Goal: Task Accomplishment & Management: Use online tool/utility

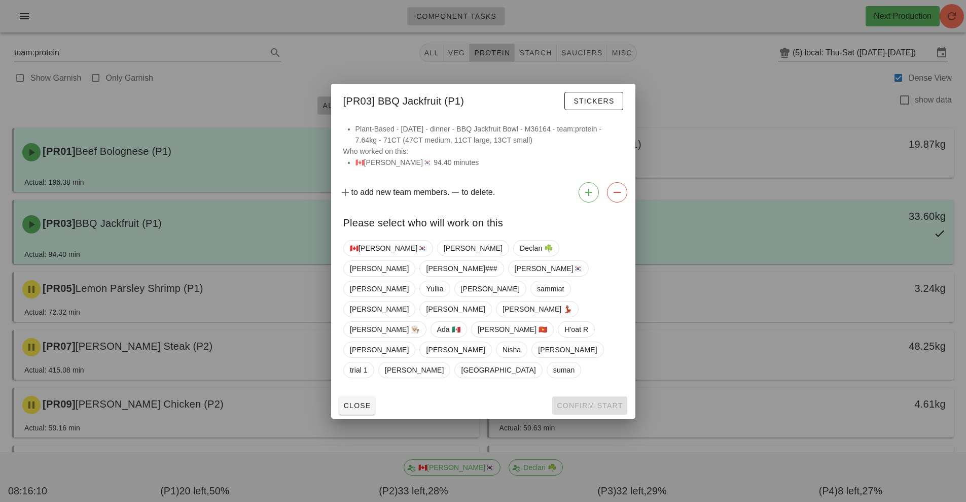
click at [825, 52] on div at bounding box center [483, 251] width 966 height 502
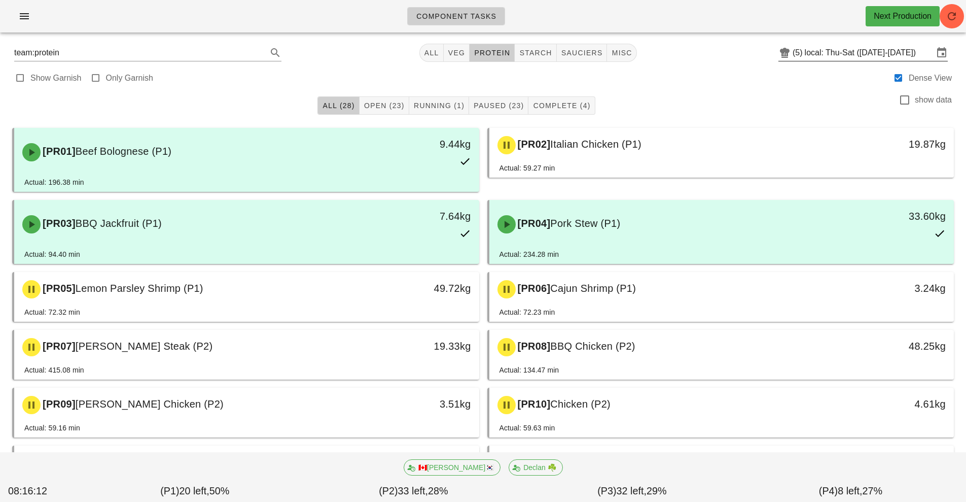
click at [811, 48] on input "local: Thu-Sat ([DATE]-[DATE])" at bounding box center [869, 53] width 129 height 16
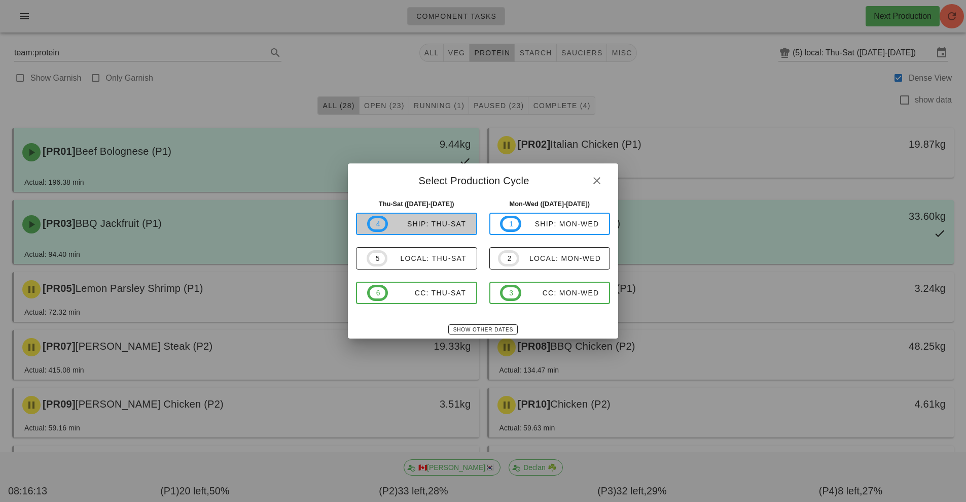
click at [432, 227] on div "ship: Thu-Sat" at bounding box center [427, 224] width 78 height 8
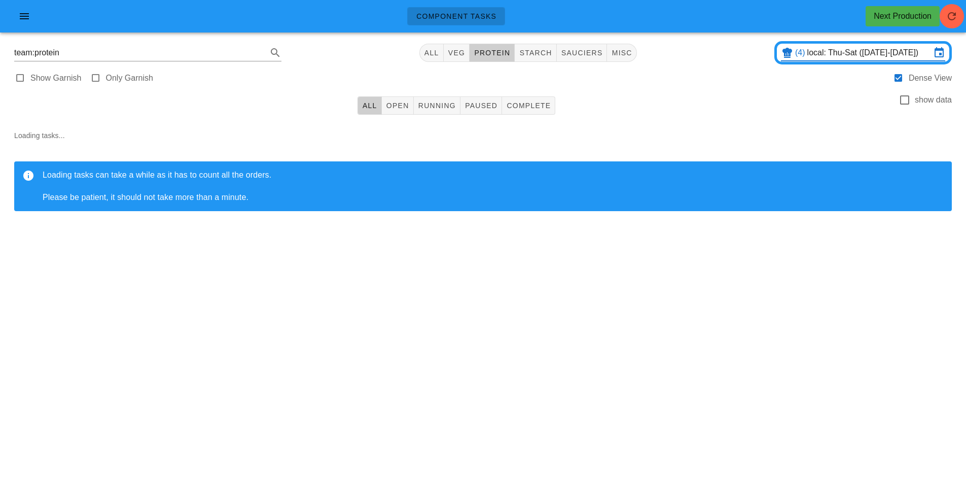
type input "ship: Thu-Sat (Oct 9-Oct 11)"
click at [535, 56] on span "starch" at bounding box center [535, 53] width 33 height 8
type input "team:starch"
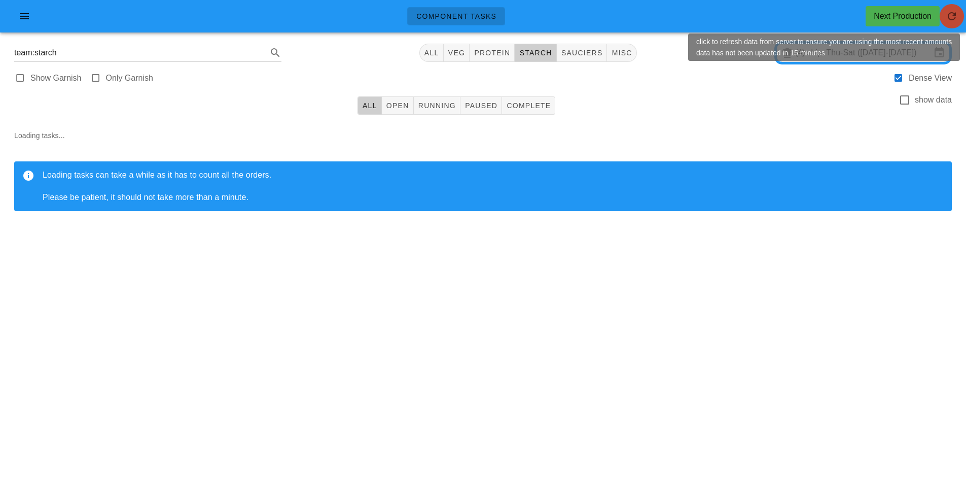
click at [956, 15] on icon "button" at bounding box center [952, 16] width 12 height 12
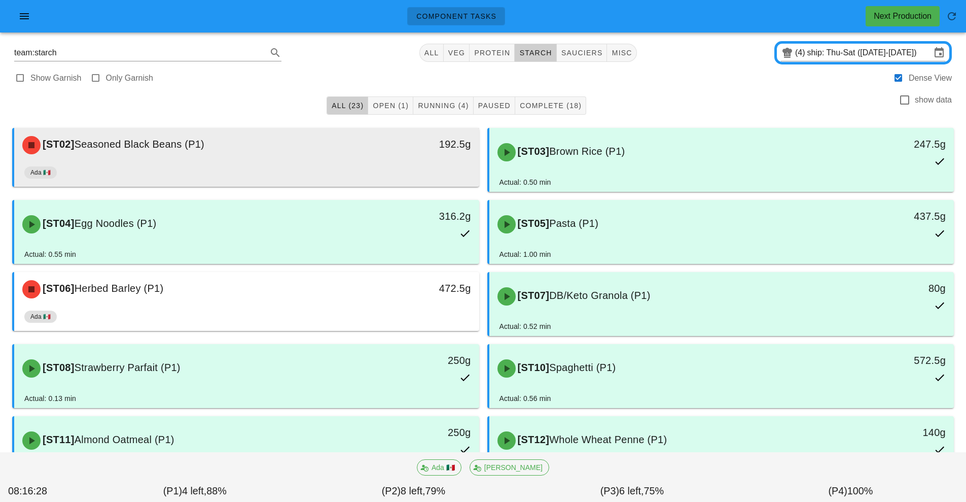
click at [354, 156] on div "[ST02] Seasoned Black Beans (P1)" at bounding box center [188, 145] width 345 height 30
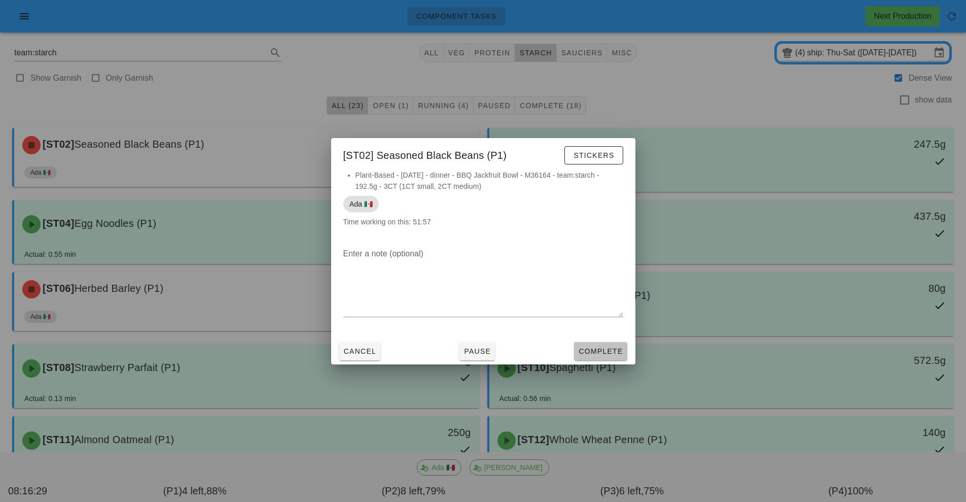
click at [600, 351] on span "Complete" at bounding box center [600, 351] width 45 height 8
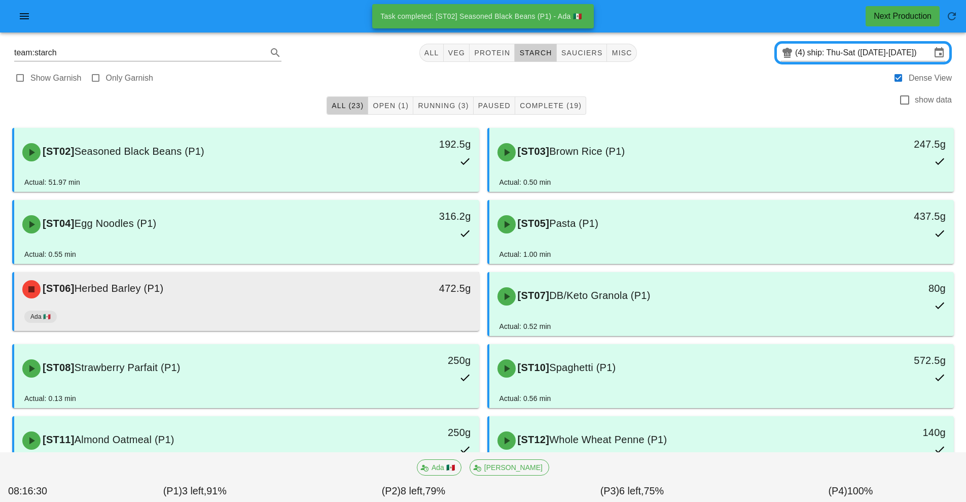
click at [356, 315] on div "Ada 🇲🇽" at bounding box center [246, 318] width 445 height 24
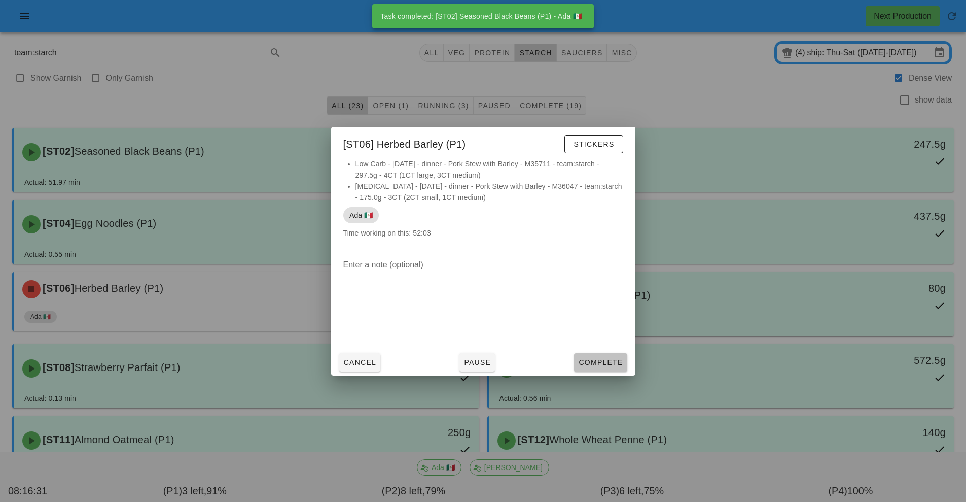
click at [598, 367] on button "Complete" at bounding box center [600, 362] width 53 height 18
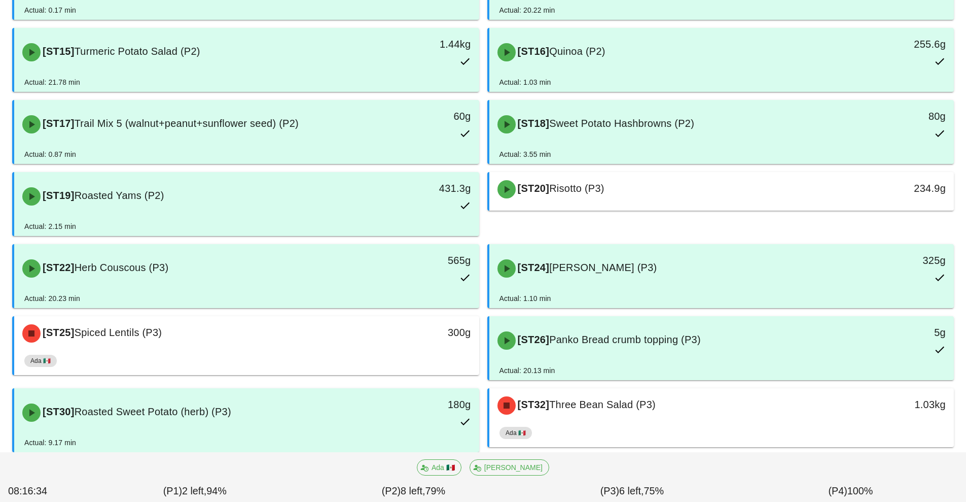
scroll to position [465, 0]
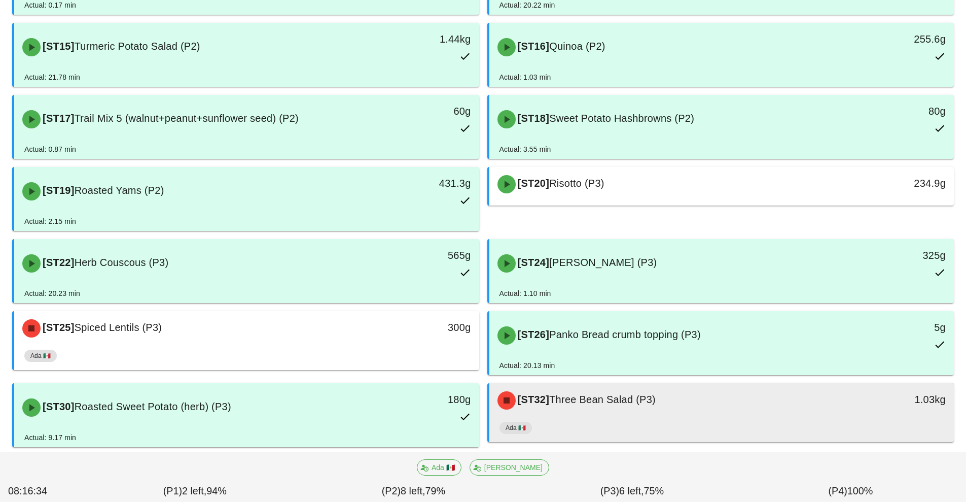
click at [623, 428] on div "Ada 🇲🇽" at bounding box center [722, 429] width 445 height 24
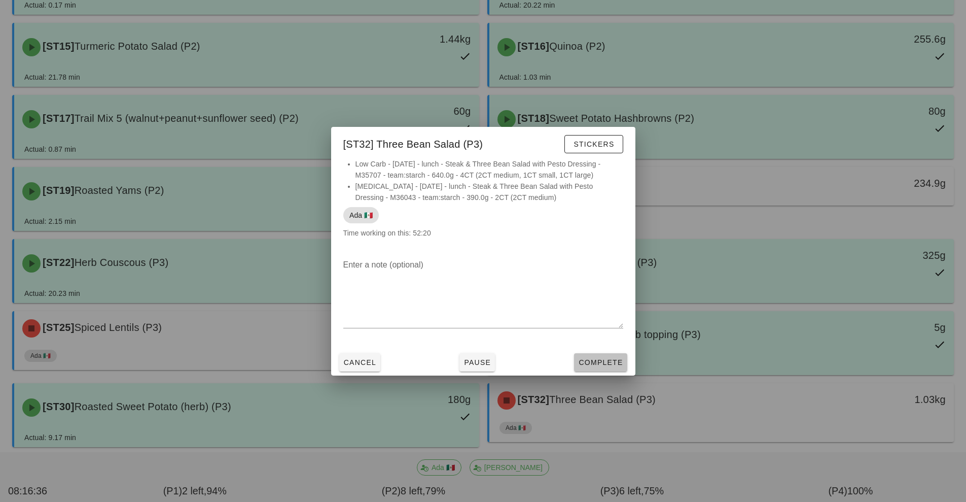
click at [604, 362] on span "Complete" at bounding box center [600, 362] width 45 height 8
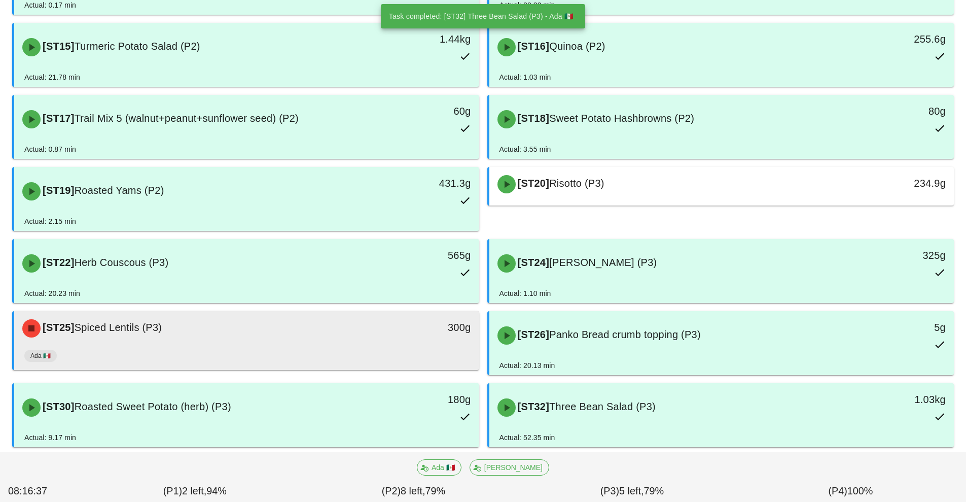
click at [343, 345] on div "Ada 🇲🇽" at bounding box center [246, 357] width 445 height 24
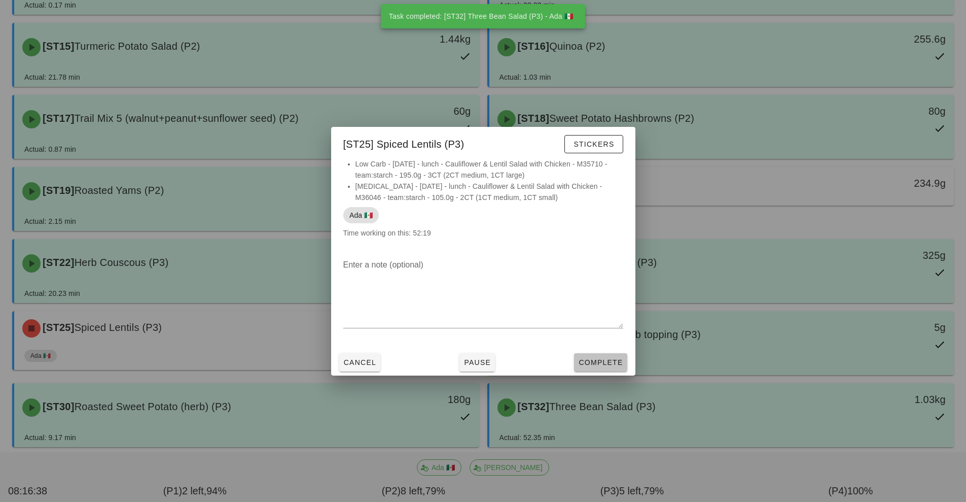
click at [609, 368] on button "Complete" at bounding box center [600, 362] width 53 height 18
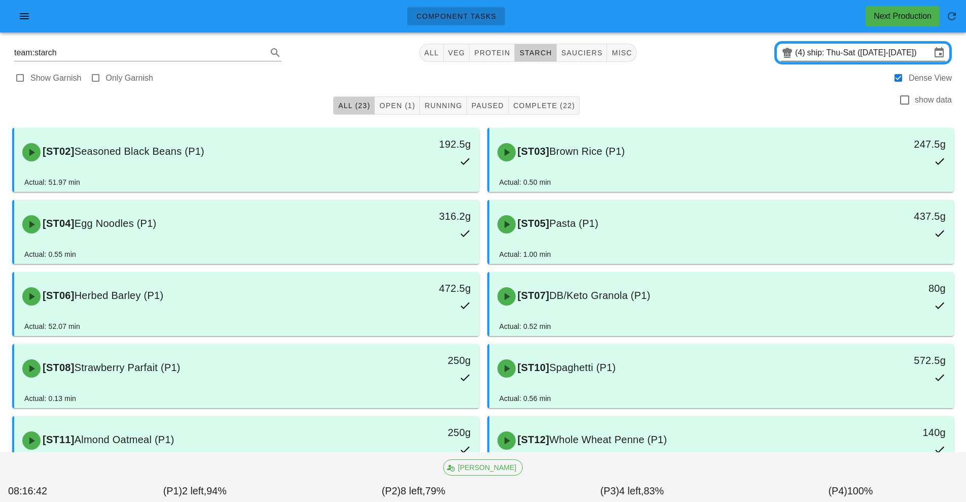
click at [796, 55] on div "(4)" at bounding box center [801, 53] width 12 height 10
click at [809, 52] on input "ship: Thu-Sat (Oct 9-Oct 11)" at bounding box center [870, 53] width 124 height 16
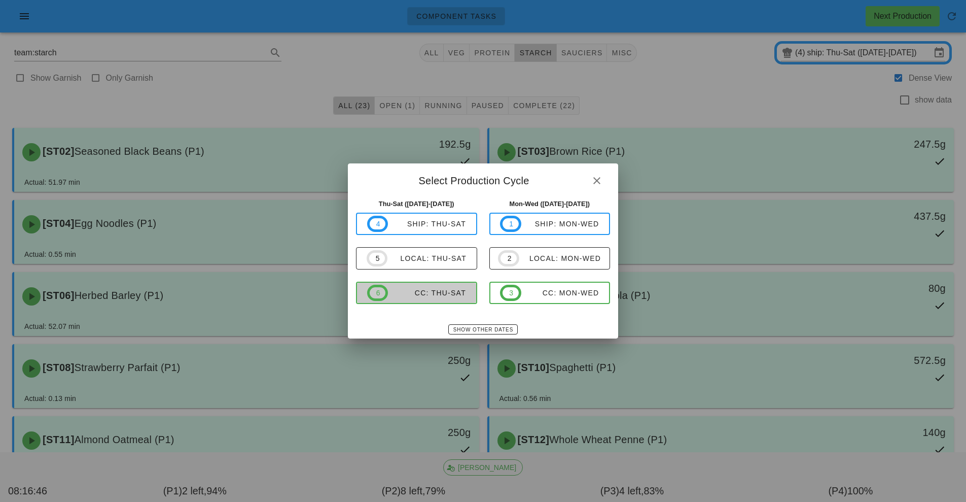
click at [439, 294] on div "CC: Thu-Sat" at bounding box center [427, 293] width 78 height 8
type input "CC: Thu-Sat (Oct 9-Oct 11)"
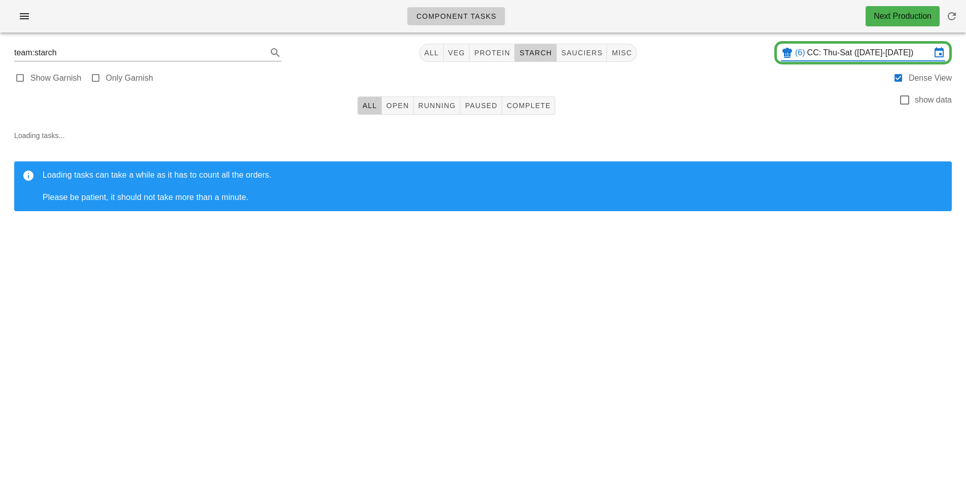
click at [532, 53] on span "starch" at bounding box center [535, 53] width 33 height 8
click at [370, 106] on span "All" at bounding box center [369, 105] width 15 height 8
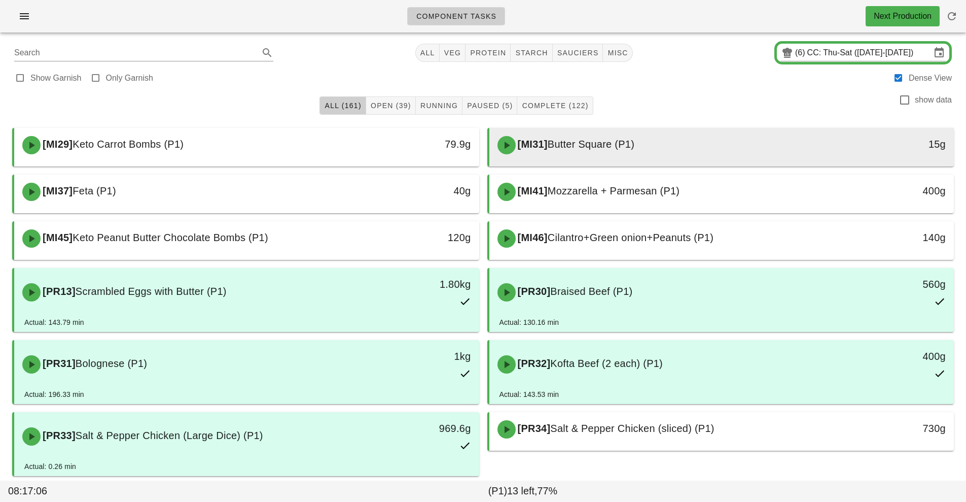
click at [681, 152] on div "[MI31] Butter Square (P1)" at bounding box center [664, 145] width 345 height 30
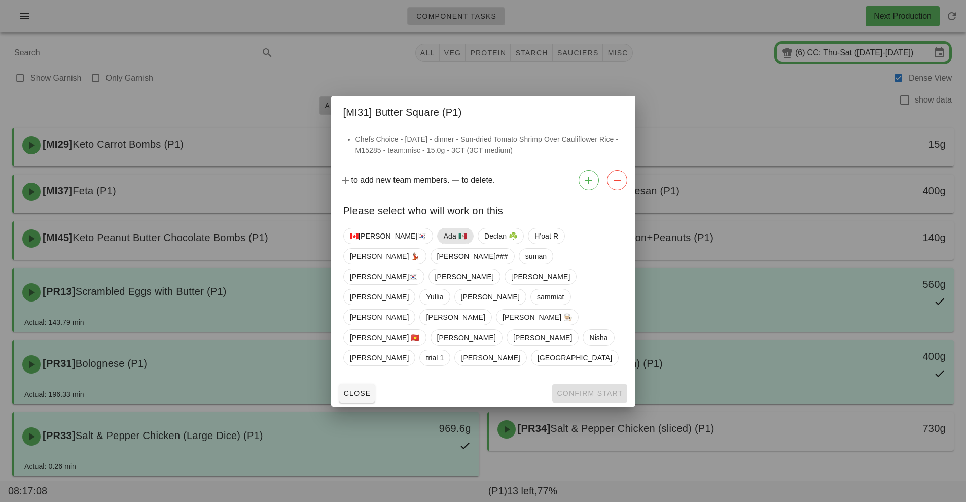
click at [443, 243] on span "Ada 🇲🇽" at bounding box center [454, 235] width 23 height 15
click at [579, 389] on span "Confirm Start" at bounding box center [589, 393] width 66 height 8
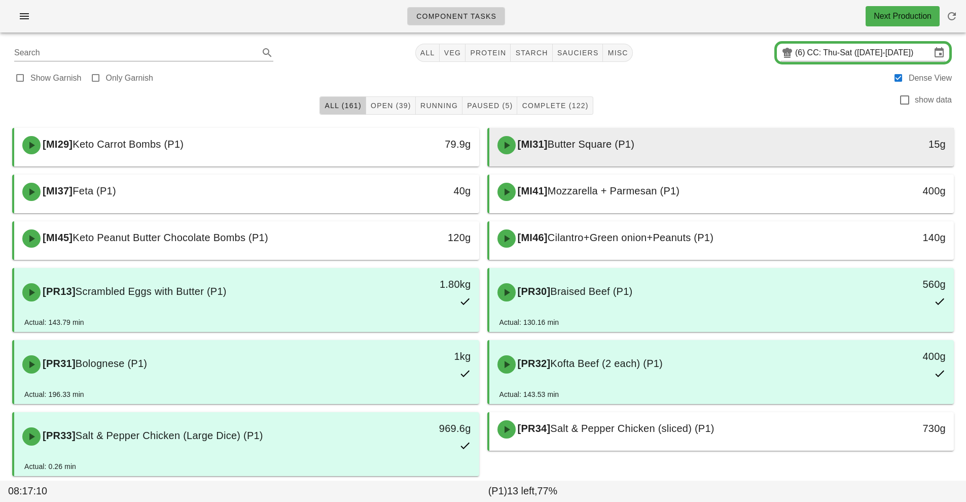
click at [665, 149] on div "[MI31] Butter Square (P1)" at bounding box center [664, 145] width 345 height 30
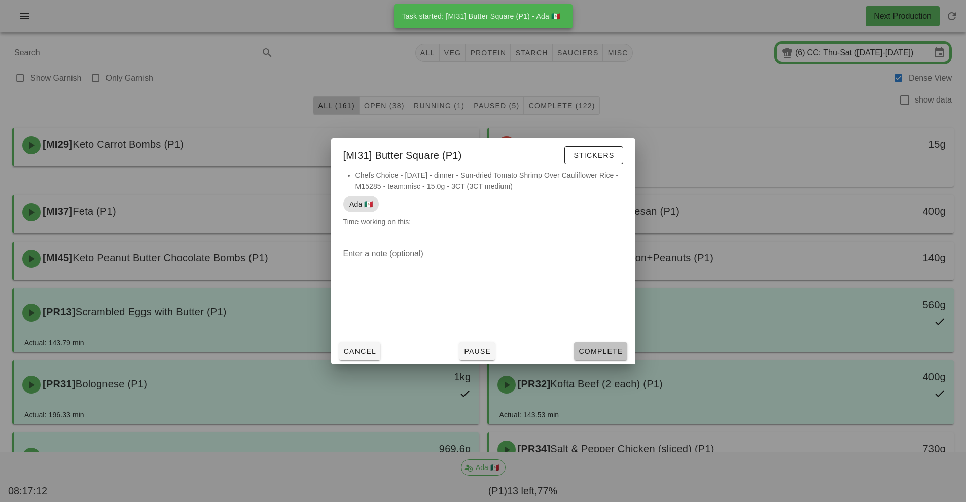
click at [606, 355] on button "Complete" at bounding box center [600, 351] width 53 height 18
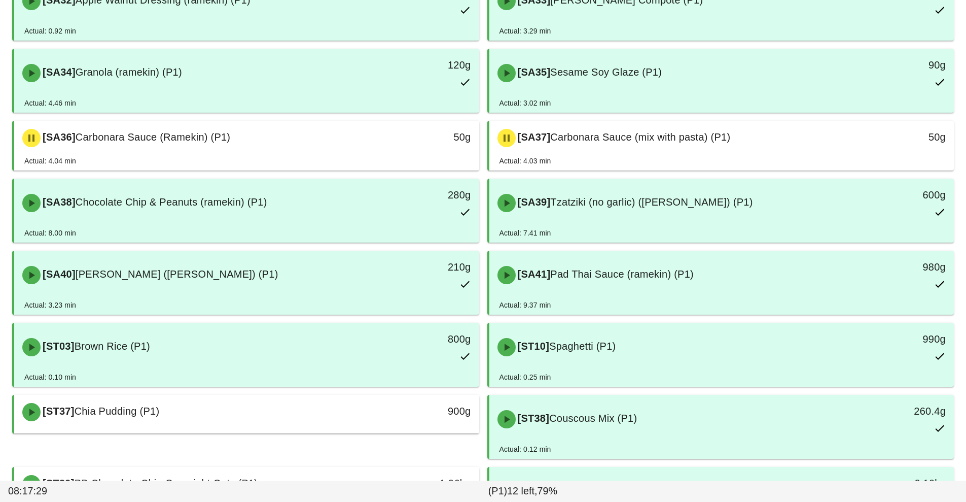
scroll to position [920, 0]
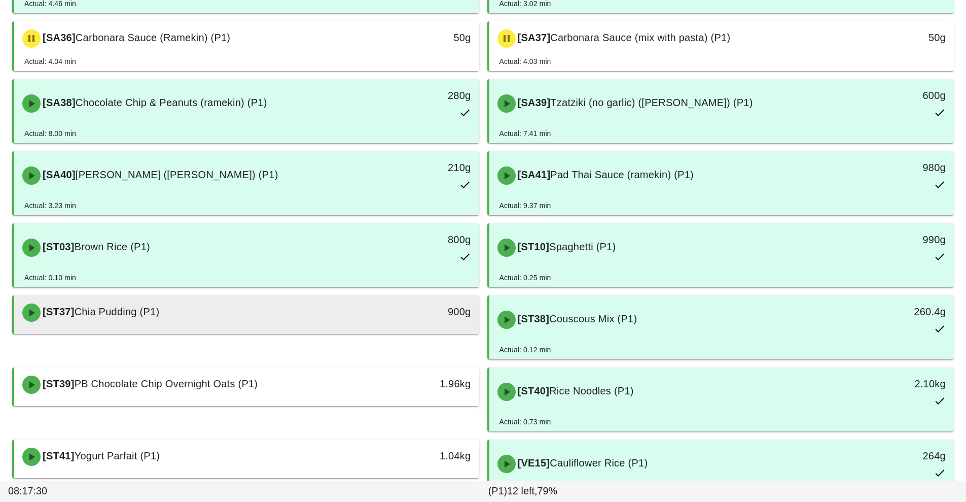
click at [326, 317] on div "[ST37] Chia Pudding (P1)" at bounding box center [188, 312] width 345 height 30
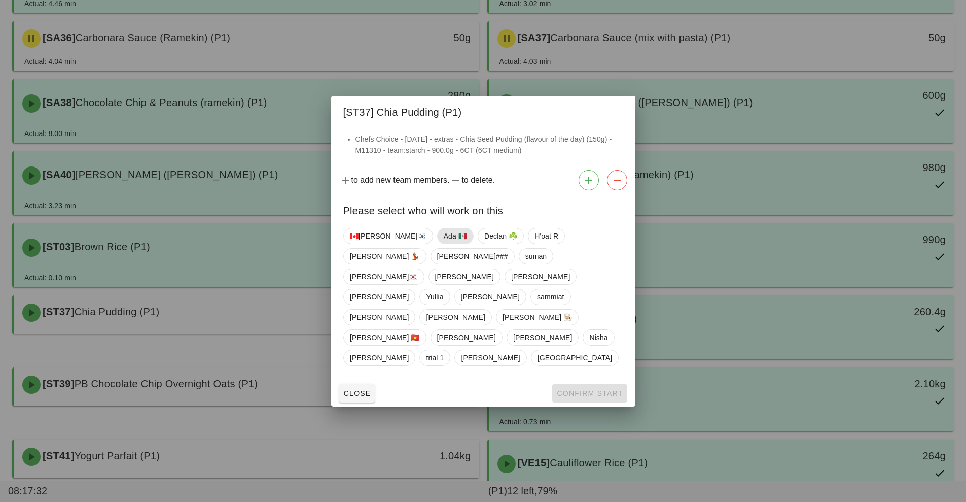
click at [443, 243] on span "Ada 🇲🇽" at bounding box center [454, 235] width 23 height 15
click at [576, 384] on button "Confirm Start" at bounding box center [589, 393] width 75 height 18
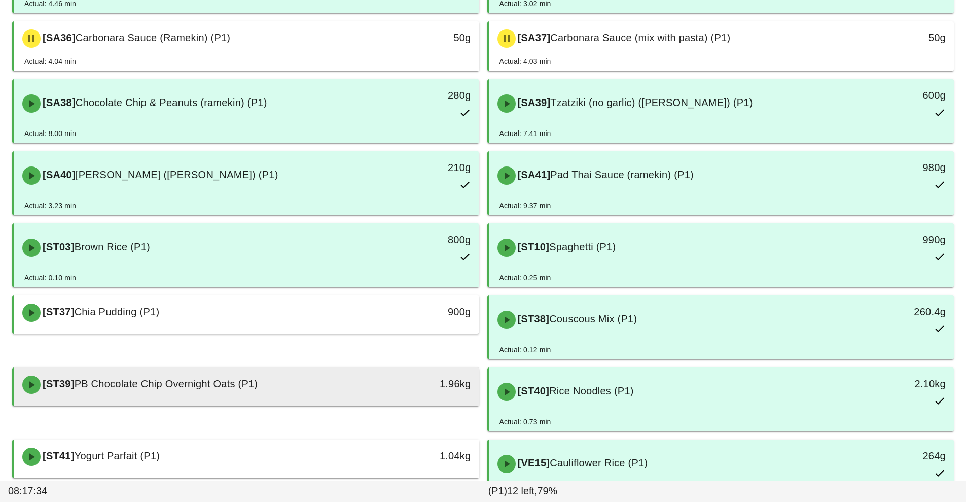
click at [339, 386] on div "[ST39] PB Chocolate Chip Overnight Oats (P1)" at bounding box center [188, 384] width 345 height 30
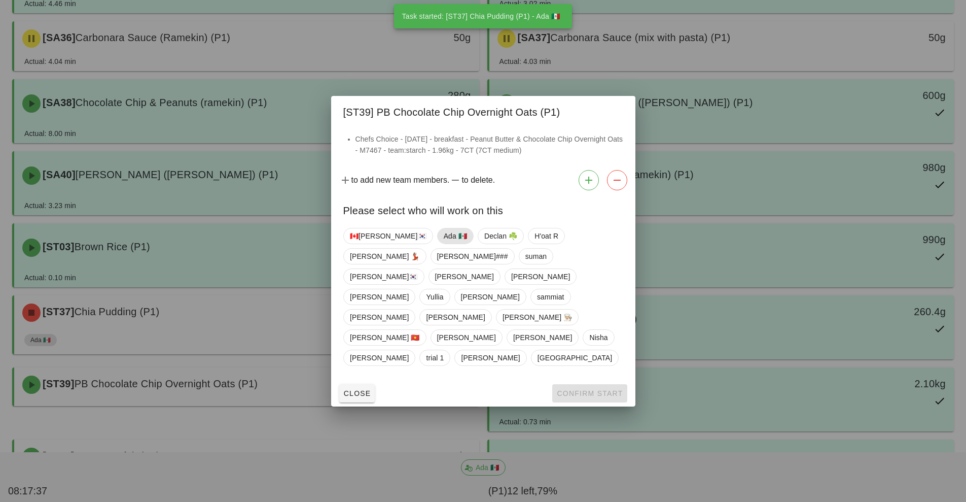
click at [437, 244] on span "Ada 🇲🇽" at bounding box center [455, 236] width 37 height 16
click at [580, 389] on span "Confirm Start" at bounding box center [589, 393] width 66 height 8
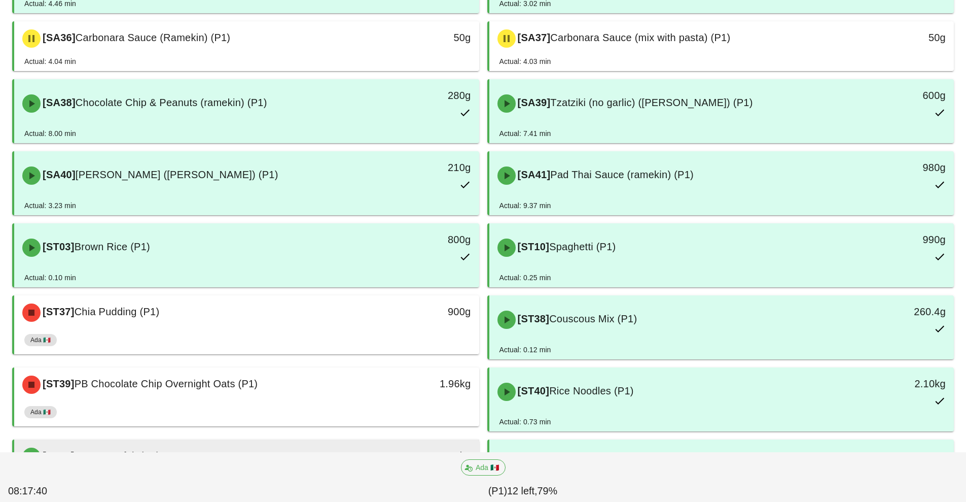
click at [337, 441] on div "[ST41] Yogurt Parfait (P1)" at bounding box center [188, 456] width 345 height 30
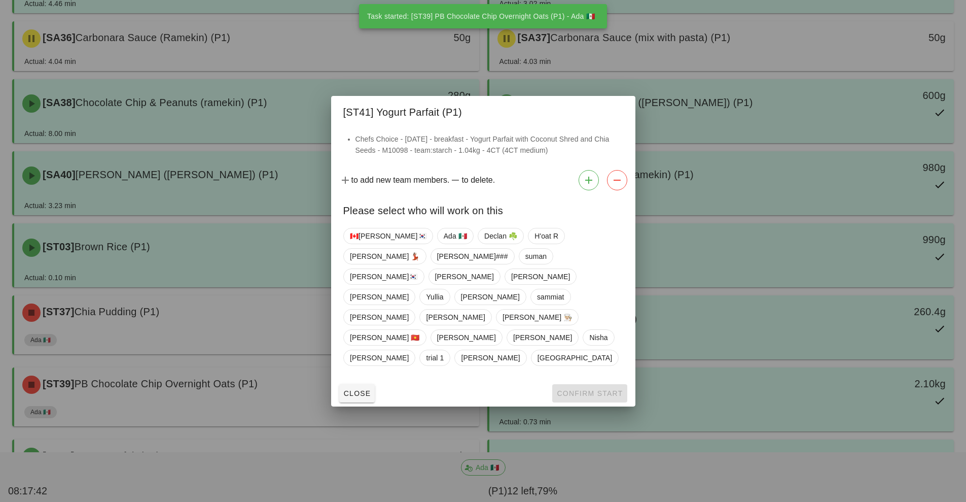
scroll to position [985, 0]
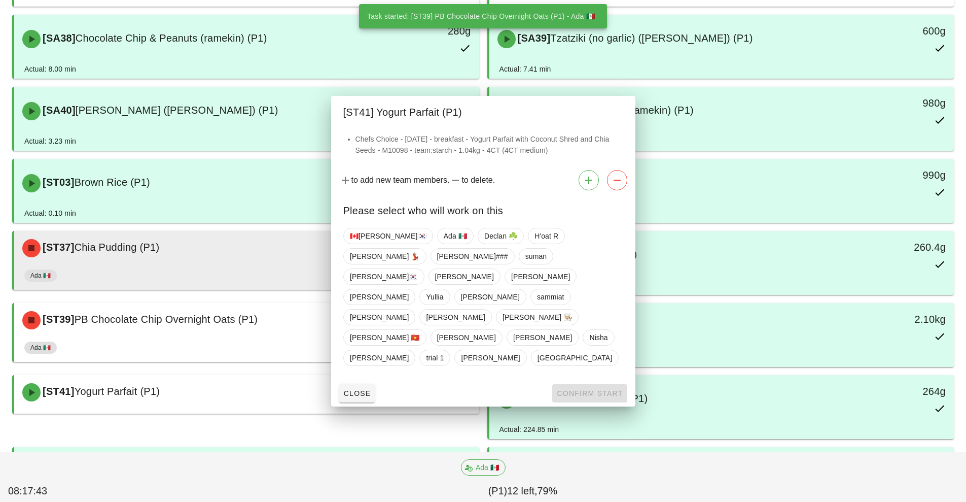
click at [417, 261] on div "900g" at bounding box center [419, 248] width 115 height 30
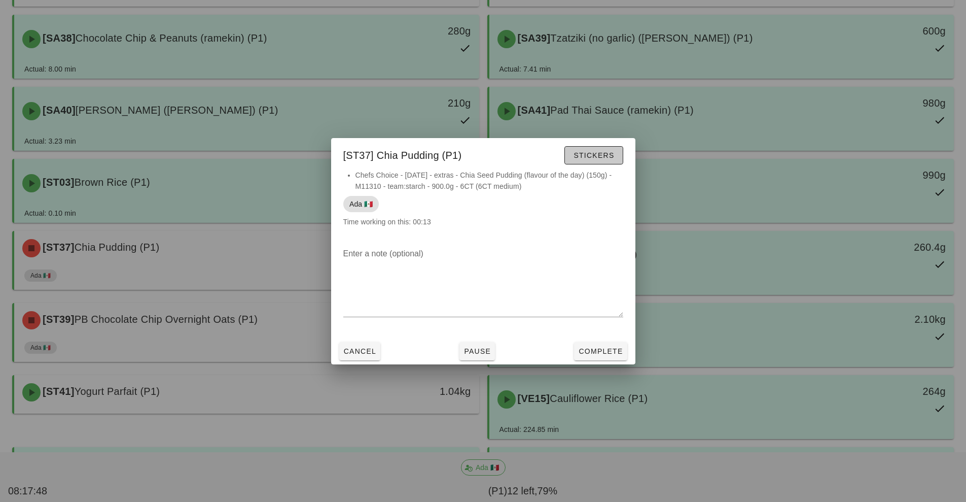
click at [586, 162] on button "Stickers" at bounding box center [594, 155] width 58 height 18
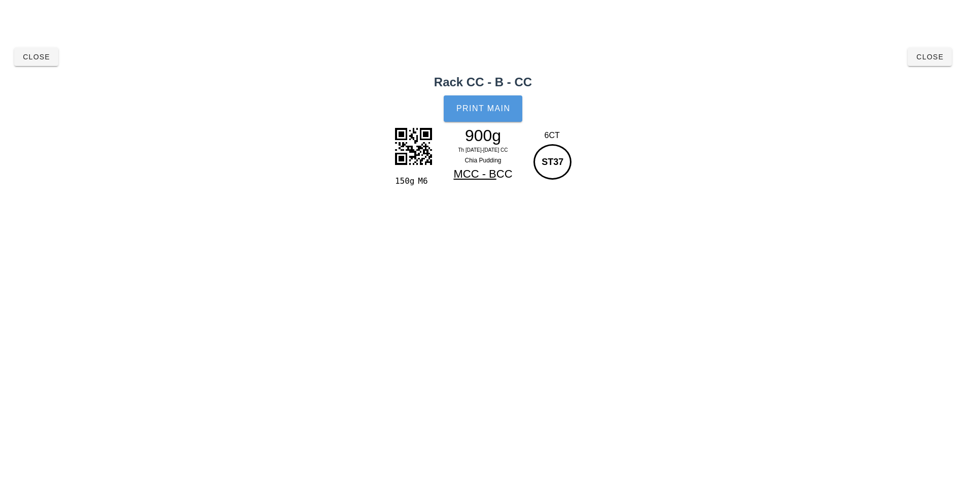
click at [500, 99] on button "Print Main" at bounding box center [483, 108] width 78 height 26
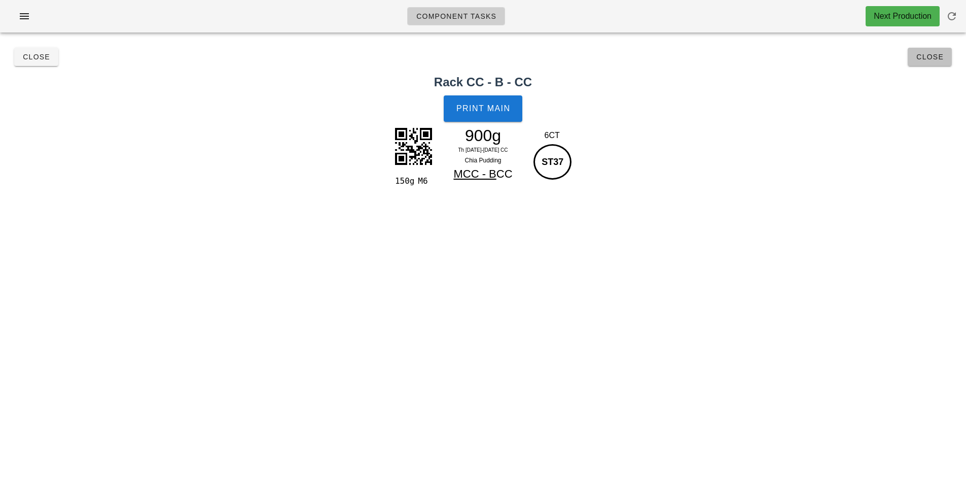
click at [922, 62] on button "Close" at bounding box center [930, 57] width 44 height 18
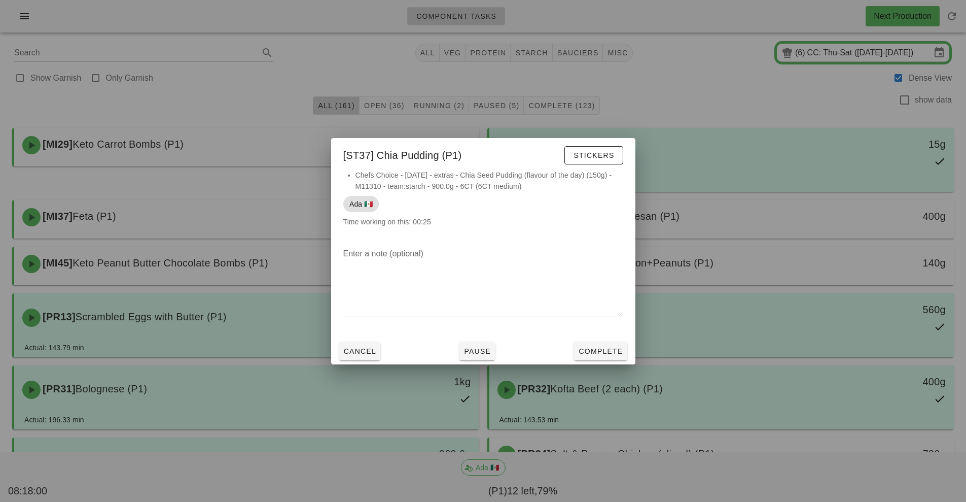
click at [708, 105] on div at bounding box center [483, 251] width 966 height 502
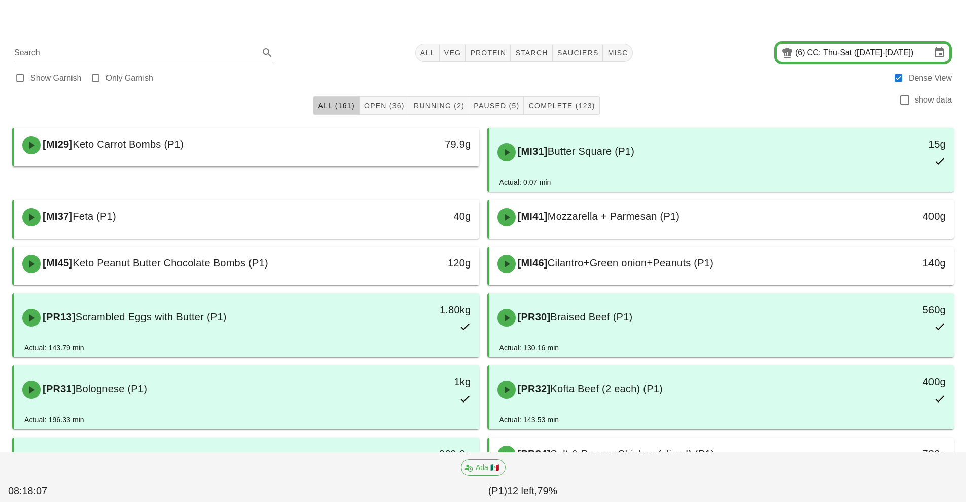
scroll to position [849, 0]
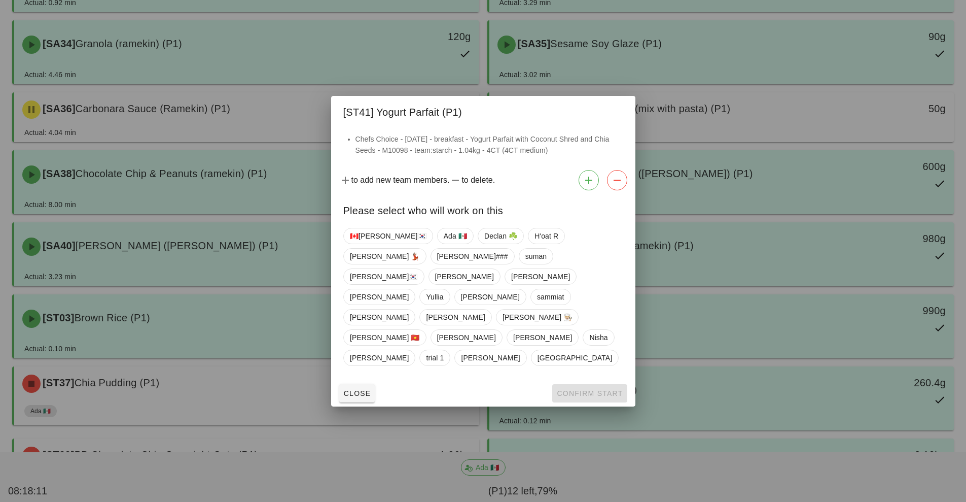
scroll to position [1053, 0]
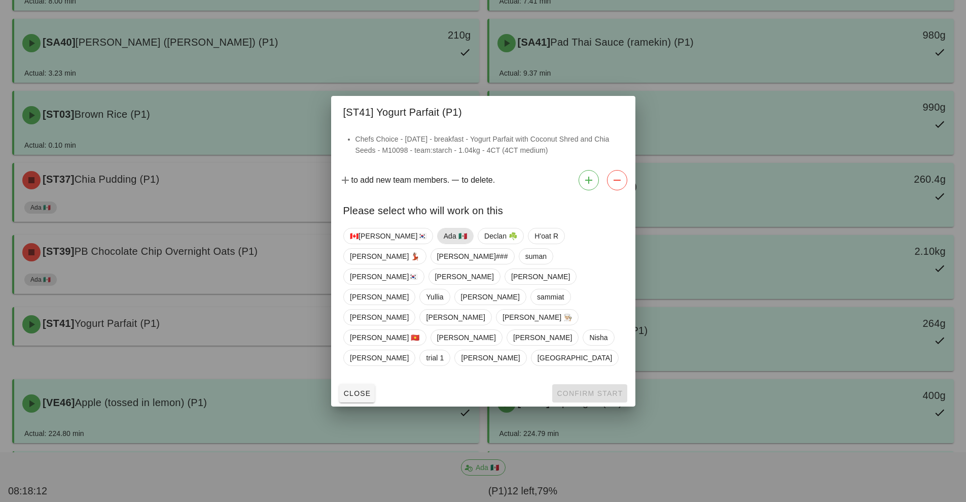
click at [443, 243] on span "Ada 🇲🇽" at bounding box center [454, 235] width 23 height 15
click at [585, 384] on button "Confirm Start" at bounding box center [589, 393] width 75 height 18
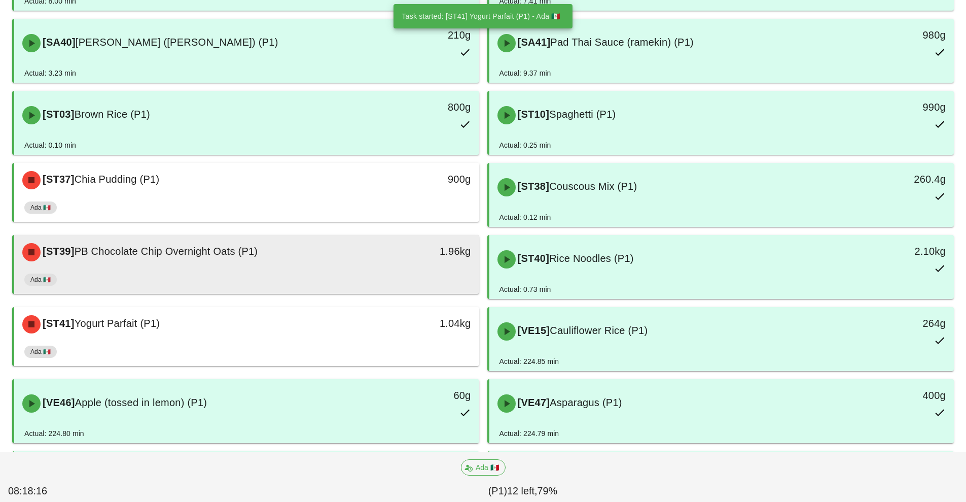
click at [354, 276] on div "Ada 🇲🇽" at bounding box center [246, 281] width 445 height 24
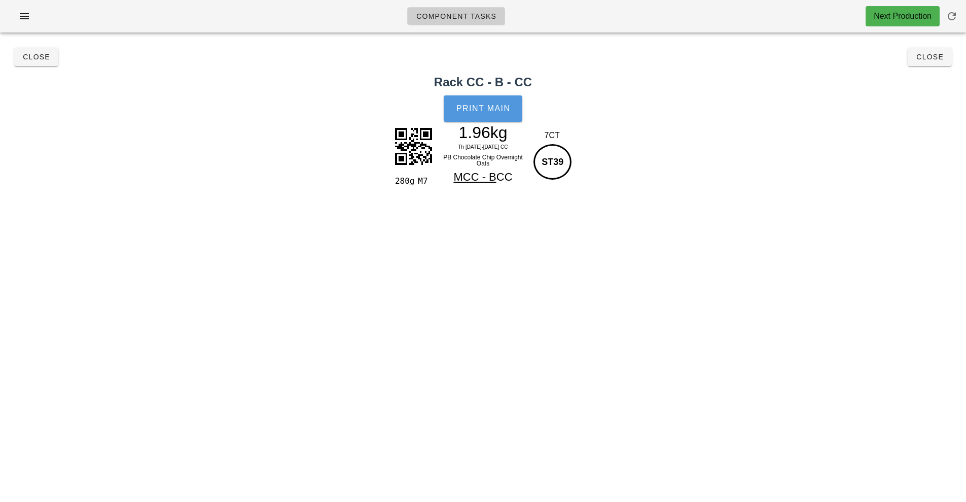
click at [500, 109] on span "Print Main" at bounding box center [483, 108] width 55 height 9
click at [932, 53] on span "Close" at bounding box center [930, 57] width 28 height 8
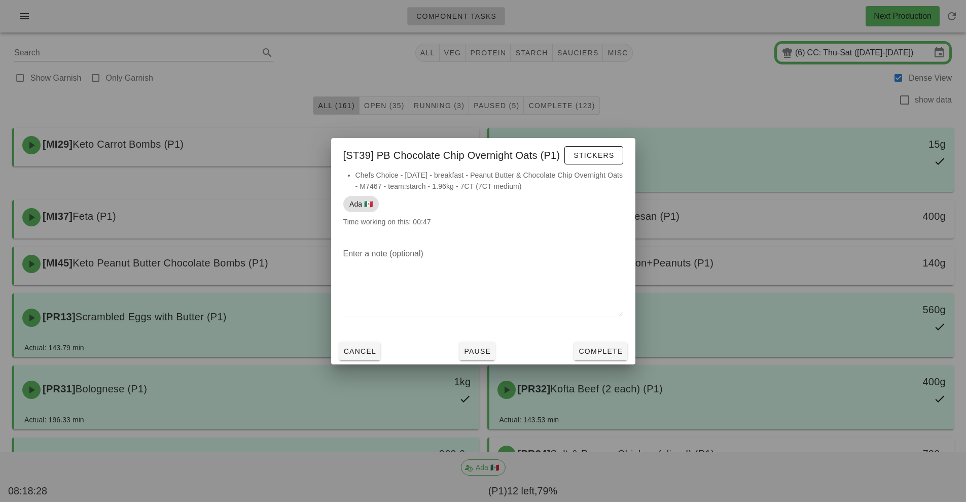
click at [759, 104] on div at bounding box center [483, 251] width 966 height 502
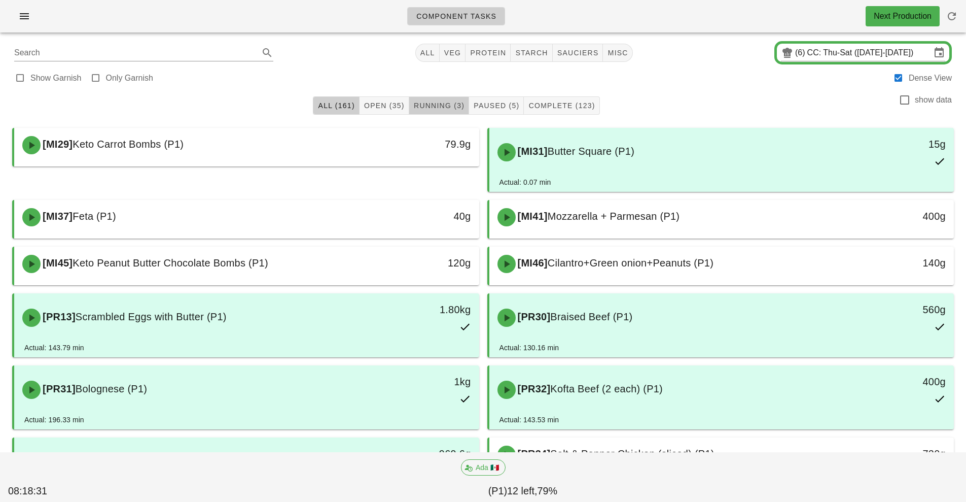
click at [447, 109] on span "Running (3)" at bounding box center [438, 105] width 51 height 8
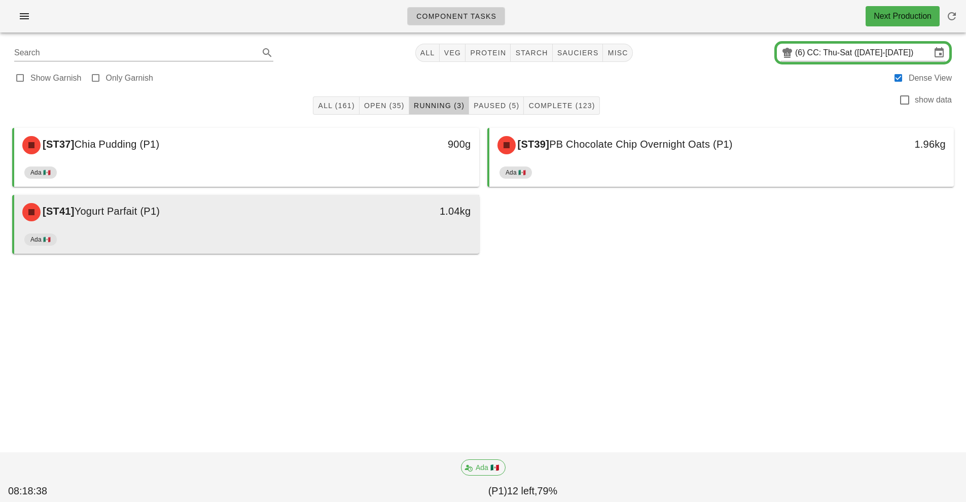
click at [341, 237] on div "Ada 🇲🇽" at bounding box center [246, 241] width 445 height 24
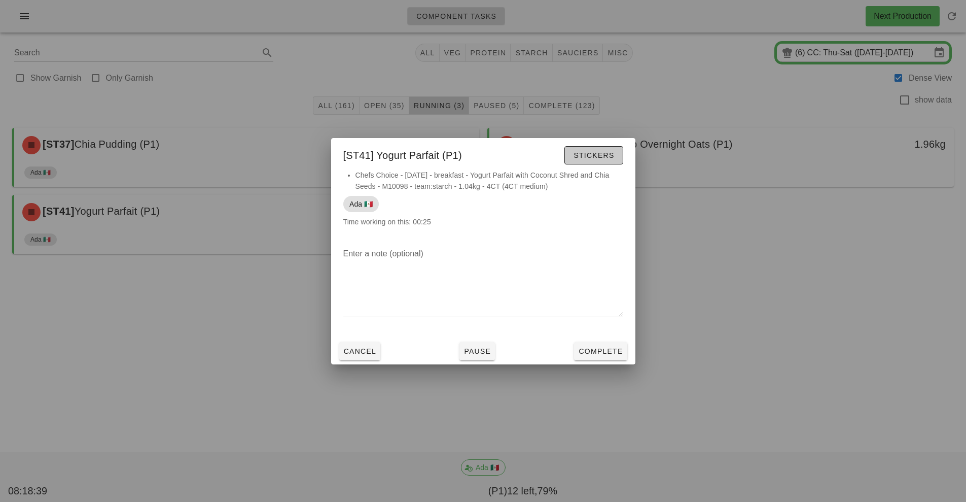
click at [598, 155] on span "Stickers" at bounding box center [593, 155] width 41 height 8
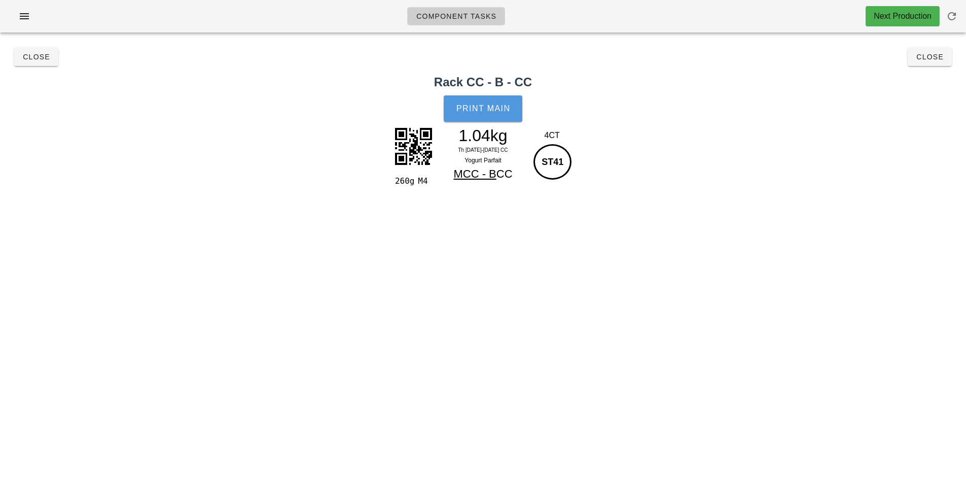
click at [488, 111] on span "Print Main" at bounding box center [483, 108] width 55 height 9
click at [930, 63] on button "Close" at bounding box center [930, 57] width 44 height 18
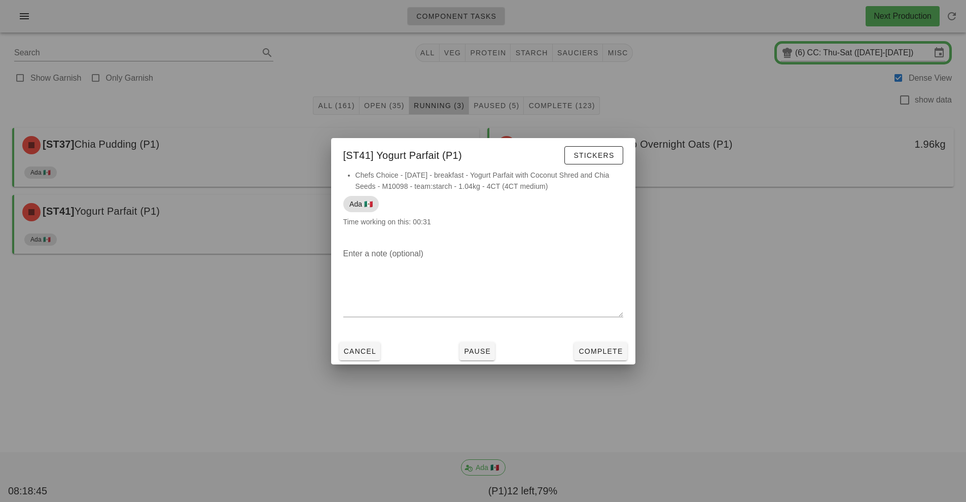
click at [775, 258] on div at bounding box center [483, 251] width 966 height 502
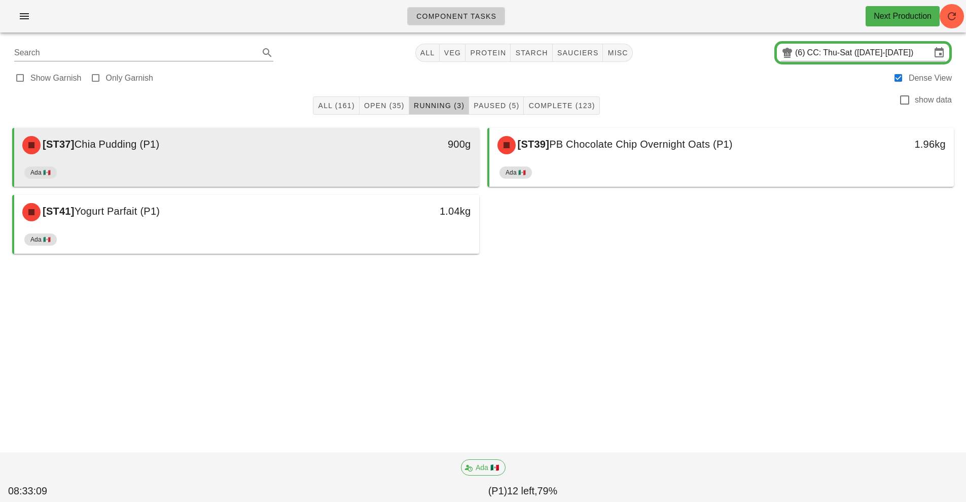
click at [404, 175] on div "Ada 🇲🇽" at bounding box center [246, 174] width 445 height 24
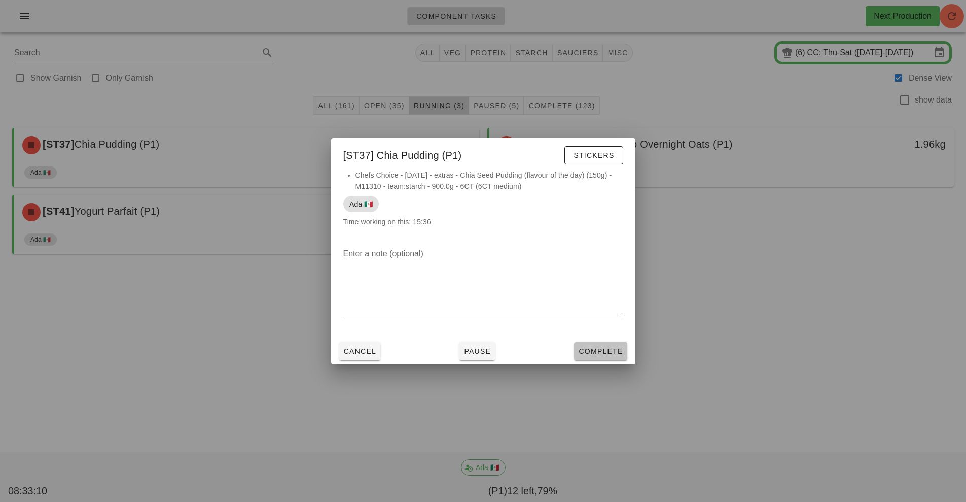
click at [599, 351] on span "Complete" at bounding box center [600, 351] width 45 height 8
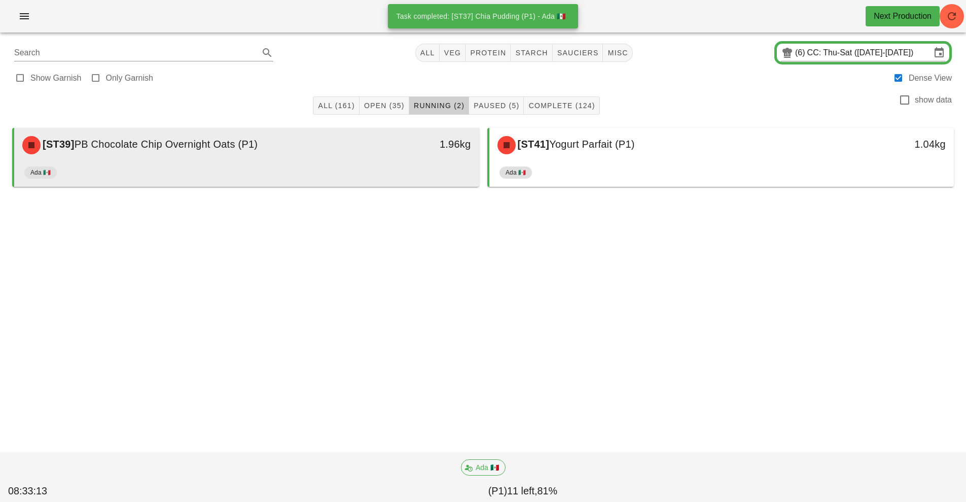
click at [381, 184] on div "Ada 🇲🇽" at bounding box center [246, 174] width 445 height 24
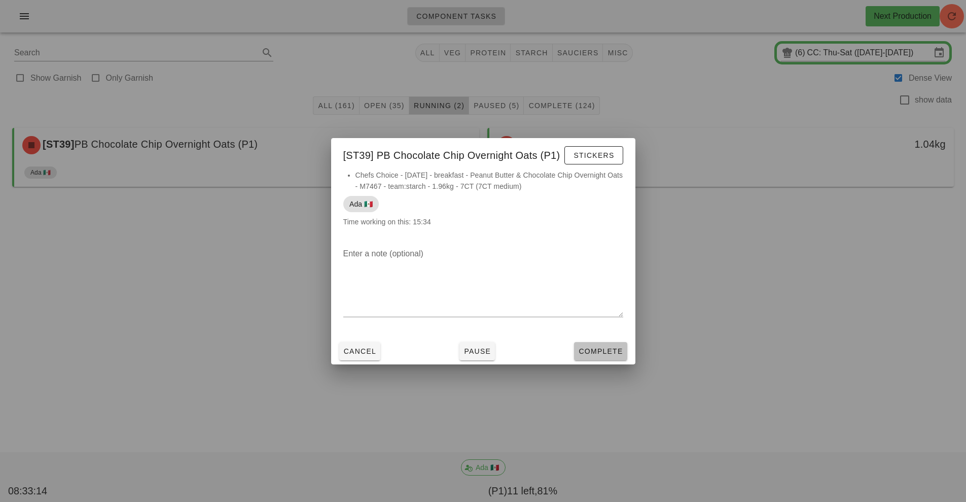
click at [597, 352] on span "Complete" at bounding box center [600, 351] width 45 height 8
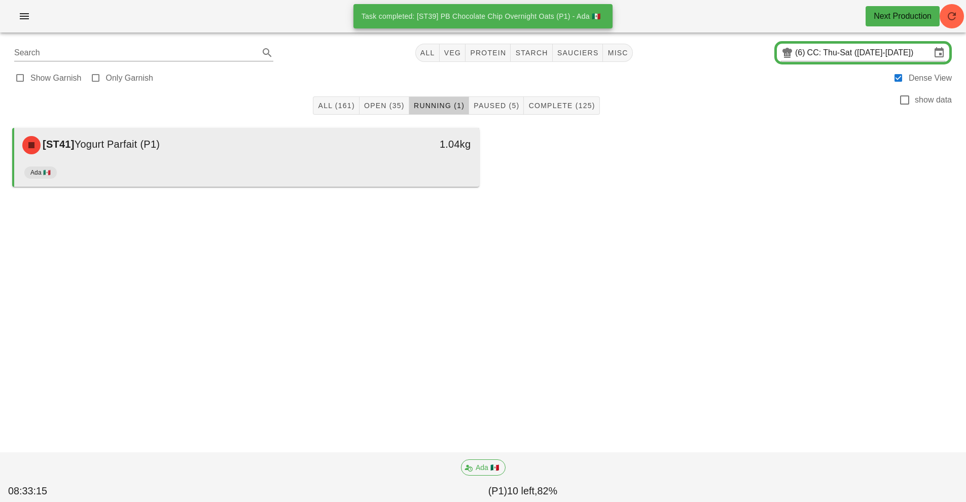
click at [370, 173] on div "Ada 🇲🇽" at bounding box center [246, 174] width 445 height 24
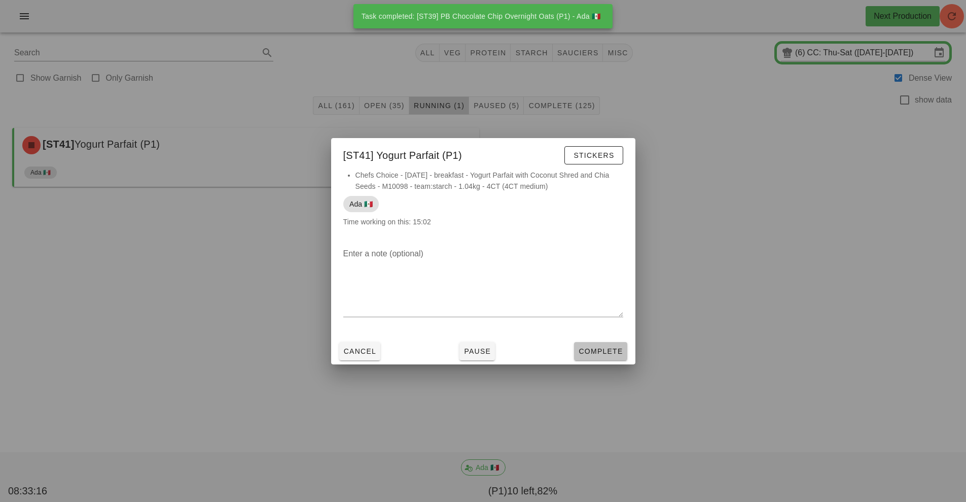
click at [598, 358] on button "Complete" at bounding box center [600, 351] width 53 height 18
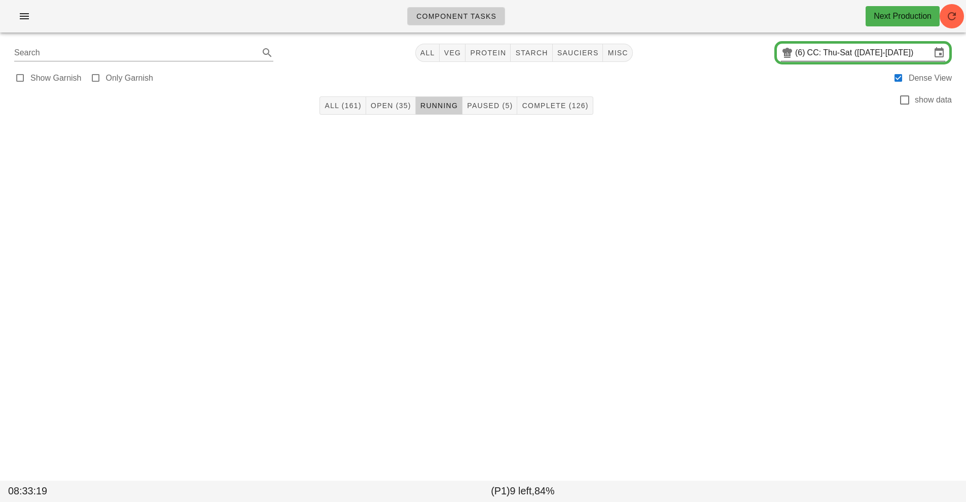
click at [811, 52] on input "CC: Thu-Sat (Oct 9-Oct 11)" at bounding box center [870, 53] width 124 height 16
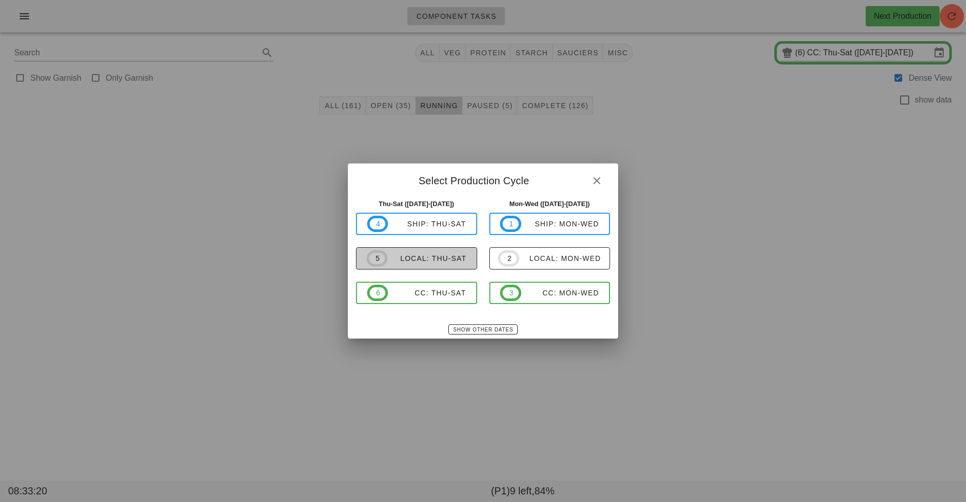
click at [439, 259] on div "local: Thu-Sat" at bounding box center [427, 258] width 79 height 8
type input "local: Thu-Sat ([DATE]-[DATE])"
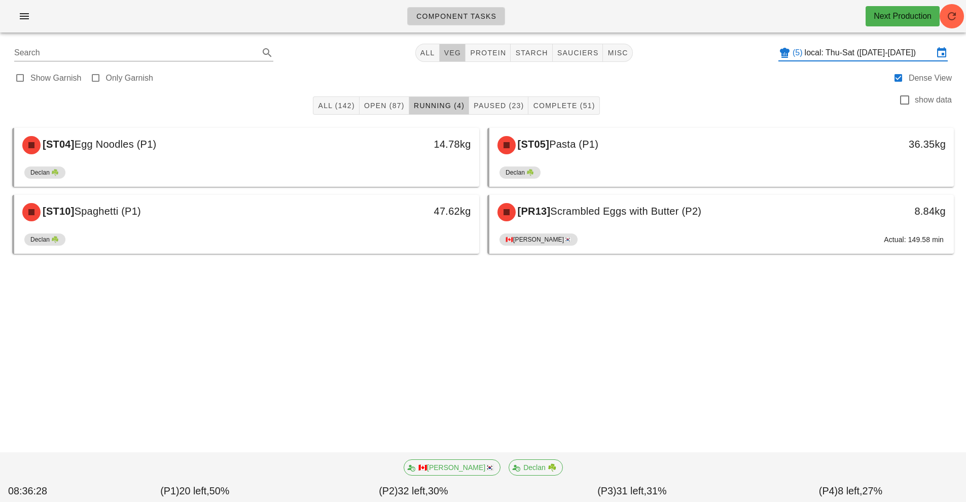
click at [451, 46] on button "veg" at bounding box center [453, 53] width 26 height 18
type input "team:veg"
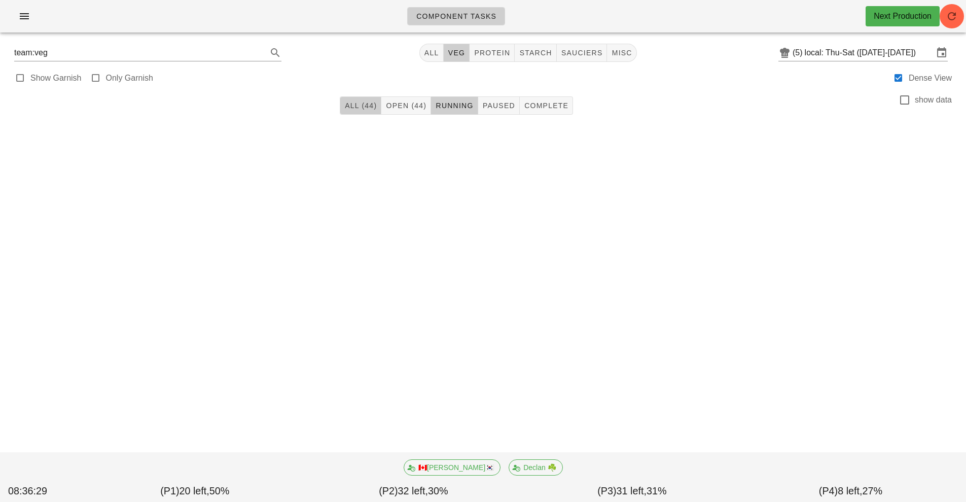
click at [356, 108] on span "All (44)" at bounding box center [360, 105] width 32 height 8
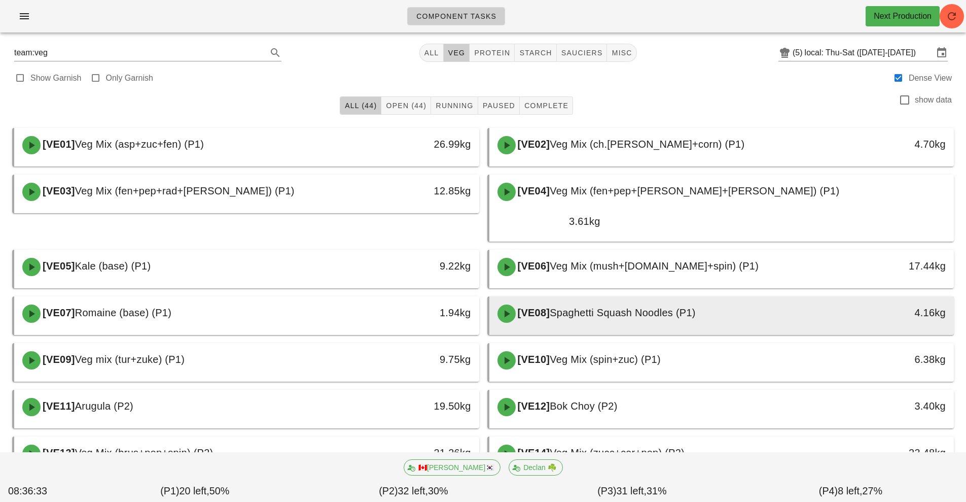
click at [603, 298] on div "[VE08] Spaghetti Squash Noodles (P1)" at bounding box center [664, 313] width 345 height 30
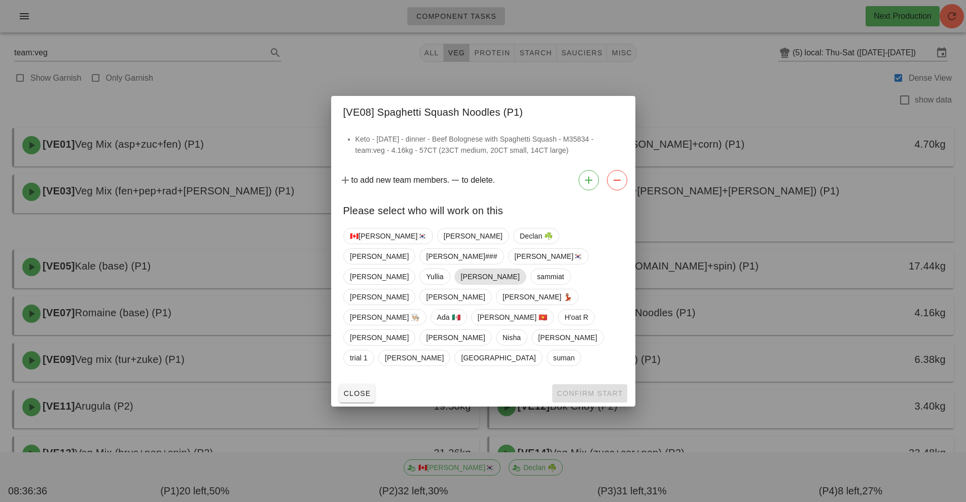
click at [461, 284] on span "[PERSON_NAME]" at bounding box center [490, 276] width 59 height 15
click at [570, 389] on span "Confirm Start" at bounding box center [589, 393] width 66 height 8
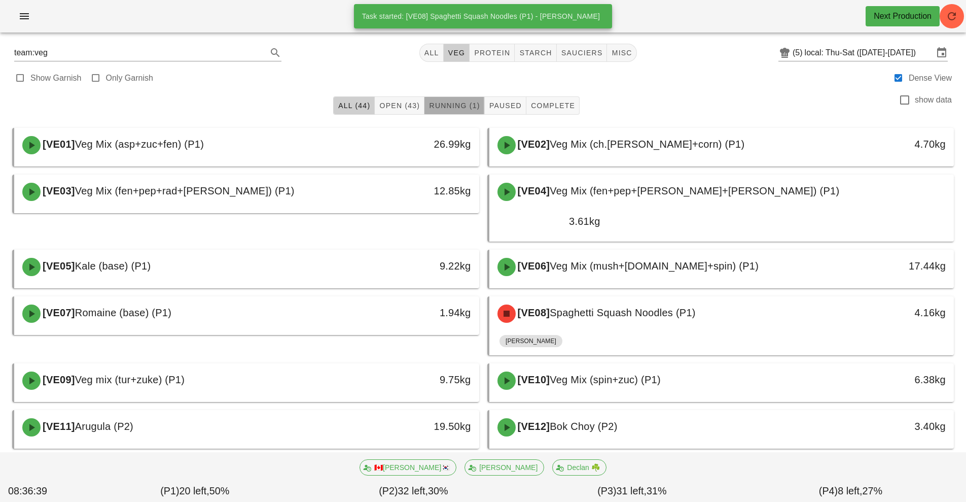
click at [459, 104] on span "Running (1)" at bounding box center [454, 105] width 51 height 8
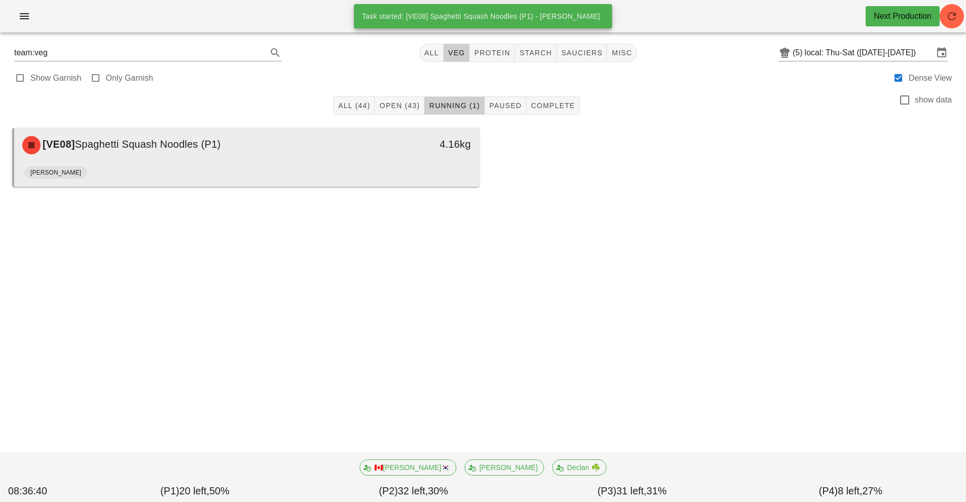
click at [357, 144] on div "[VE08] Spaghetti Squash Noodles (P1)" at bounding box center [188, 145] width 345 height 30
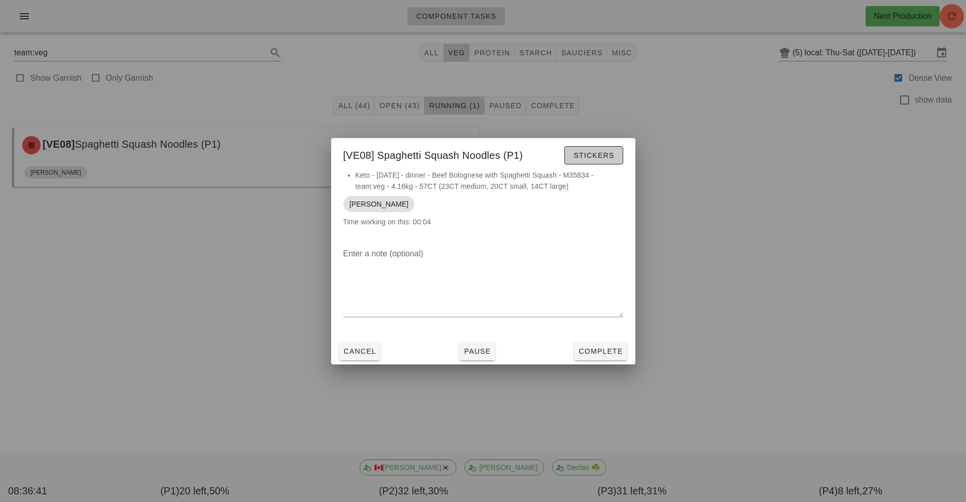
click at [598, 153] on span "Stickers" at bounding box center [593, 155] width 41 height 8
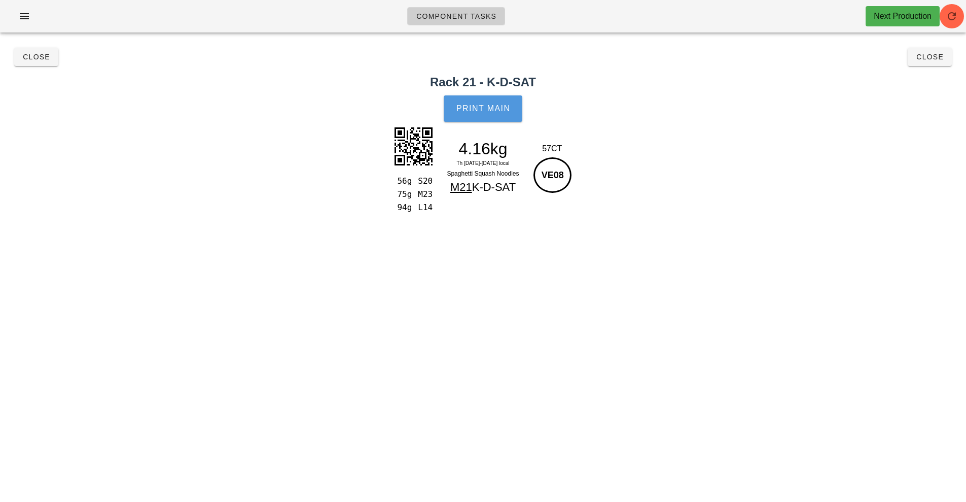
click at [484, 104] on span "Print Main" at bounding box center [483, 108] width 55 height 9
click at [39, 63] on button "Close" at bounding box center [36, 57] width 44 height 18
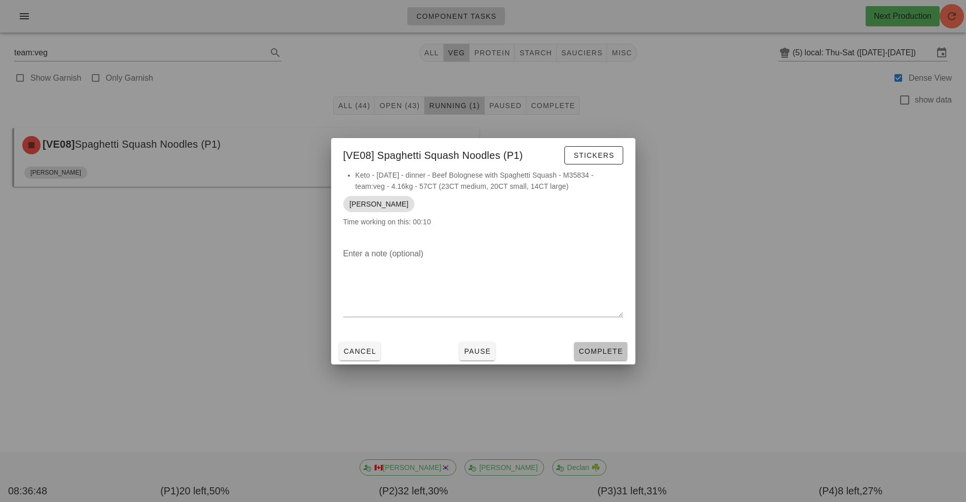
click at [597, 351] on span "Complete" at bounding box center [600, 351] width 45 height 8
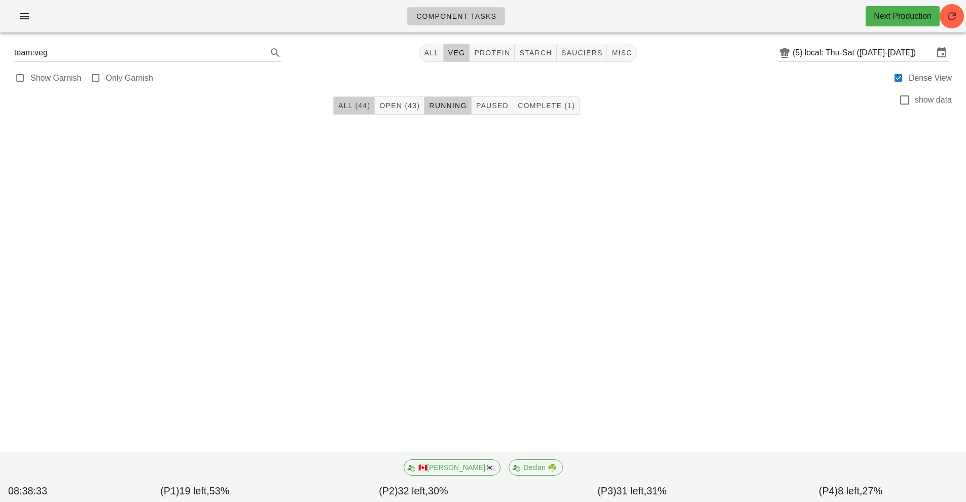
click at [351, 98] on button "All (44)" at bounding box center [354, 105] width 42 height 18
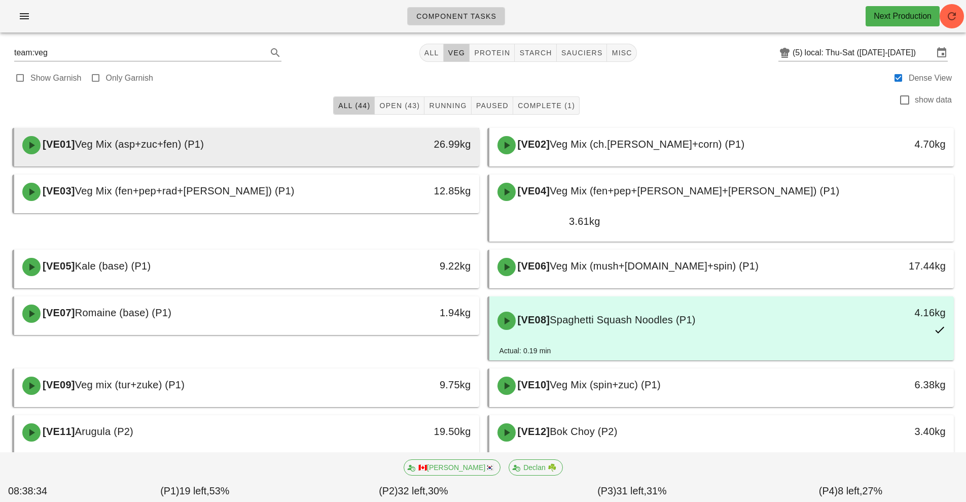
click at [291, 144] on div "[VE01] Veg Mix (asp+zuc+fen) (P1)" at bounding box center [188, 145] width 345 height 30
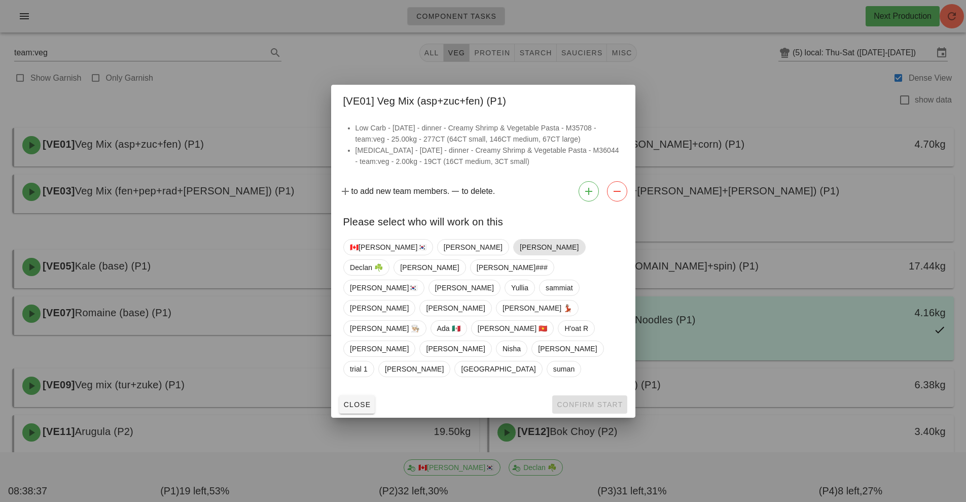
click at [520, 255] on span "[PERSON_NAME]" at bounding box center [549, 246] width 59 height 15
click at [573, 395] on button "Confirm Start" at bounding box center [589, 404] width 75 height 18
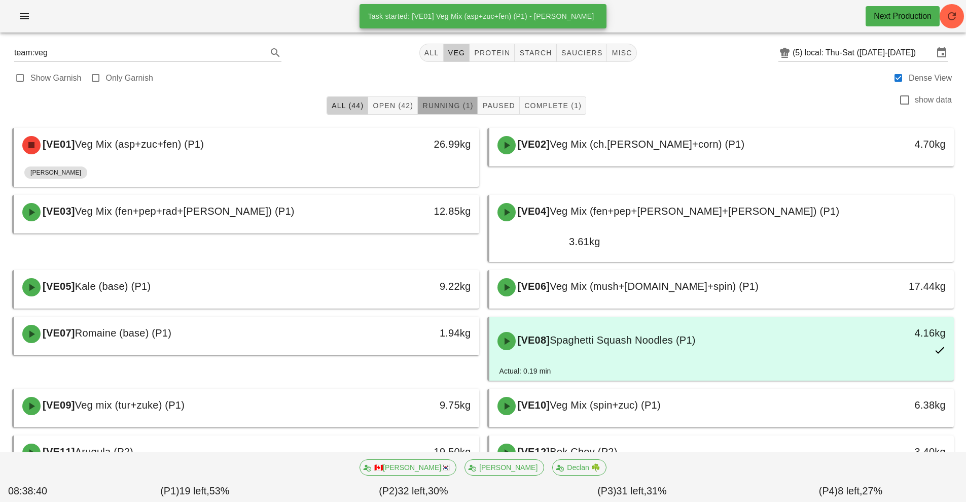
click at [451, 99] on button "Running (1)" at bounding box center [448, 105] width 60 height 18
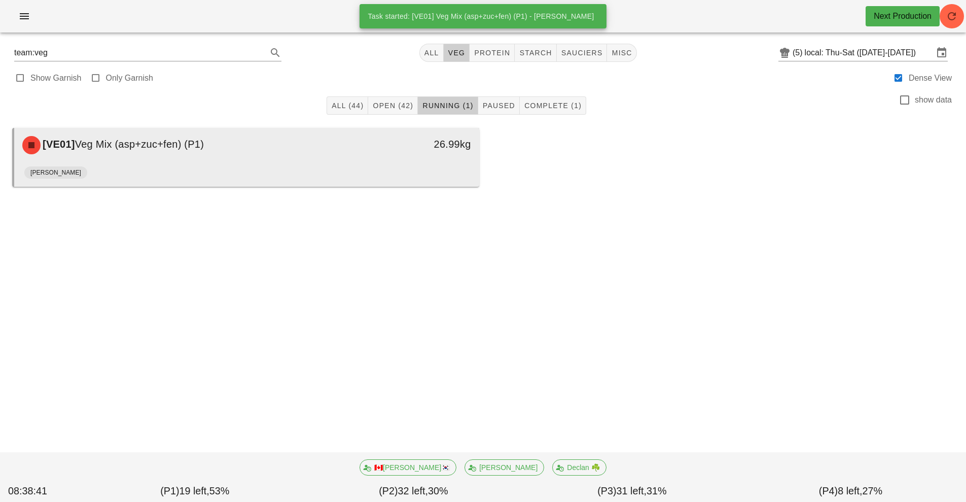
click at [342, 144] on div "[VE01] Veg Mix (asp+zuc+fen) (P1)" at bounding box center [188, 145] width 345 height 30
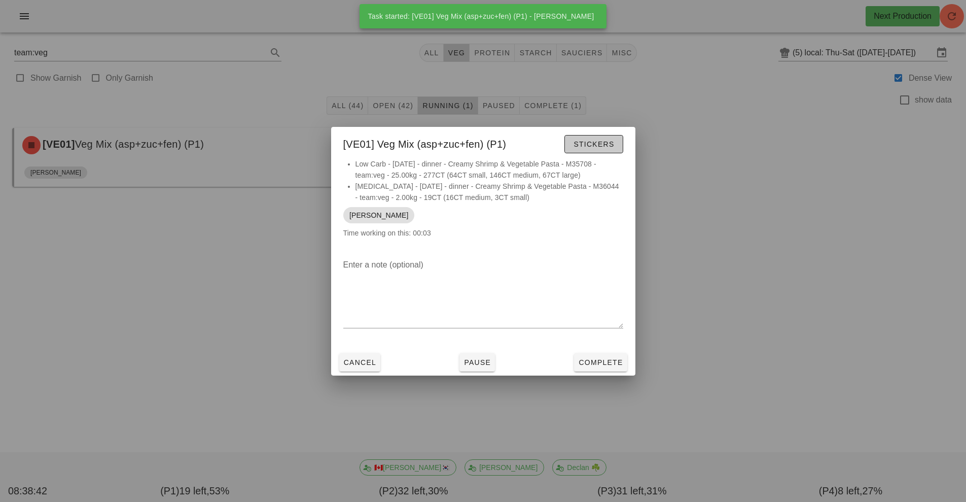
click at [596, 151] on button "Stickers" at bounding box center [594, 144] width 58 height 18
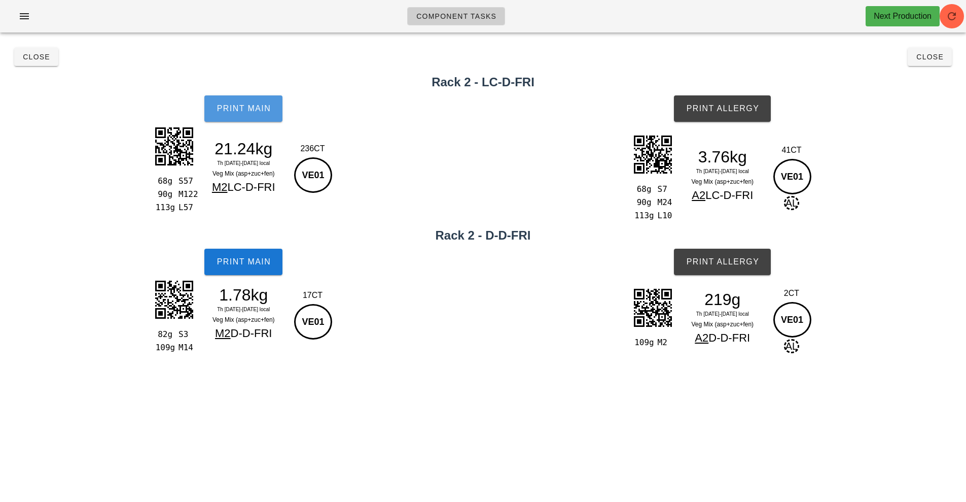
click at [256, 108] on span "Print Main" at bounding box center [243, 108] width 55 height 9
click at [256, 257] on span "Print Main" at bounding box center [243, 261] width 55 height 9
click at [725, 98] on button "Print Allergy" at bounding box center [722, 108] width 97 height 26
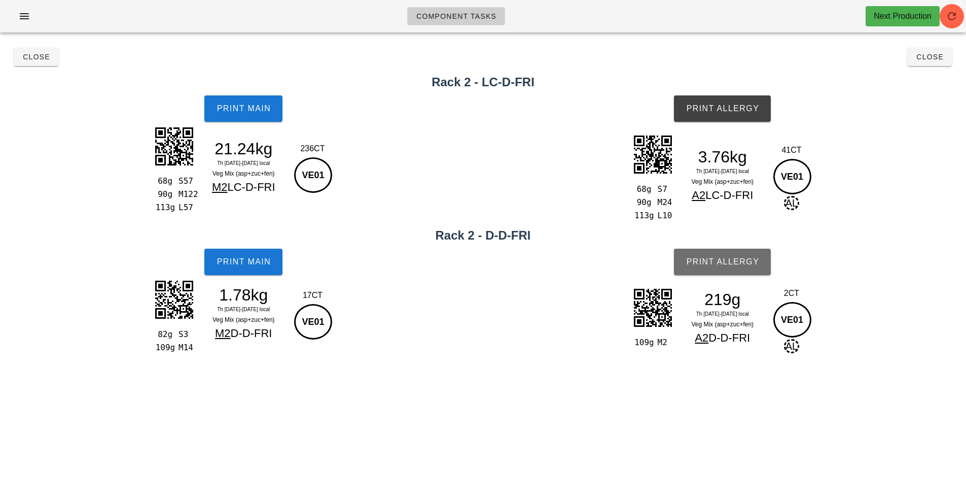
click at [727, 260] on span "Print Allergy" at bounding box center [723, 261] width 74 height 9
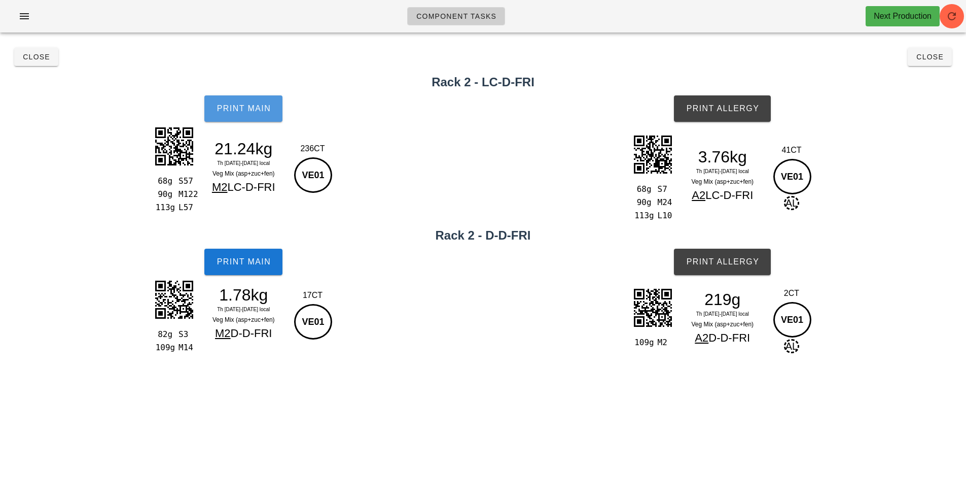
click at [253, 115] on button "Print Main" at bounding box center [243, 108] width 78 height 26
click at [35, 65] on button "Close" at bounding box center [36, 57] width 44 height 18
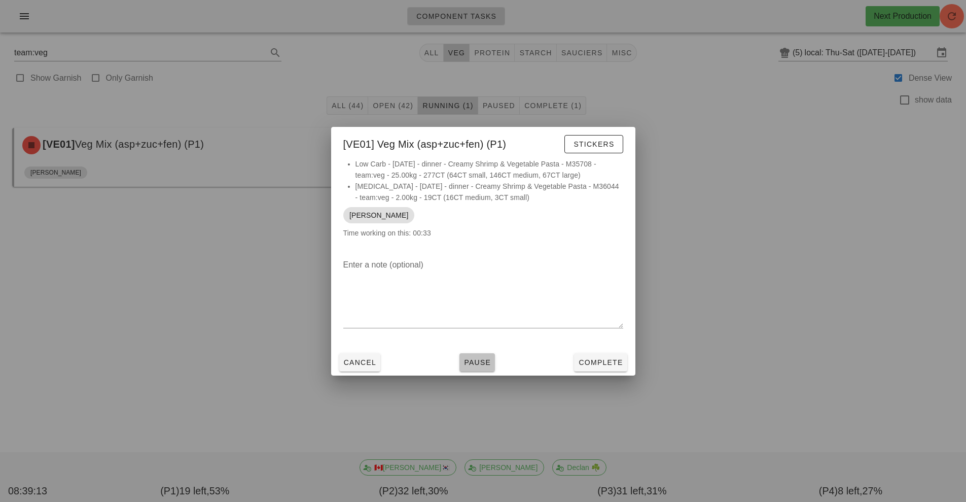
click at [474, 365] on span "Pause" at bounding box center [477, 362] width 27 height 8
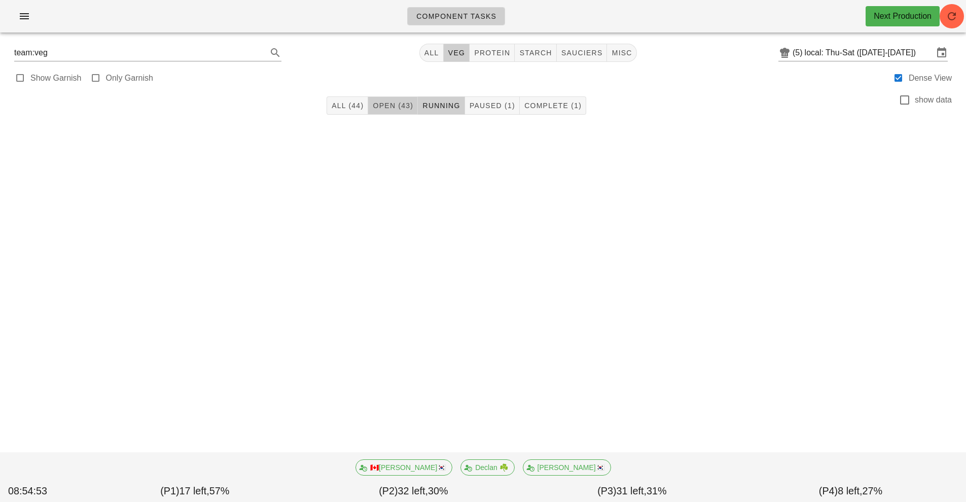
click at [391, 109] on span "Open (43)" at bounding box center [392, 105] width 41 height 8
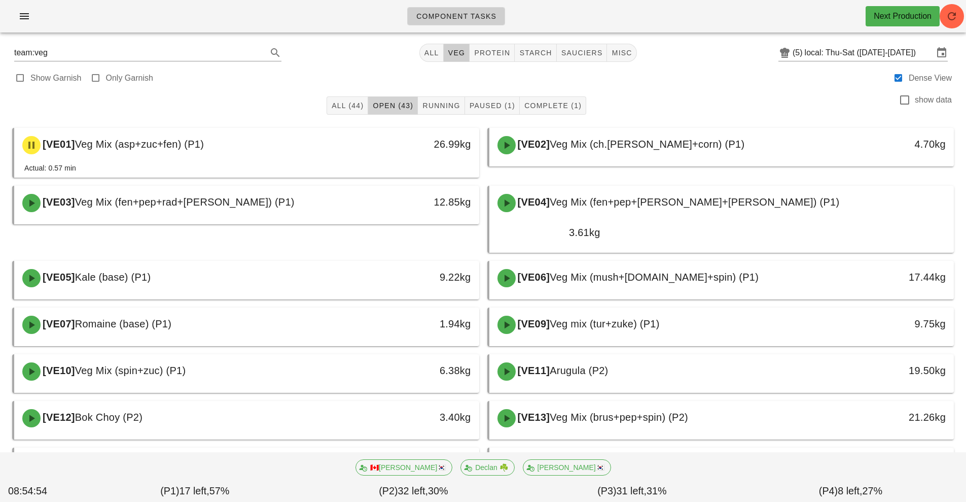
click at [397, 102] on span "Open (43)" at bounding box center [392, 105] width 41 height 8
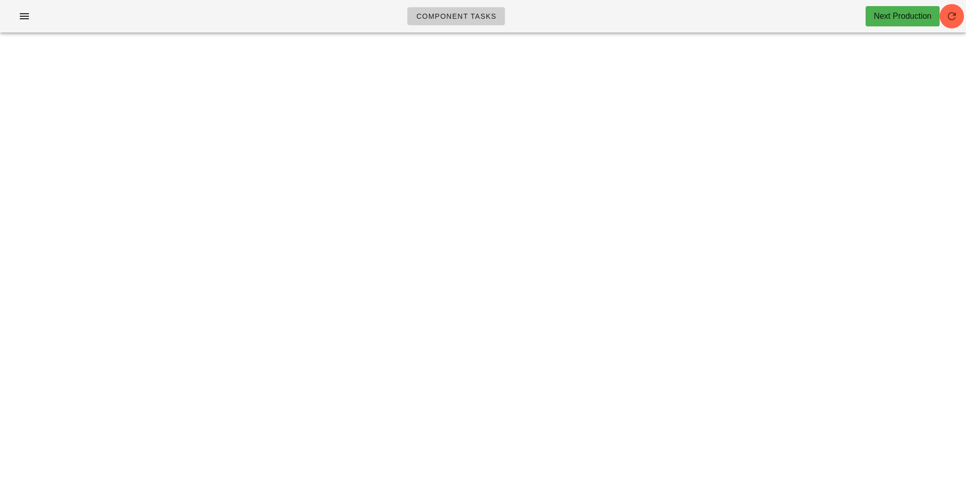
click at [436, 174] on div "Component Tasks Next Production team:veg All veg protein starch sauciers misc (…" at bounding box center [483, 251] width 966 height 502
click at [944, 15] on span "button" at bounding box center [952, 16] width 24 height 12
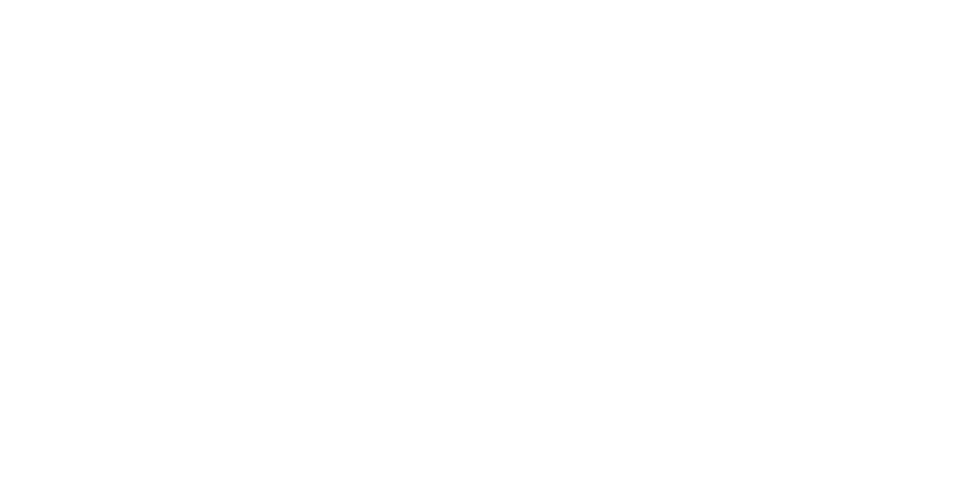
click at [522, 0] on html at bounding box center [483, 0] width 966 height 0
click at [501, 0] on html at bounding box center [483, 0] width 966 height 0
click at [514, 0] on html at bounding box center [483, 0] width 966 height 0
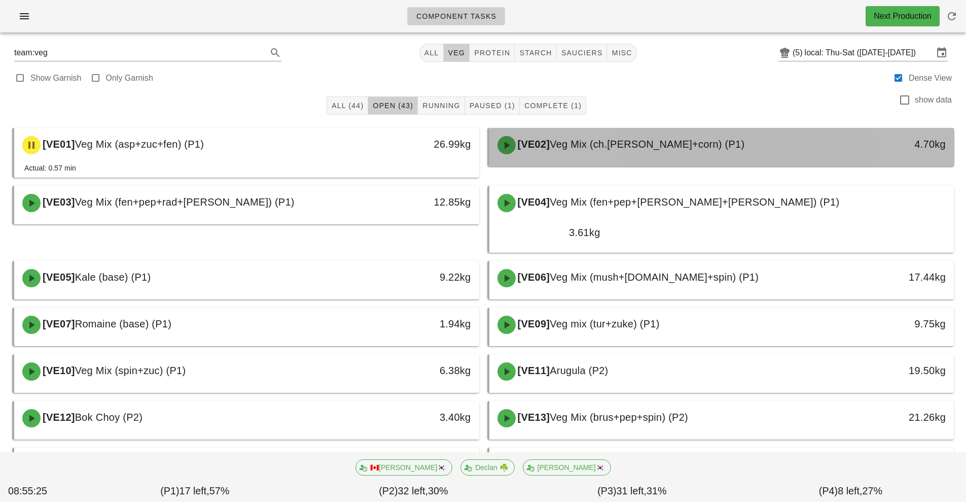
click at [635, 144] on span "Veg Mix (ch.[PERSON_NAME]+corn) (P1)" at bounding box center [647, 143] width 195 height 11
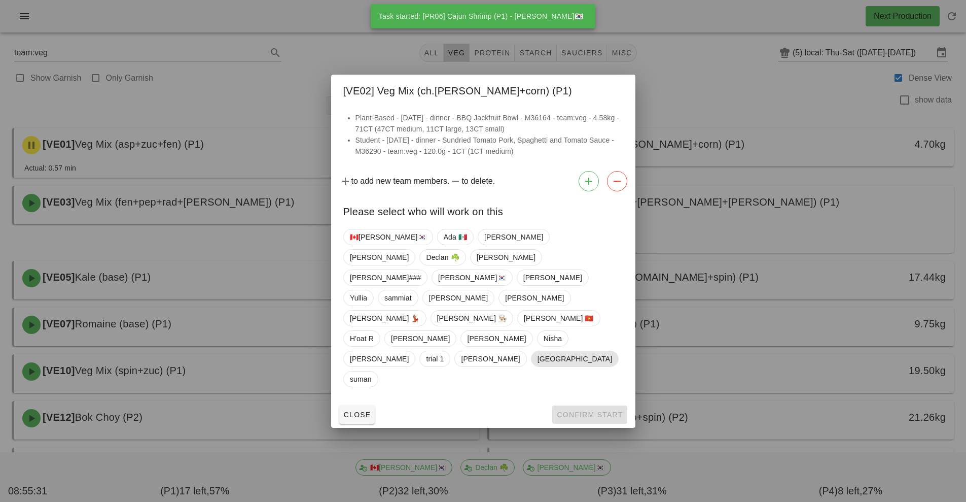
click at [555, 351] on span "[GEOGRAPHIC_DATA]" at bounding box center [574, 358] width 75 height 15
click at [605, 405] on button "Confirm Start" at bounding box center [589, 414] width 75 height 18
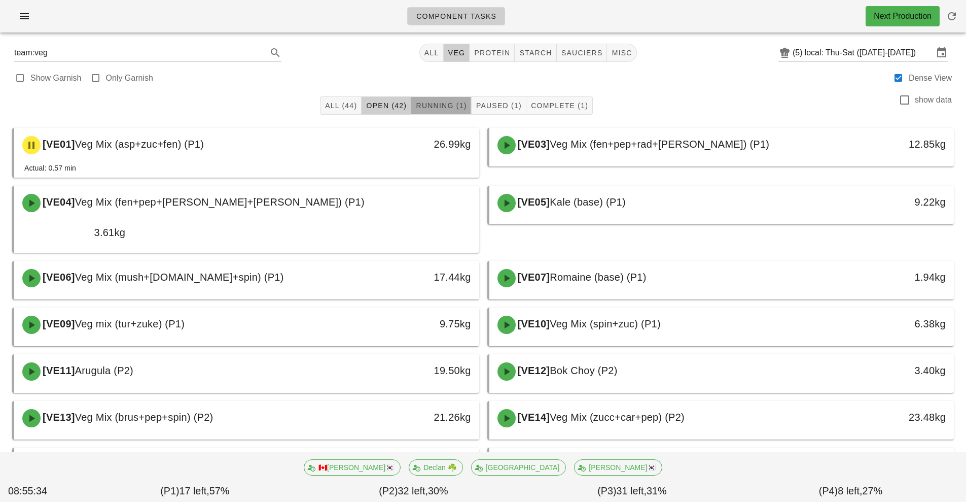
click at [458, 103] on span "Running (1)" at bounding box center [440, 105] width 51 height 8
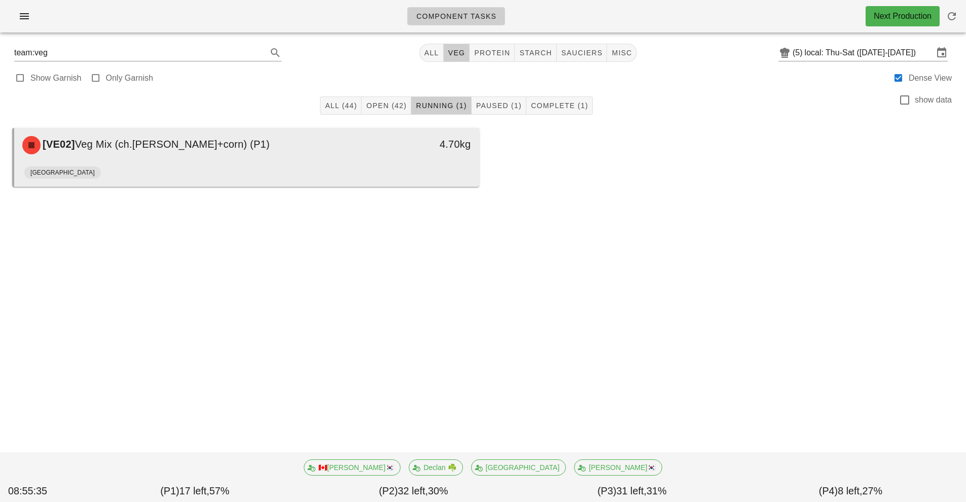
click at [420, 168] on div "[GEOGRAPHIC_DATA]" at bounding box center [246, 174] width 445 height 24
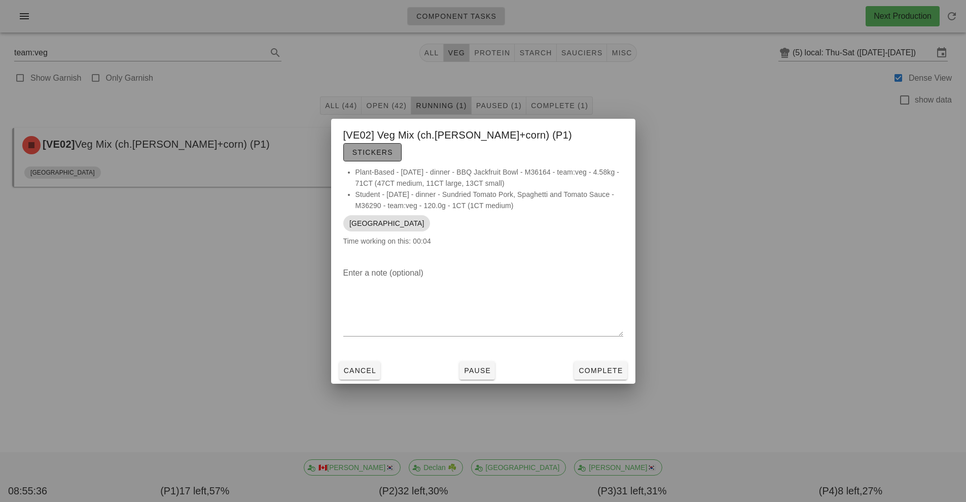
click at [402, 145] on button "Stickers" at bounding box center [372, 152] width 58 height 18
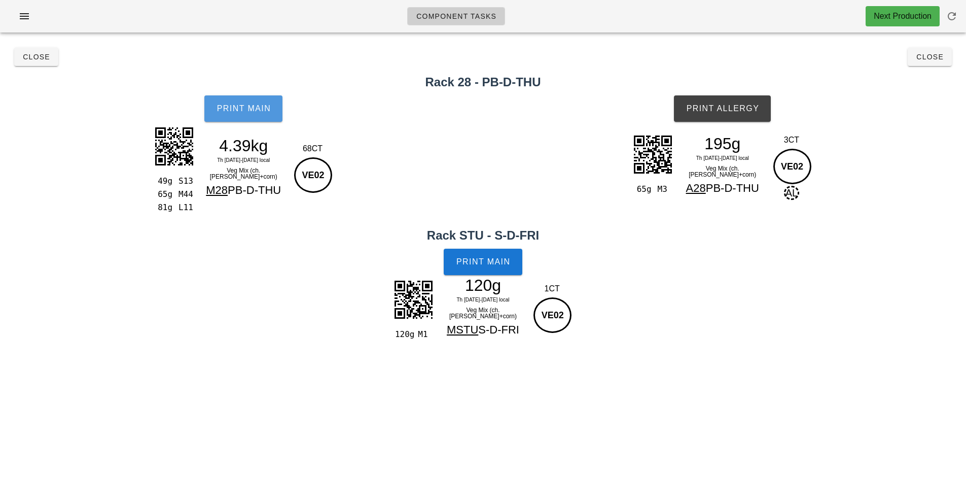
click at [253, 106] on span "Print Main" at bounding box center [243, 108] width 55 height 9
click at [500, 262] on span "Print Main" at bounding box center [483, 261] width 55 height 9
click at [750, 98] on button "Print Allergy" at bounding box center [722, 108] width 97 height 26
click at [936, 56] on span "Close" at bounding box center [930, 57] width 28 height 8
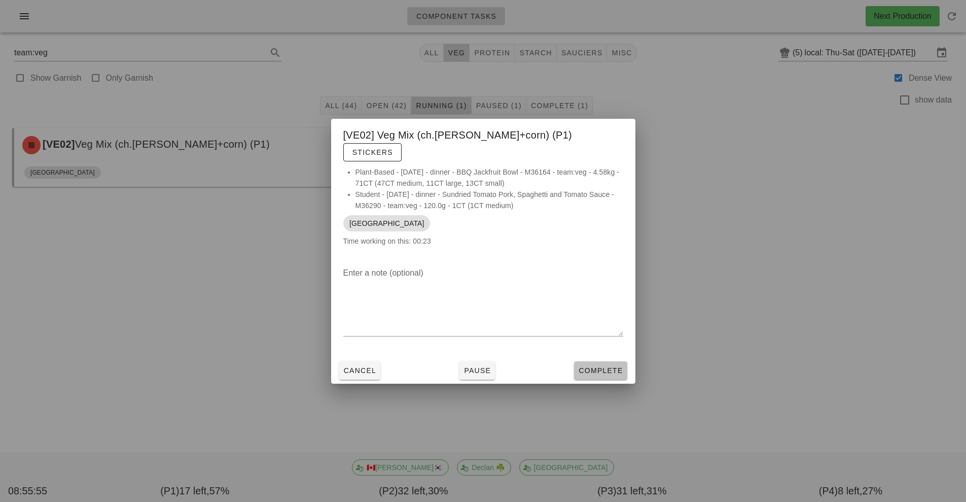
click at [612, 361] on button "Complete" at bounding box center [600, 370] width 53 height 18
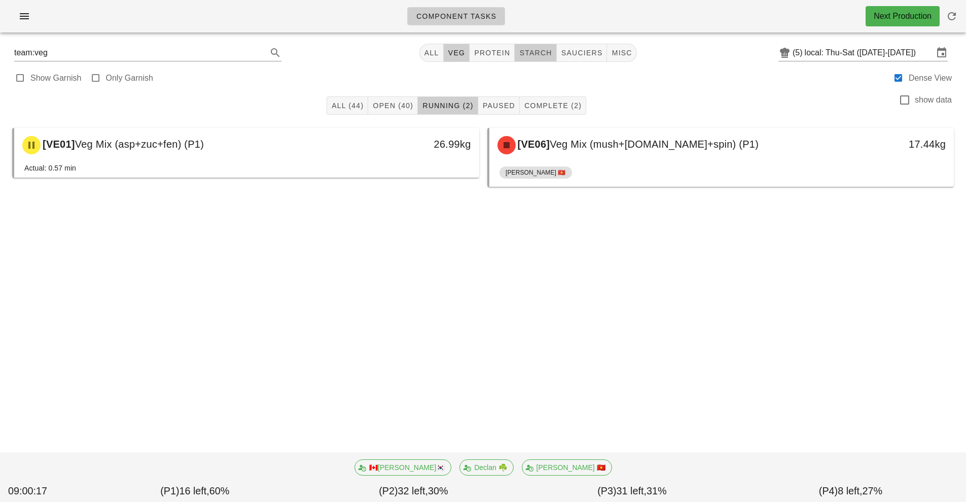
click at [537, 61] on button "starch" at bounding box center [536, 53] width 42 height 18
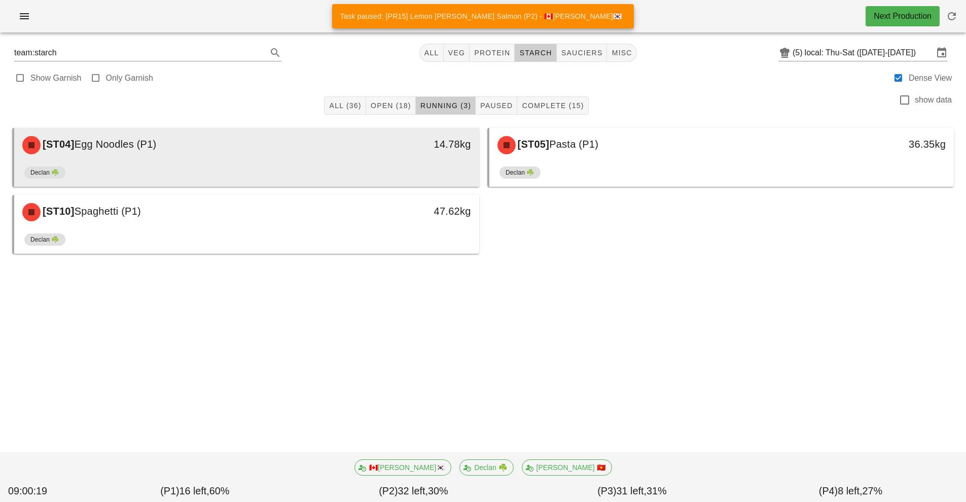
click at [309, 155] on div "[ST04] Egg Noodles (P1)" at bounding box center [188, 145] width 345 height 30
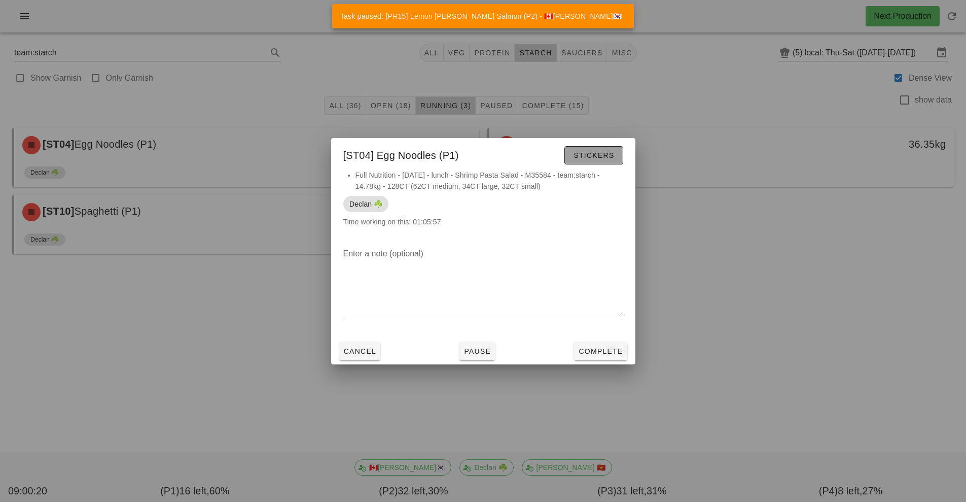
click at [605, 163] on button "Stickers" at bounding box center [594, 155] width 58 height 18
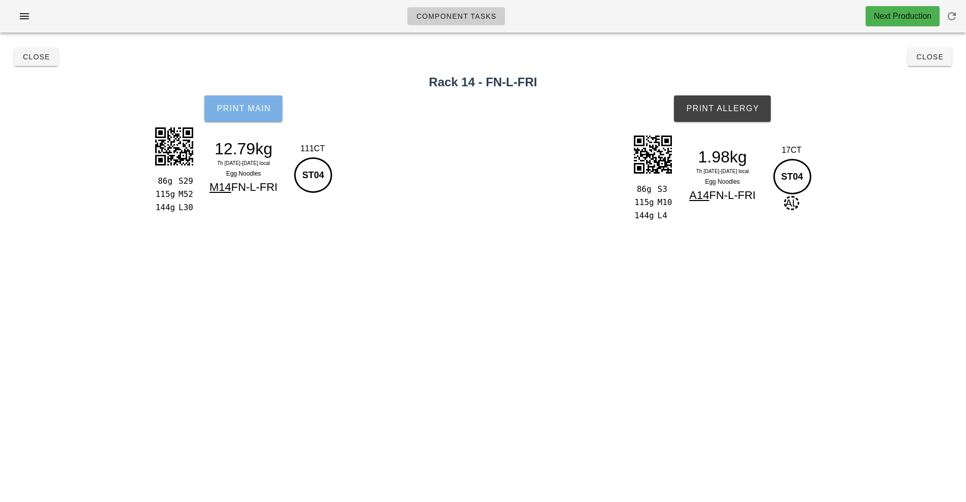
click at [257, 108] on span "Print Main" at bounding box center [243, 108] width 55 height 9
click at [270, 109] on span "Print Main" at bounding box center [243, 108] width 55 height 9
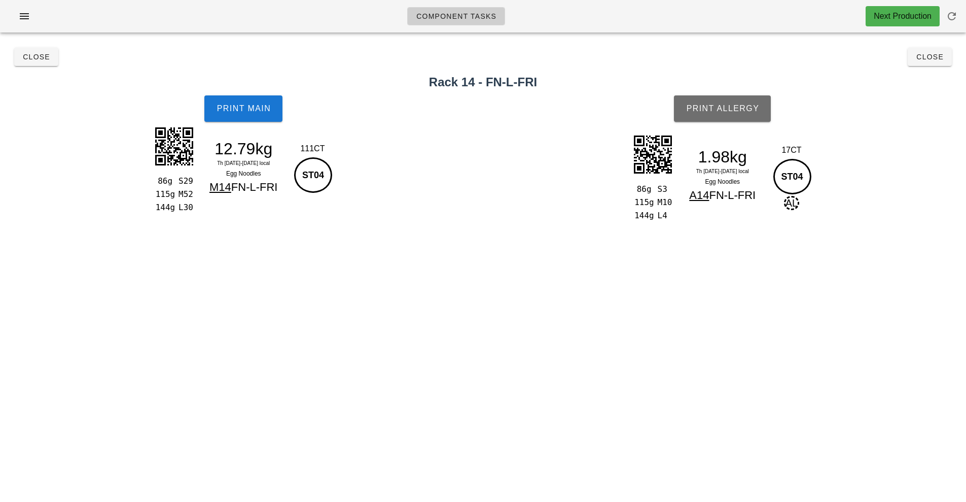
click at [746, 107] on span "Print Allergy" at bounding box center [723, 108] width 74 height 9
click at [927, 64] on button "Close" at bounding box center [930, 57] width 44 height 18
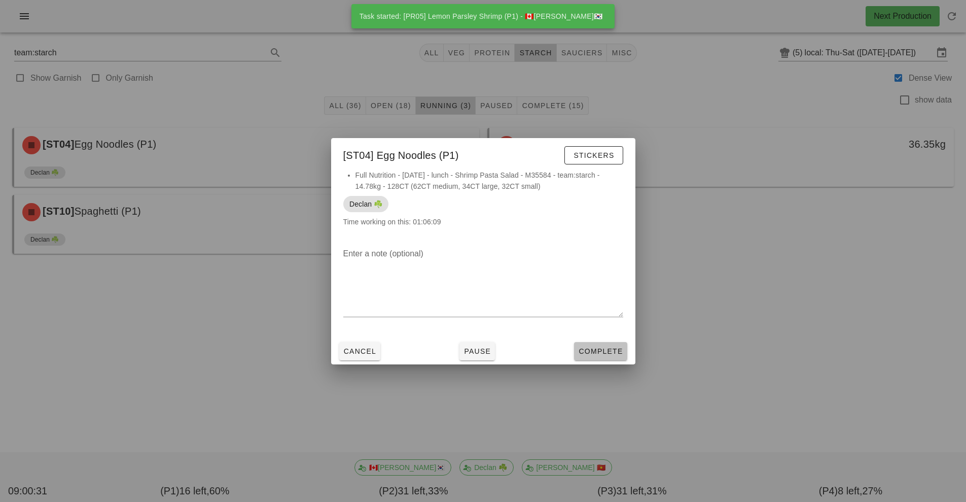
click at [615, 352] on span "Complete" at bounding box center [600, 351] width 45 height 8
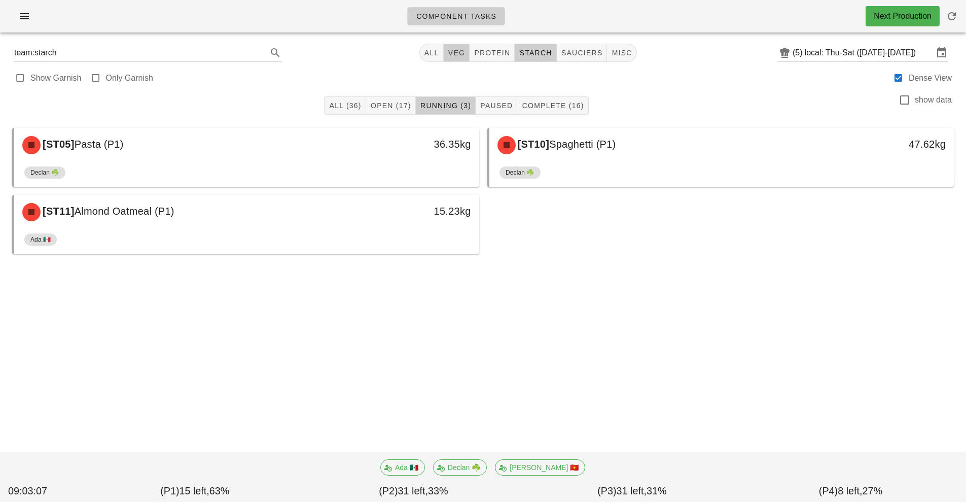
click at [463, 58] on button "veg" at bounding box center [457, 53] width 26 height 18
type input "team:veg"
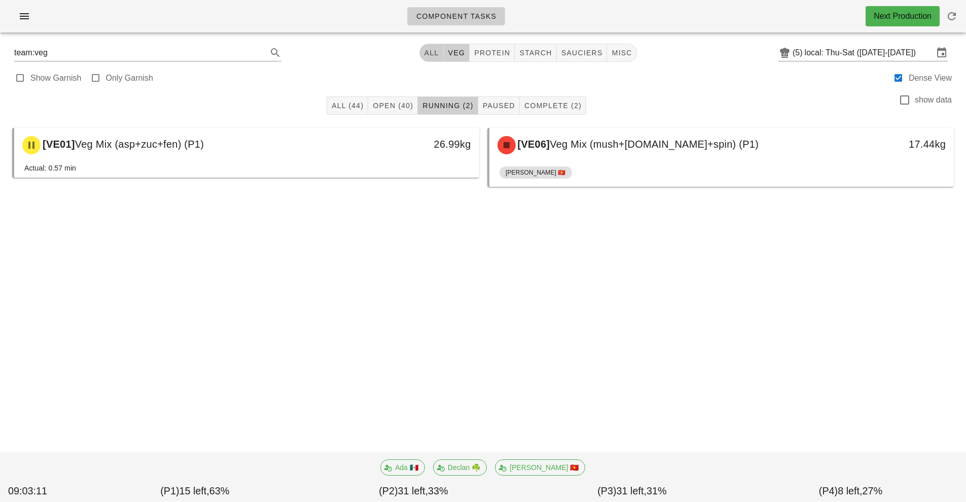
click at [434, 55] on span "All" at bounding box center [431, 53] width 15 height 8
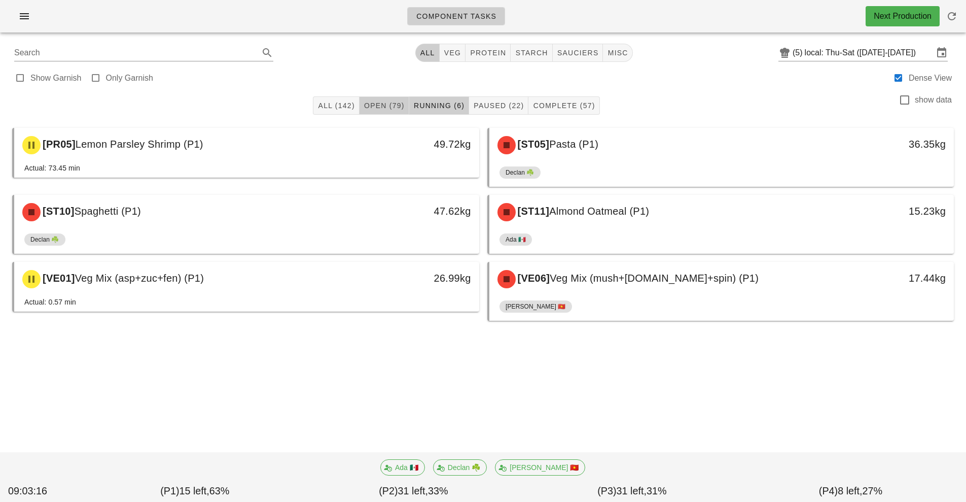
click at [389, 107] on span "Open (79)" at bounding box center [384, 105] width 41 height 8
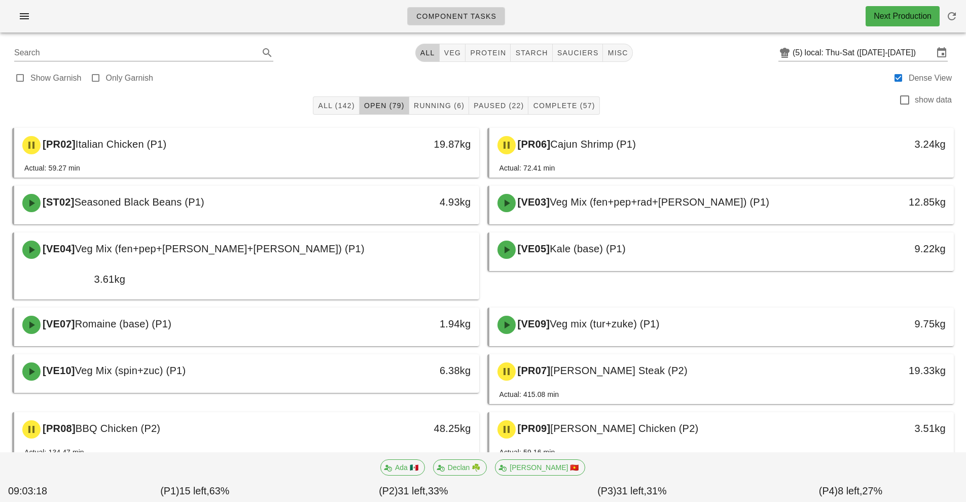
click at [440, 59] on button "All" at bounding box center [427, 53] width 24 height 18
click at [460, 52] on span "veg" at bounding box center [453, 53] width 18 height 8
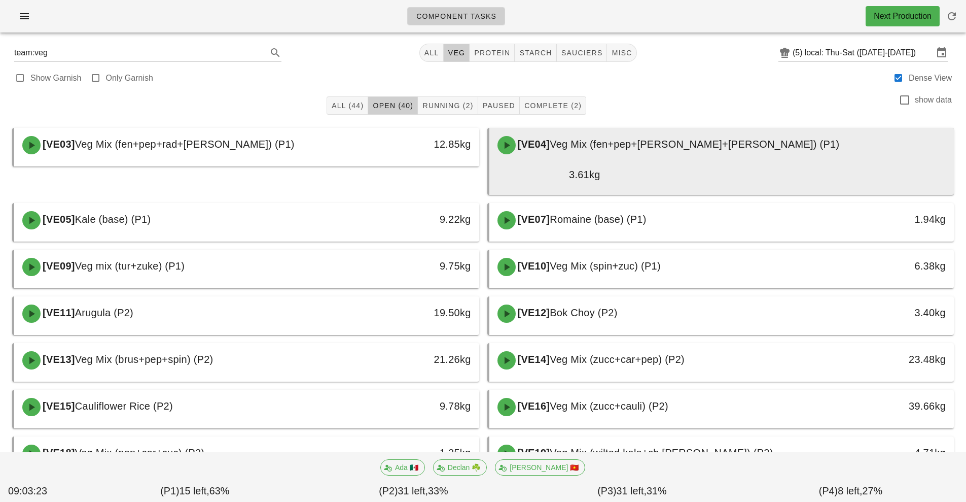
click at [712, 152] on div "[VE04] Veg Mix (fen+pep+tom+cuc) (P1)" at bounding box center [722, 145] width 461 height 30
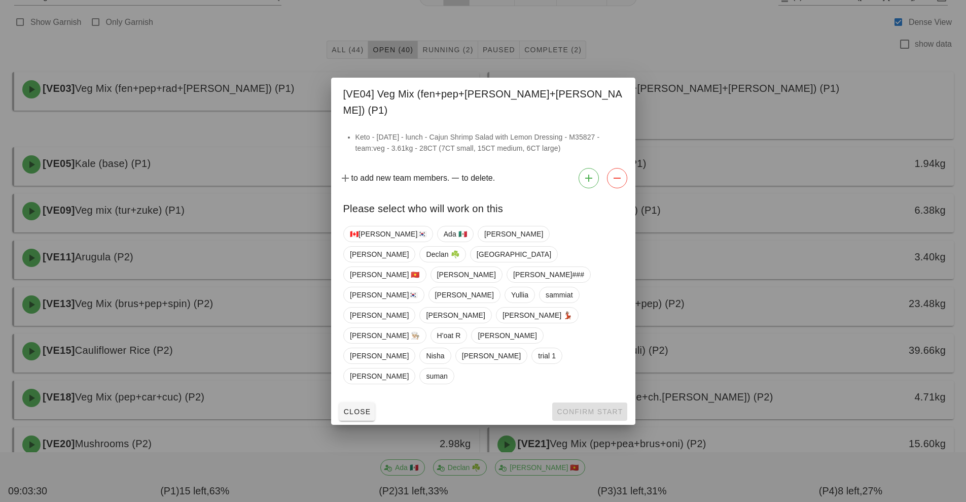
scroll to position [57, 0]
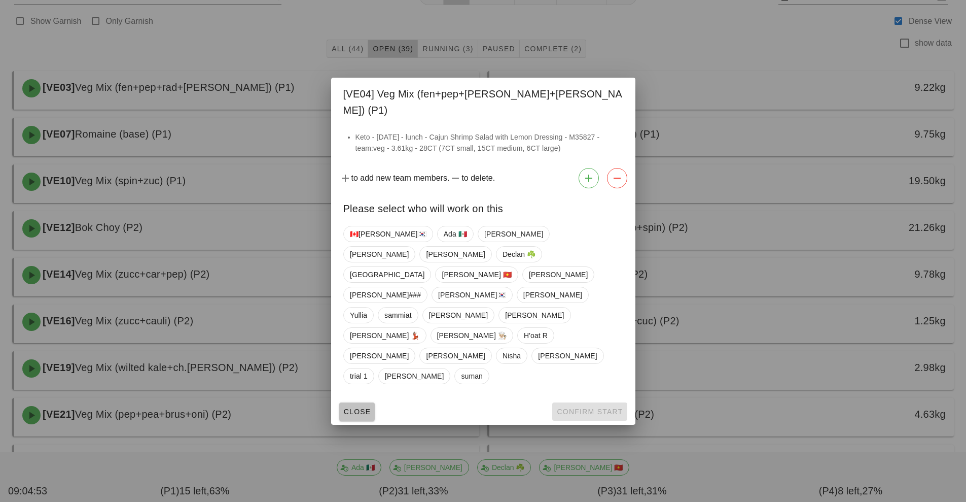
click at [360, 407] on span "Close" at bounding box center [357, 411] width 28 height 8
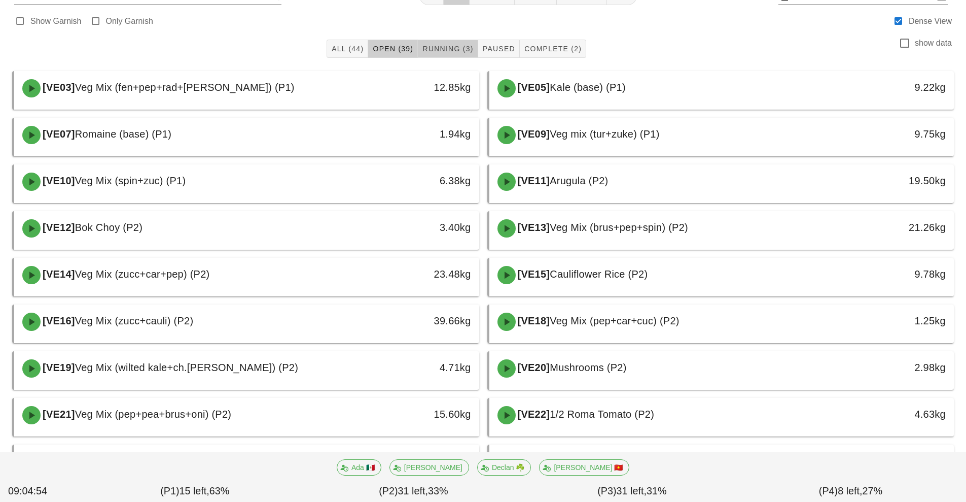
click at [460, 43] on button "Running (3)" at bounding box center [448, 49] width 60 height 18
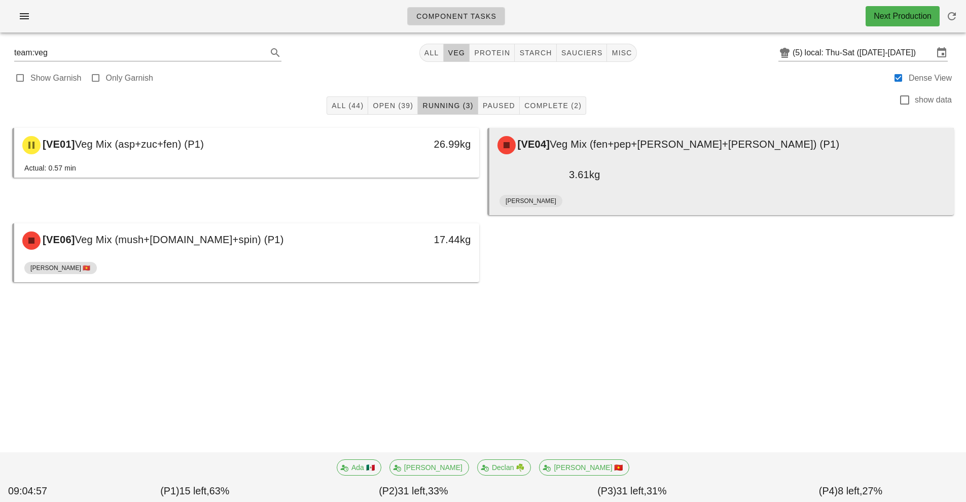
click at [656, 191] on div "[PERSON_NAME]" at bounding box center [722, 203] width 445 height 24
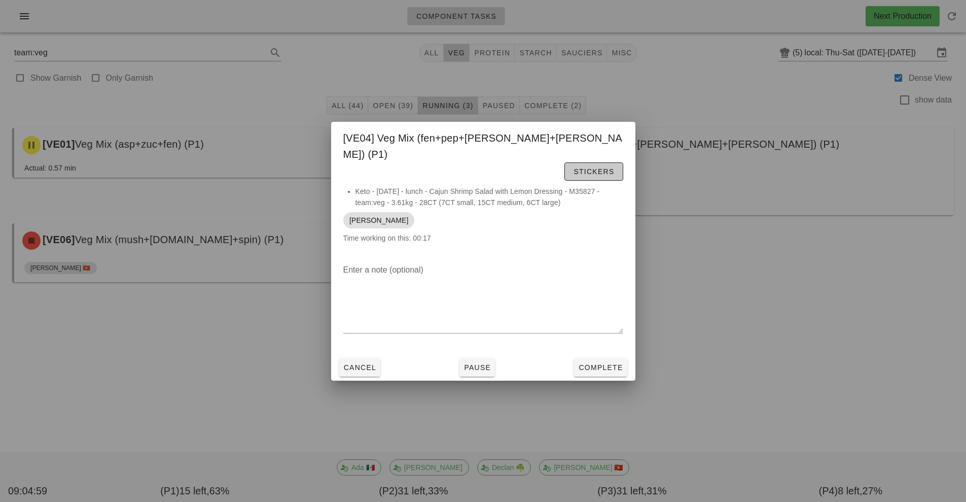
click at [598, 167] on span "Stickers" at bounding box center [593, 171] width 41 height 8
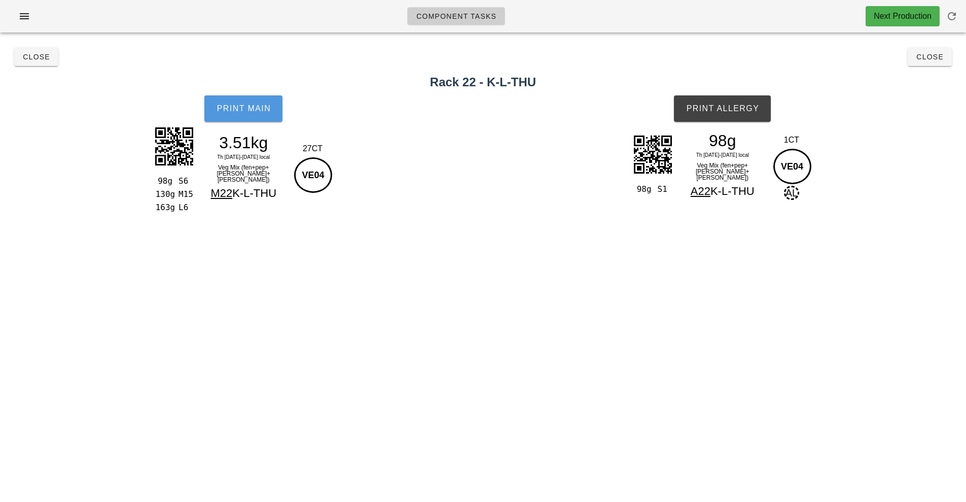
click at [233, 111] on span "Print Main" at bounding box center [243, 108] width 55 height 9
click at [718, 100] on button "Print Allergy" at bounding box center [722, 108] width 97 height 26
click at [35, 65] on button "Close" at bounding box center [36, 57] width 44 height 18
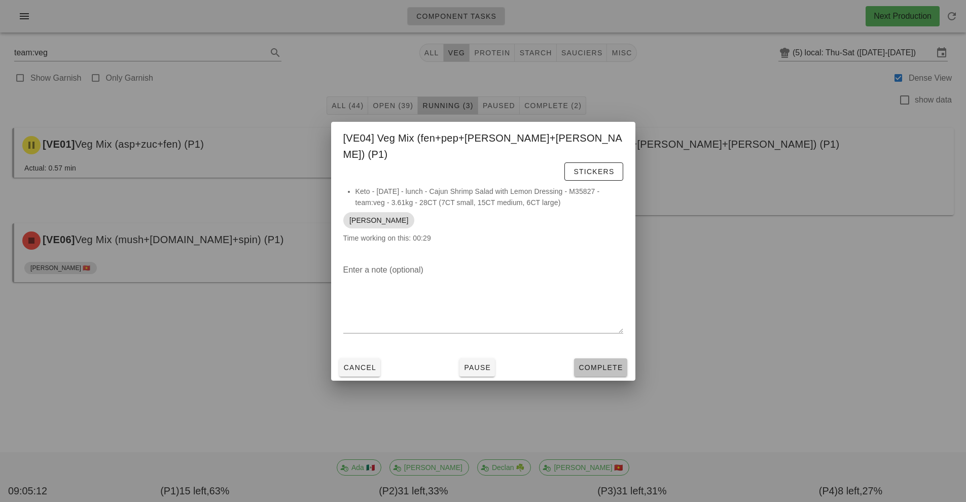
click at [606, 363] on span "Complete" at bounding box center [600, 367] width 45 height 8
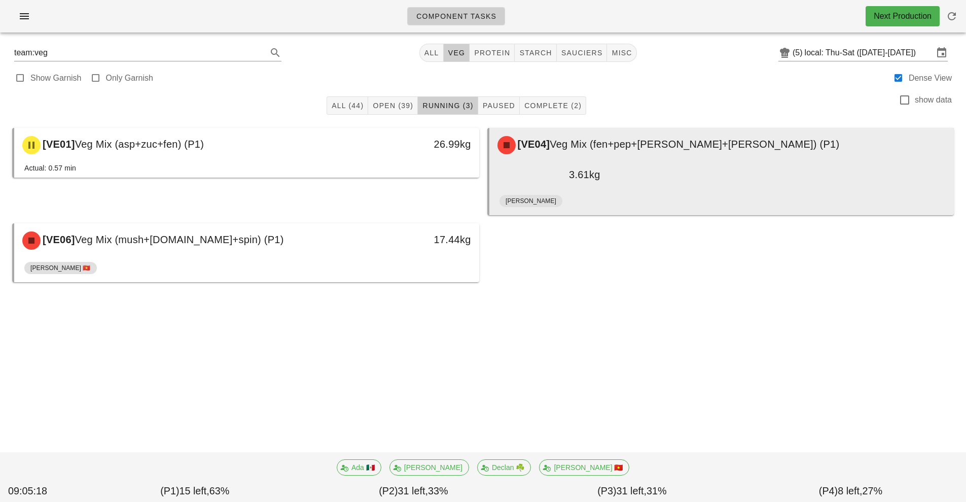
click at [638, 150] on div "[VE04] Veg Mix (fen+pep+tom+cuc) (P1)" at bounding box center [722, 145] width 461 height 30
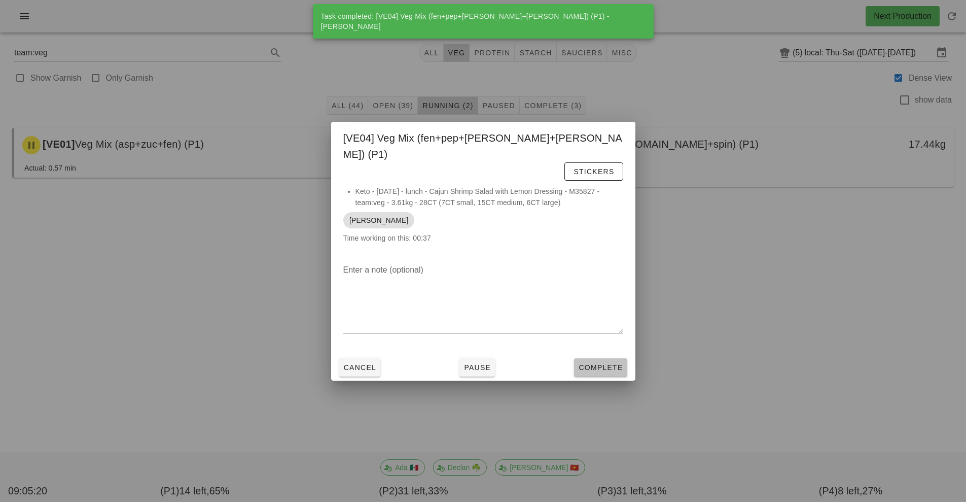
click at [596, 363] on span "Complete" at bounding box center [600, 367] width 45 height 8
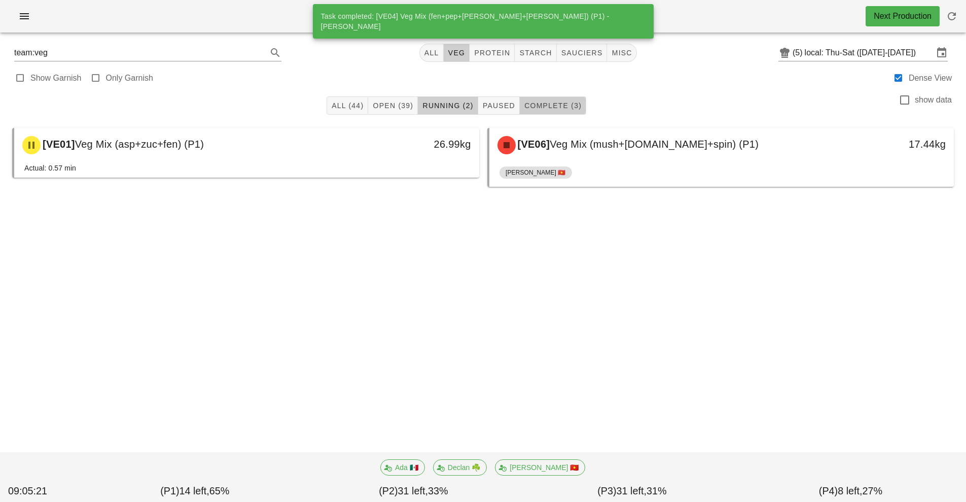
click at [565, 105] on span "Complete (3)" at bounding box center [553, 105] width 58 height 8
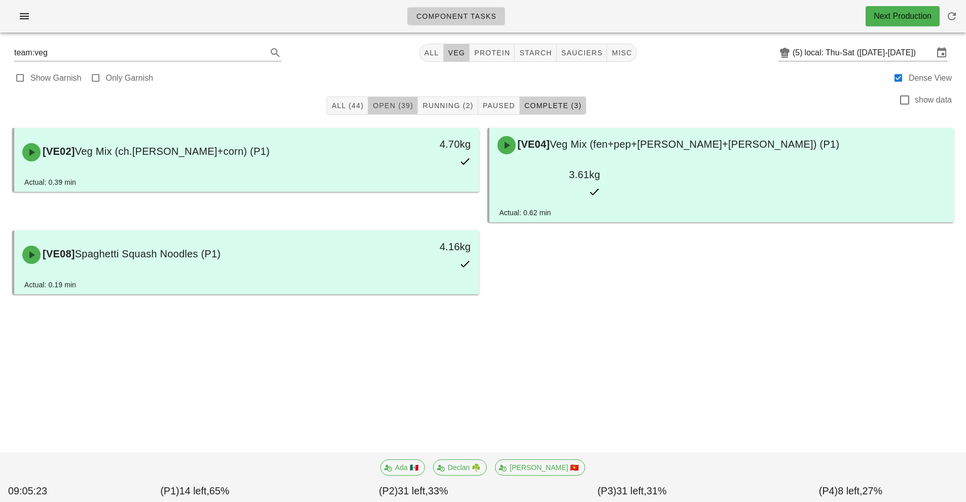
click at [380, 108] on span "Open (39)" at bounding box center [392, 105] width 41 height 8
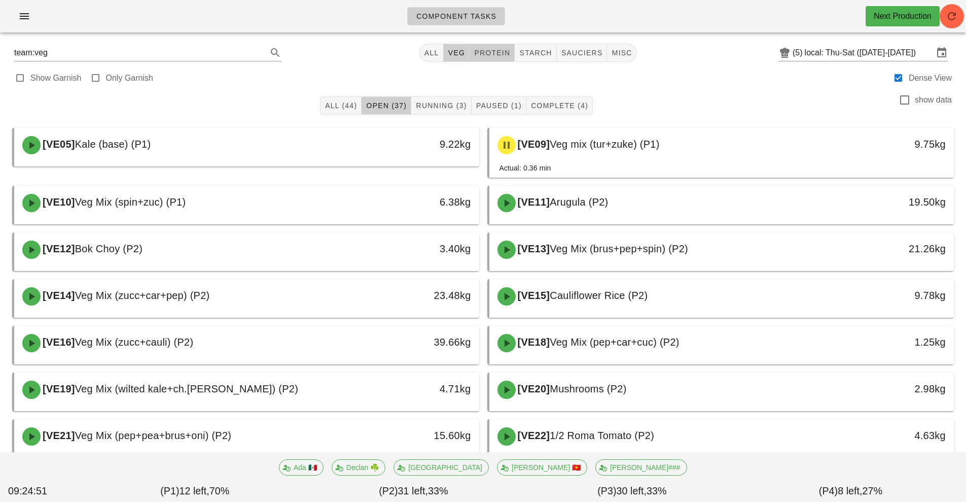
click at [492, 55] on span "protein" at bounding box center [492, 53] width 37 height 8
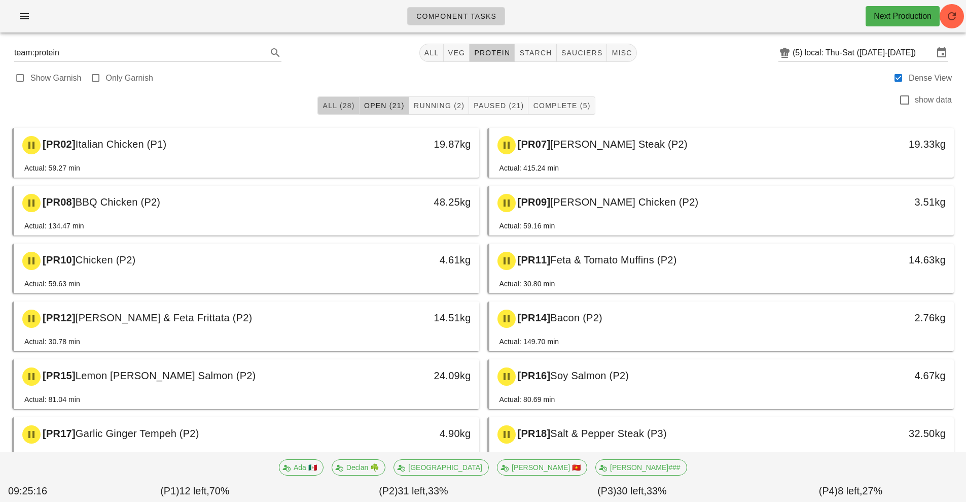
click at [337, 108] on span "All (28)" at bounding box center [338, 105] width 32 height 8
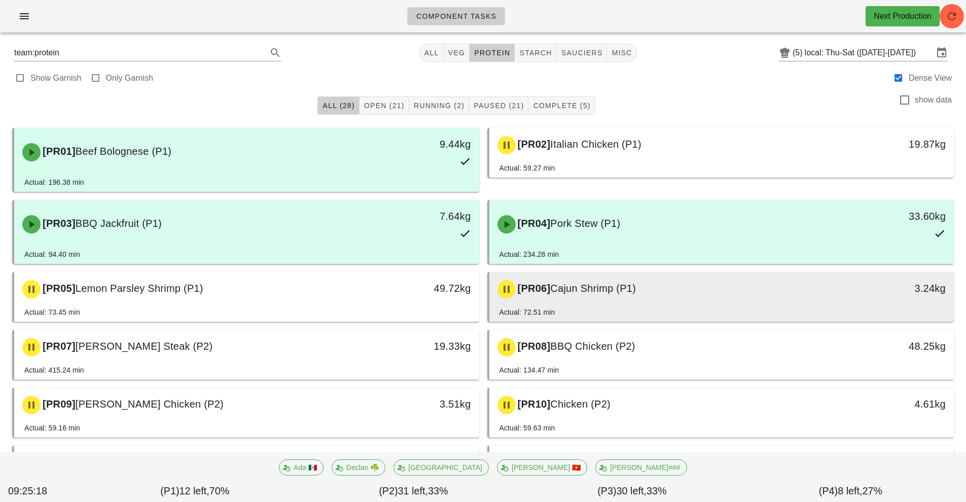
click at [641, 303] on div "[PR06] Cajun Shrimp (P1)" at bounding box center [664, 289] width 345 height 30
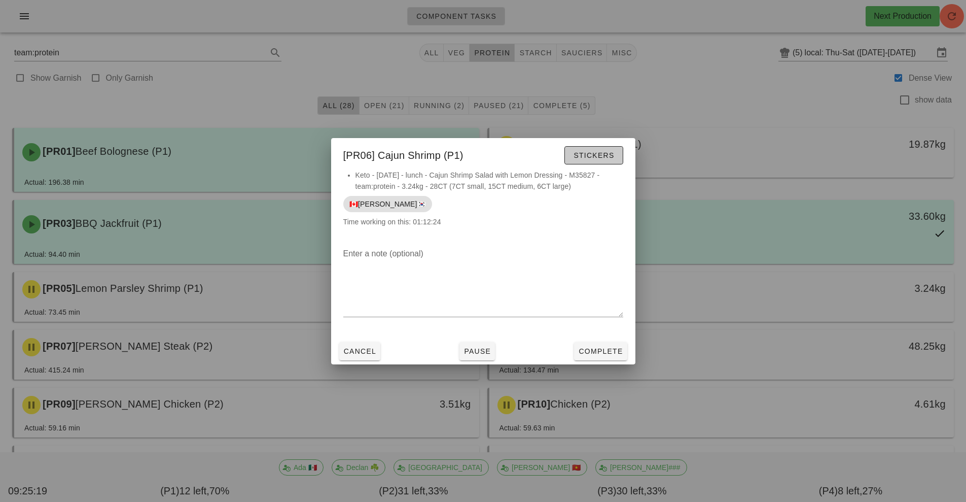
click at [605, 156] on span "Stickers" at bounding box center [593, 155] width 41 height 8
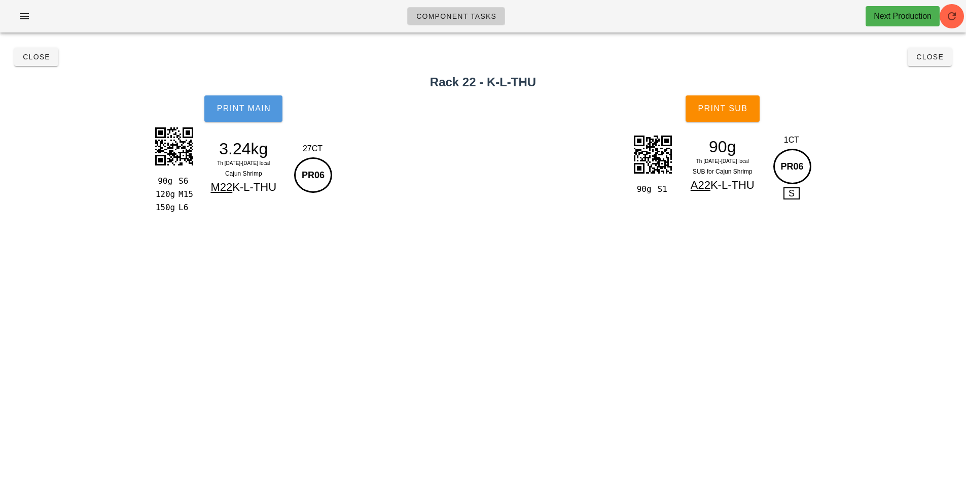
click at [262, 108] on span "Print Main" at bounding box center [243, 108] width 55 height 9
click at [39, 60] on span "Close" at bounding box center [36, 57] width 28 height 8
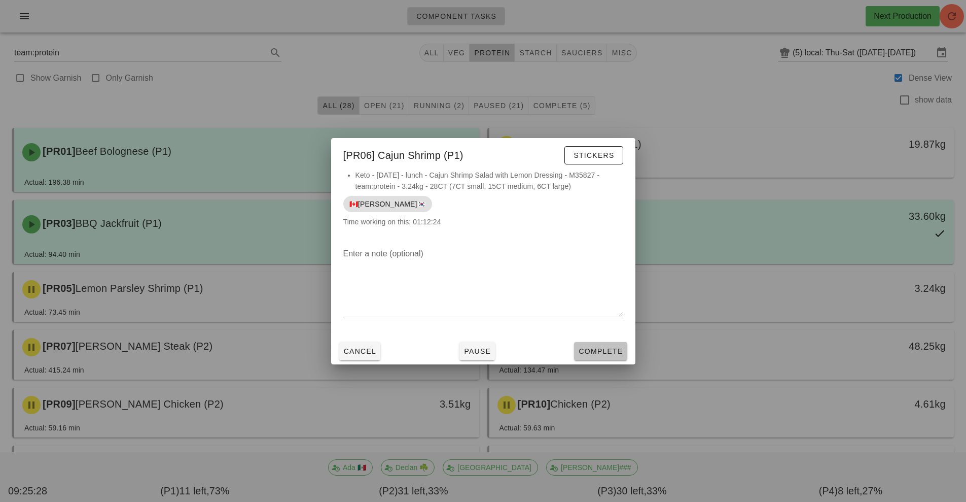
click at [599, 357] on button "Complete" at bounding box center [600, 351] width 53 height 18
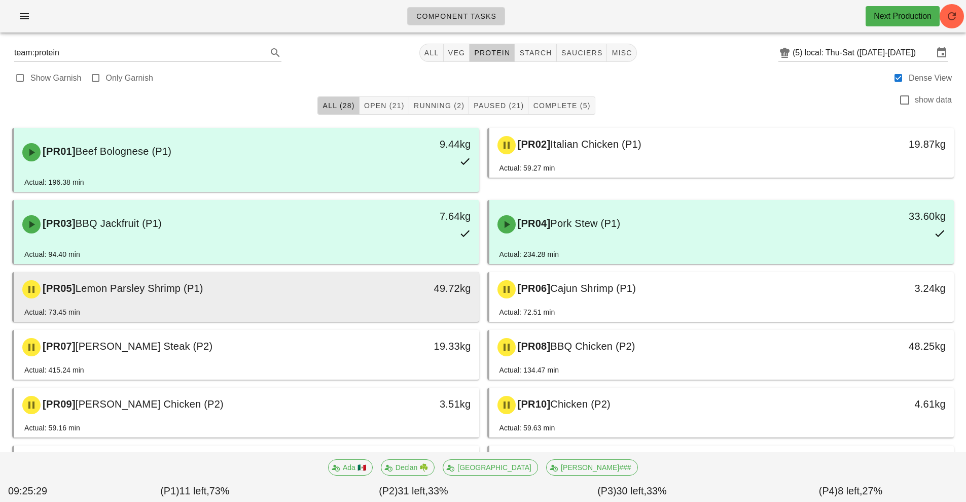
click at [381, 288] on div "49.72kg" at bounding box center [419, 288] width 103 height 16
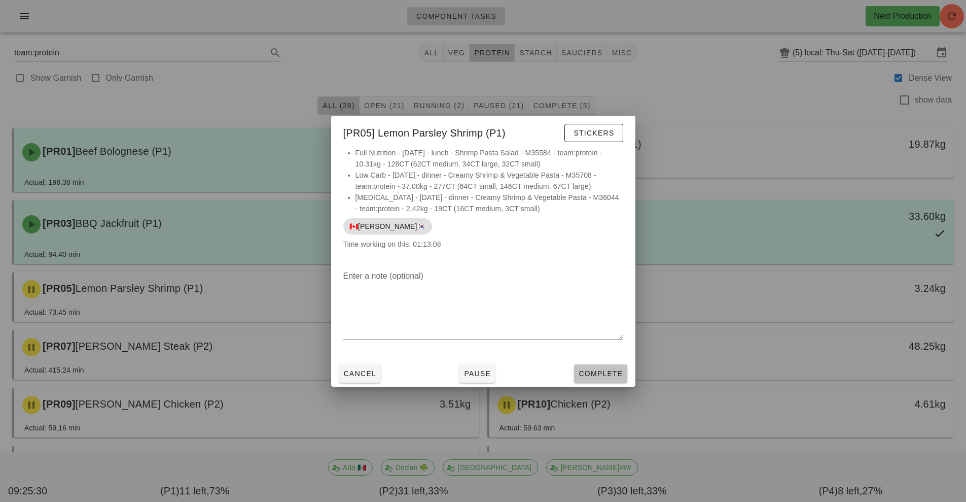
click at [612, 371] on span "Complete" at bounding box center [600, 373] width 45 height 8
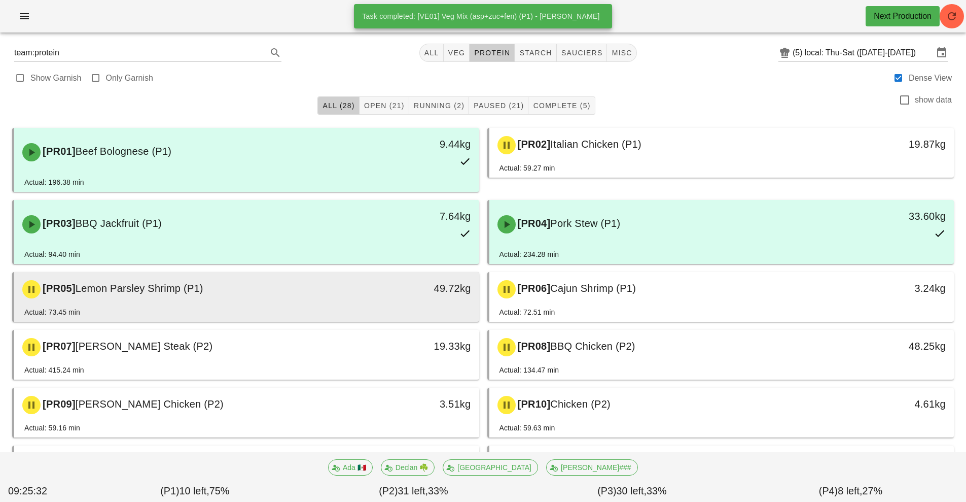
click at [396, 296] on div "49.72kg" at bounding box center [419, 288] width 103 height 16
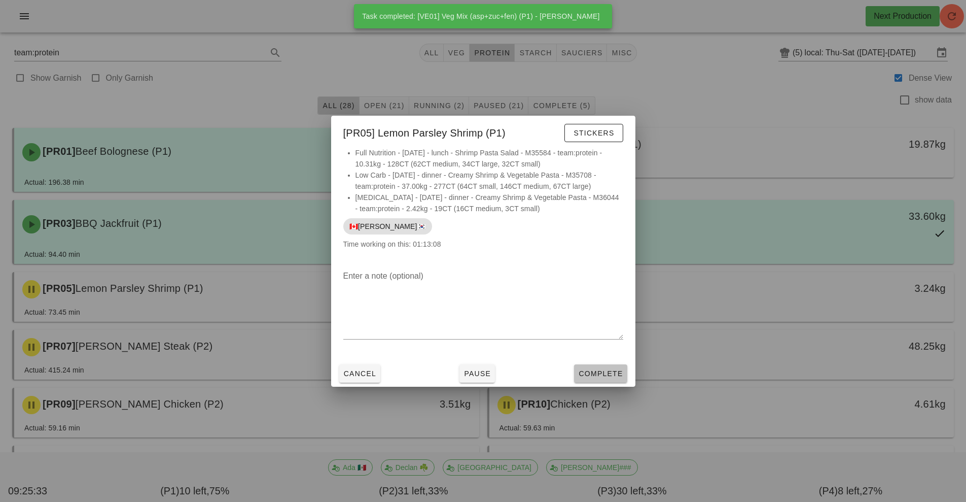
click at [609, 370] on span "Complete" at bounding box center [600, 373] width 45 height 8
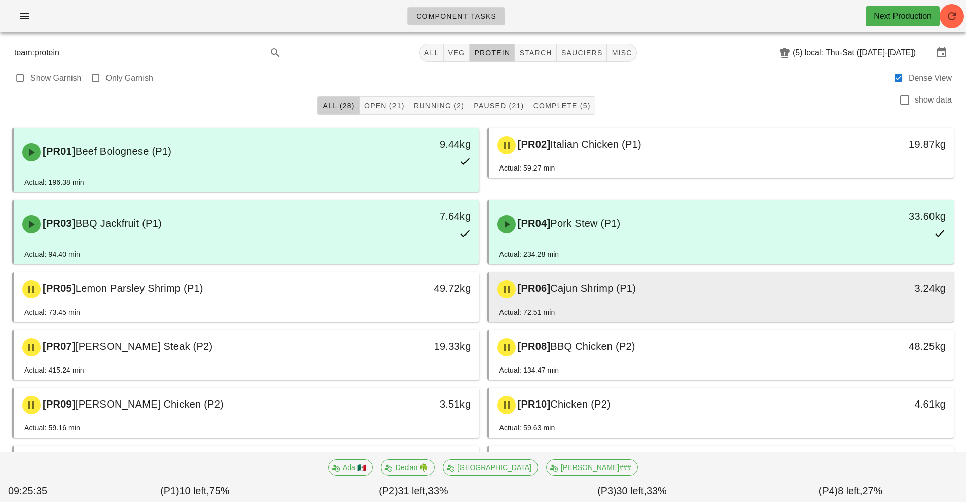
click at [622, 300] on div "[PR06] Cajun Shrimp (P1)" at bounding box center [664, 289] width 345 height 30
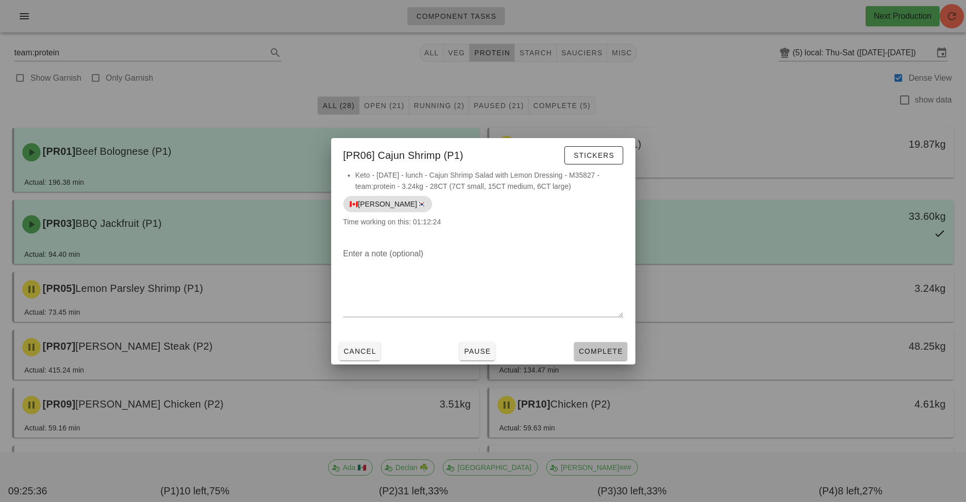
click at [611, 357] on button "Complete" at bounding box center [600, 351] width 53 height 18
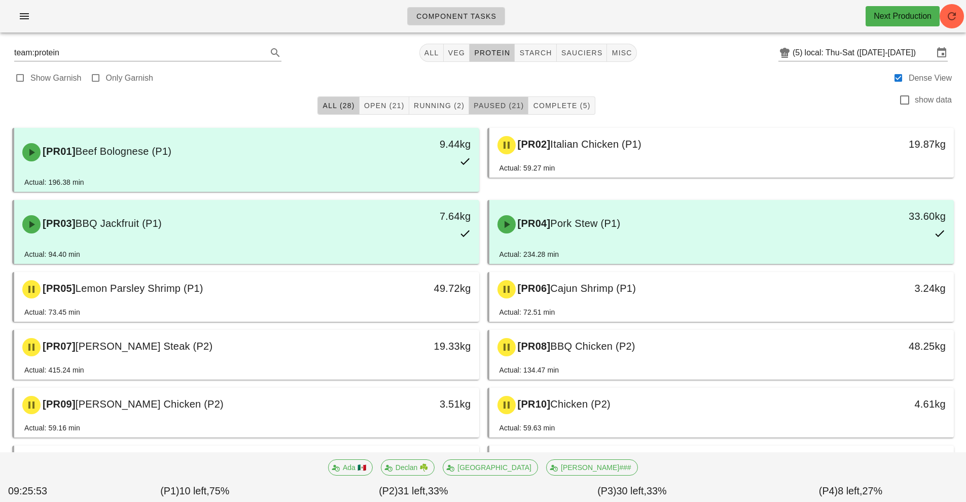
click at [497, 106] on span "Paused (21)" at bounding box center [498, 105] width 51 height 8
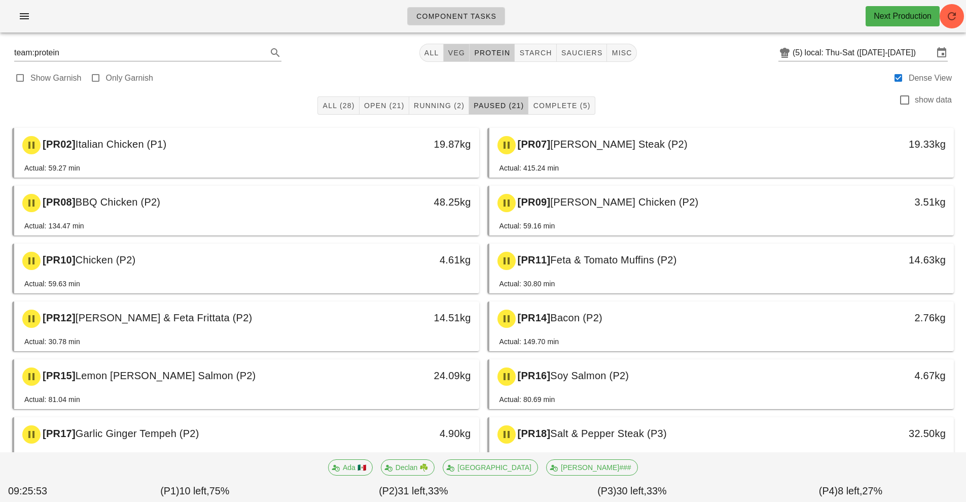
click at [454, 53] on span "veg" at bounding box center [457, 53] width 18 height 8
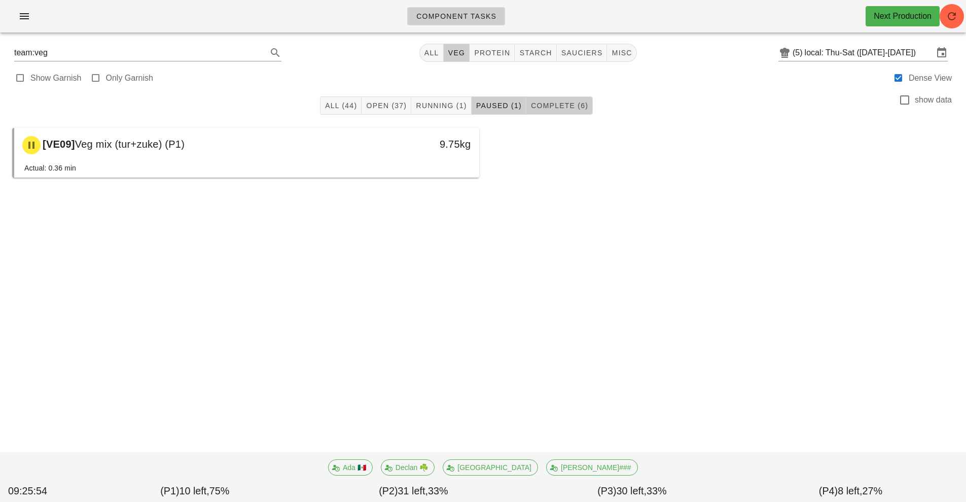
click at [559, 106] on span "Complete (6)" at bounding box center [560, 105] width 58 height 8
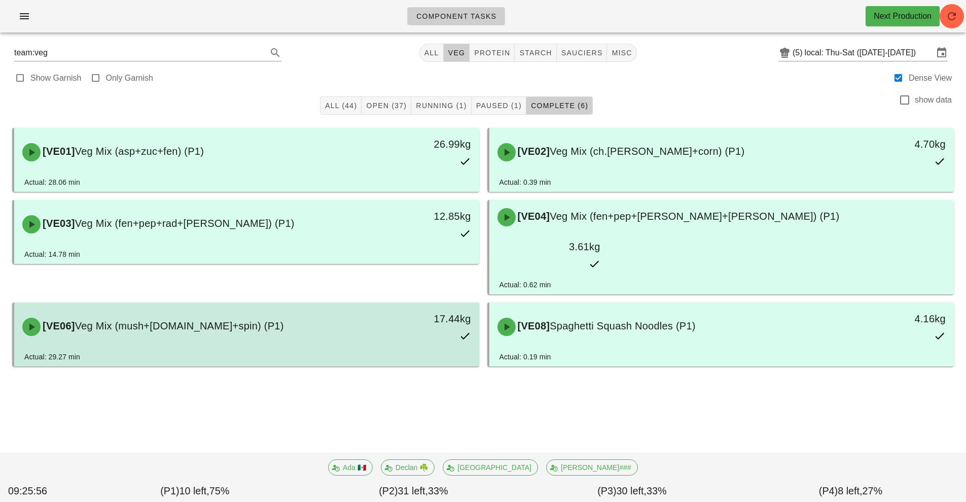
click at [321, 311] on div "[VE06] Veg Mix (mush+grn.bn+spin) (P1)" at bounding box center [188, 326] width 345 height 30
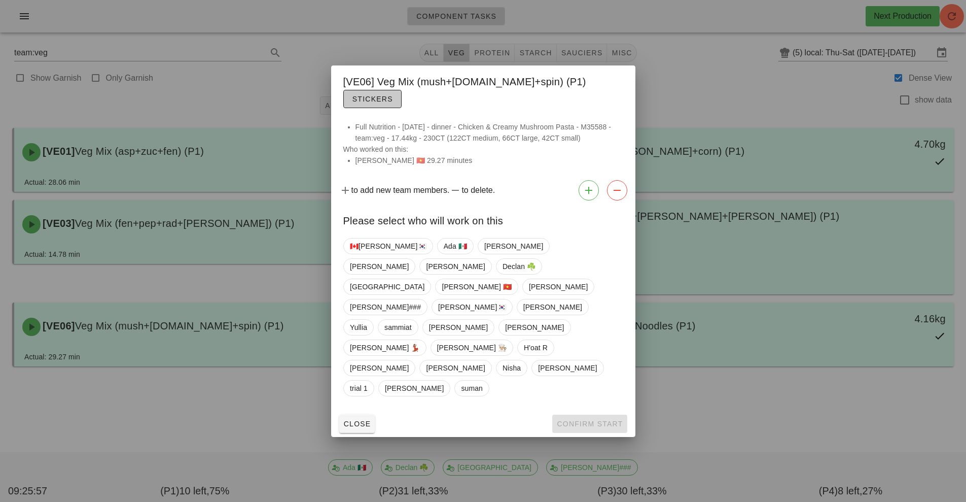
click at [402, 108] on button "Stickers" at bounding box center [372, 99] width 58 height 18
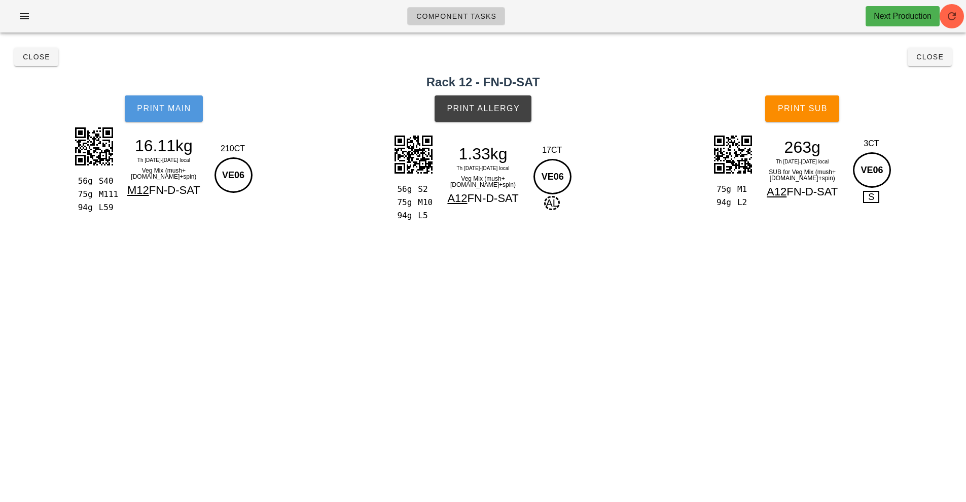
click at [165, 121] on button "Print Main" at bounding box center [164, 108] width 78 height 26
click at [150, 121] on button "Print Main" at bounding box center [164, 108] width 78 height 26
click at [502, 109] on span "Print Allergy" at bounding box center [483, 108] width 74 height 9
click at [800, 107] on span "Print Sub" at bounding box center [803, 108] width 50 height 9
click at [937, 57] on span "Close" at bounding box center [930, 57] width 28 height 8
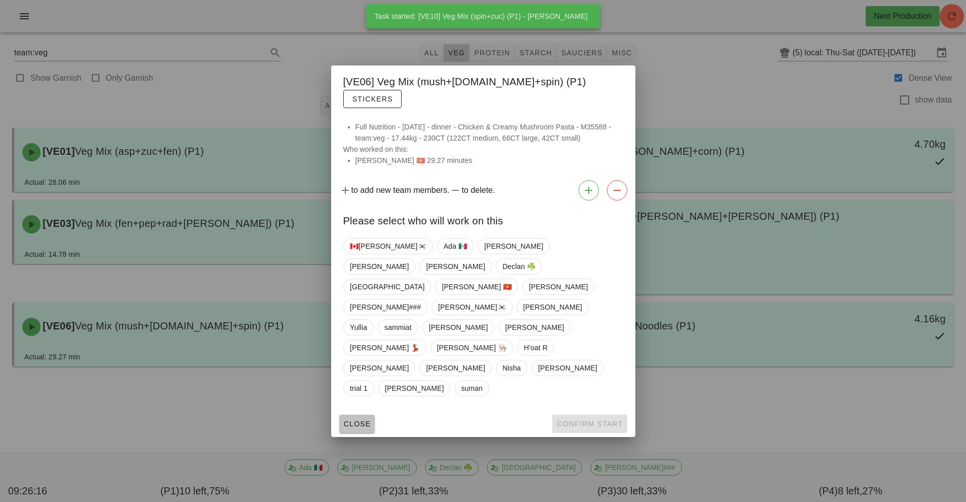
click at [351, 420] on span "Close" at bounding box center [357, 424] width 28 height 8
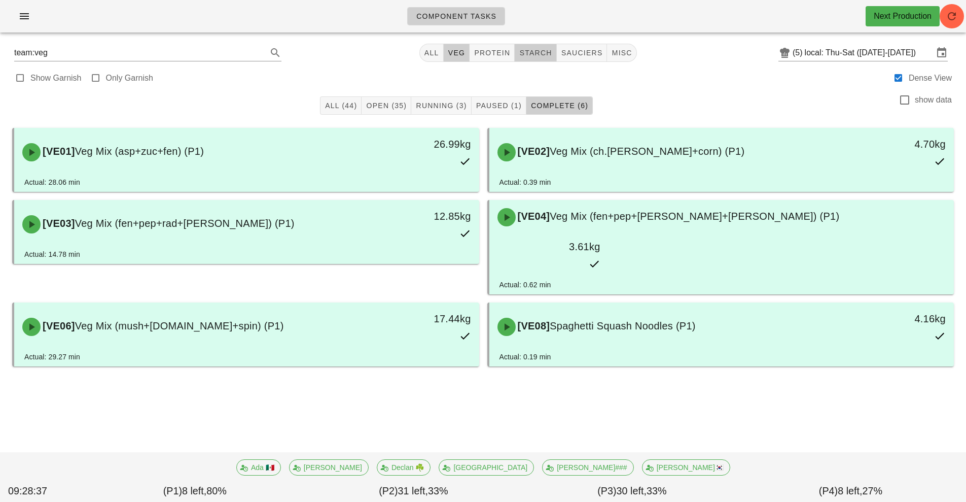
click at [546, 45] on button "starch" at bounding box center [536, 53] width 42 height 18
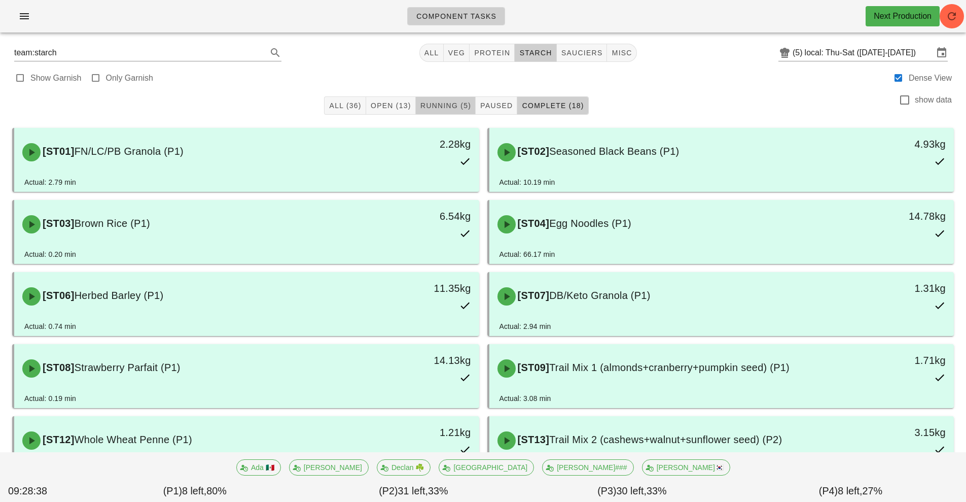
click at [448, 104] on span "Running (5)" at bounding box center [445, 105] width 51 height 8
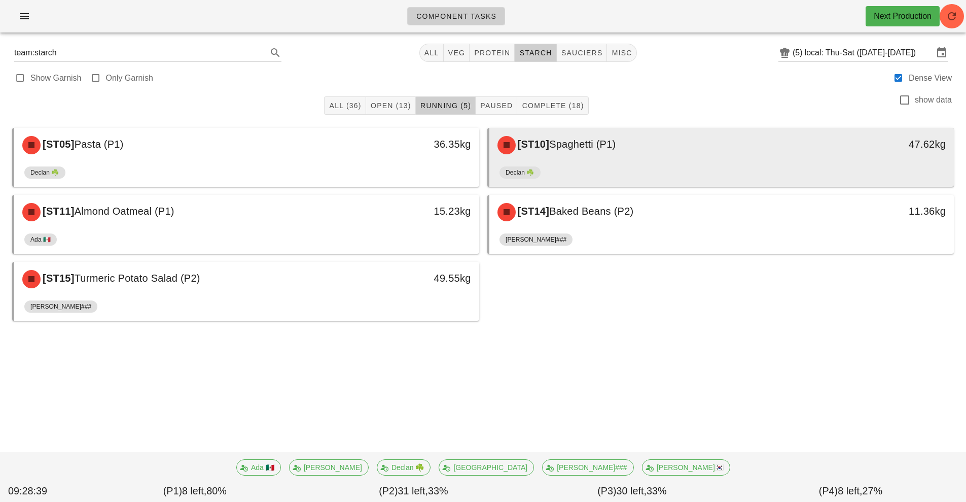
click at [632, 150] on div "[ST10] Spaghetti (P1)" at bounding box center [664, 145] width 345 height 30
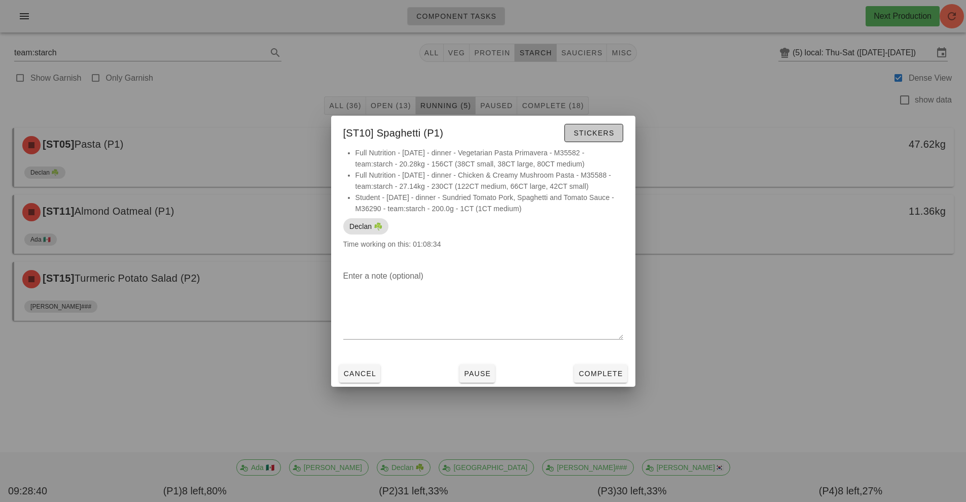
click at [603, 136] on span "Stickers" at bounding box center [593, 133] width 41 height 8
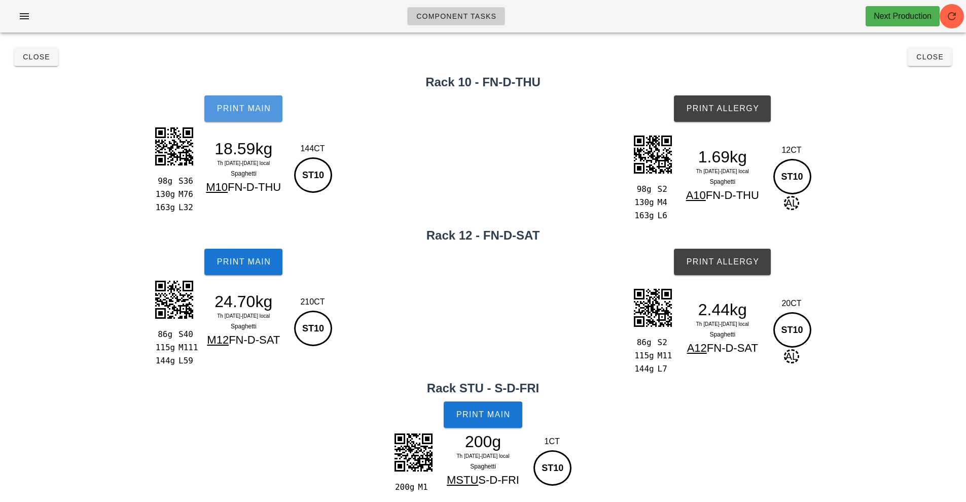
click at [273, 115] on button "Print Main" at bounding box center [243, 108] width 78 height 26
click at [259, 112] on span "Print Main" at bounding box center [243, 108] width 55 height 9
click at [242, 272] on button "Print Main" at bounding box center [243, 262] width 78 height 26
click at [246, 256] on button "Print Main" at bounding box center [243, 262] width 78 height 26
click at [253, 264] on span "Print Main" at bounding box center [243, 261] width 55 height 9
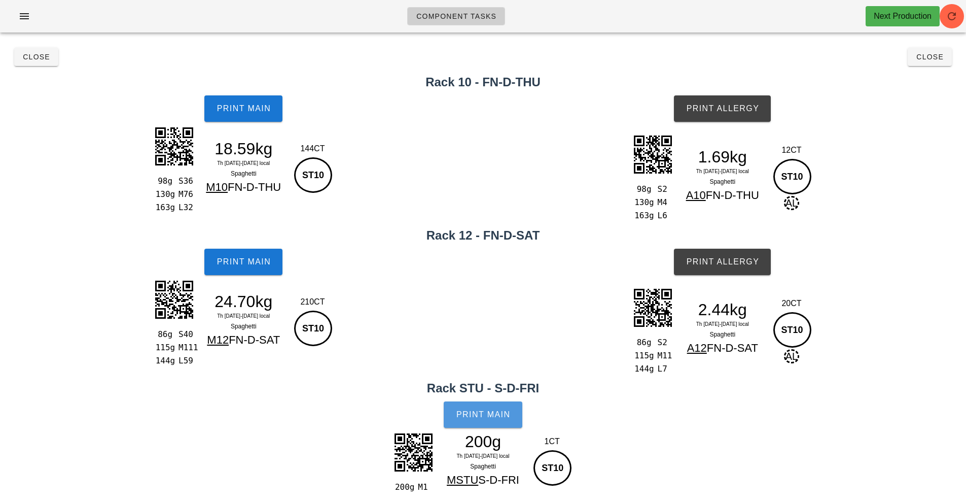
click at [474, 420] on button "Print Main" at bounding box center [483, 414] width 78 height 26
click at [729, 260] on span "Print Allergy" at bounding box center [723, 261] width 74 height 9
click at [726, 103] on button "Print Allergy" at bounding box center [722, 108] width 97 height 26
click at [928, 106] on div "Print Allergy" at bounding box center [722, 108] width 487 height 39
click at [936, 57] on span "Close" at bounding box center [930, 57] width 28 height 8
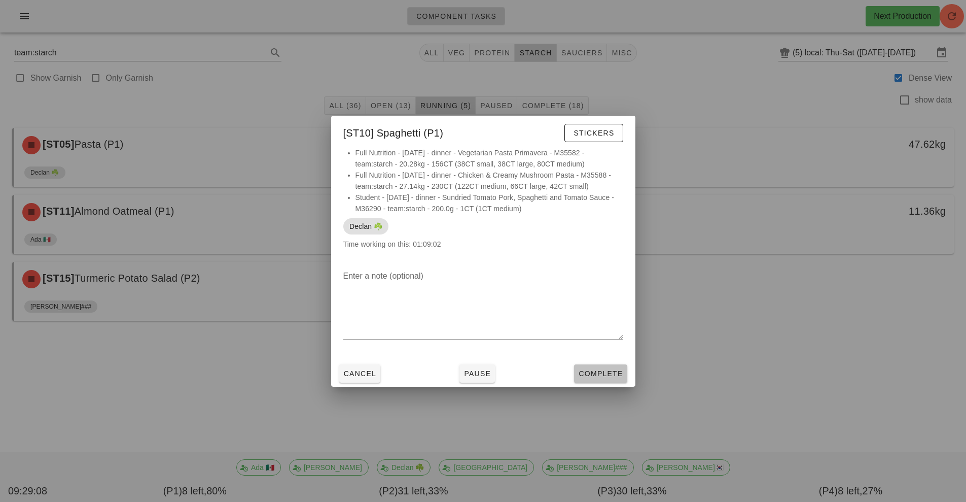
click at [614, 377] on span "Complete" at bounding box center [600, 373] width 45 height 8
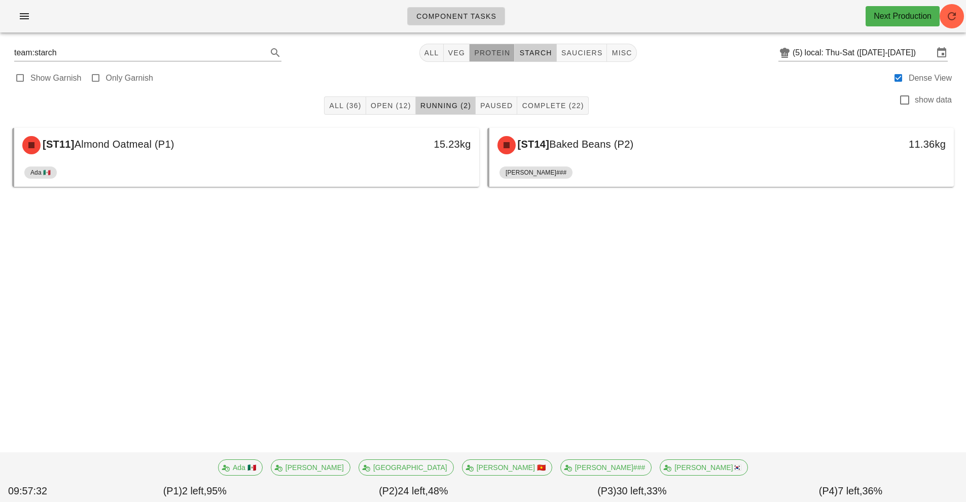
click at [495, 59] on button "protein" at bounding box center [492, 53] width 45 height 18
type input "team:protein"
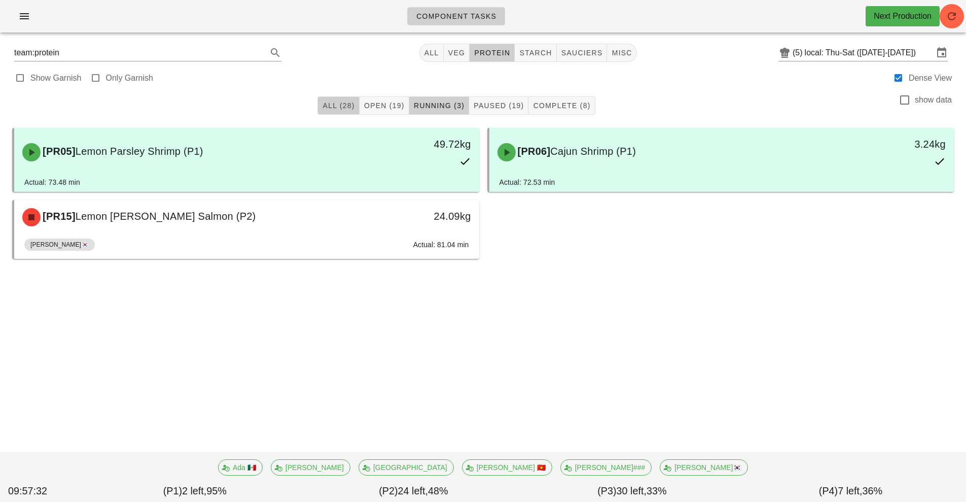
click at [324, 112] on button "All (28)" at bounding box center [339, 105] width 42 height 18
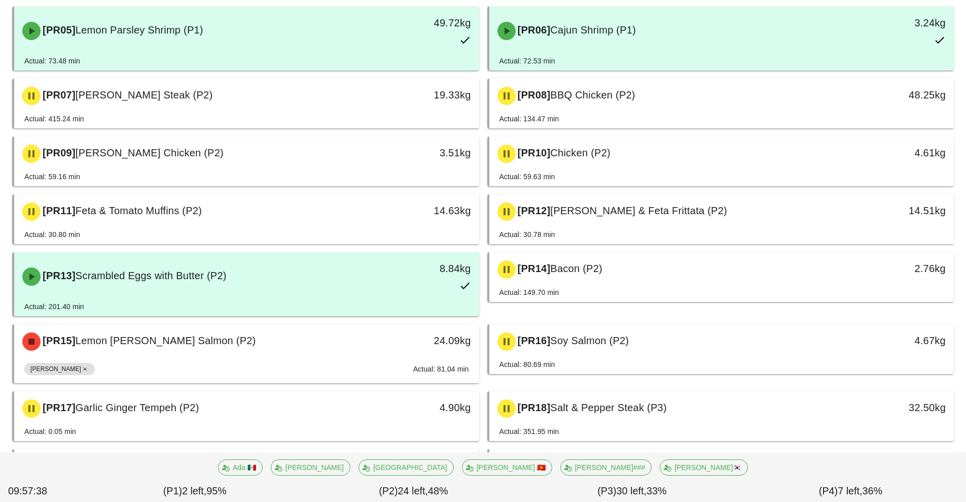
scroll to position [335, 0]
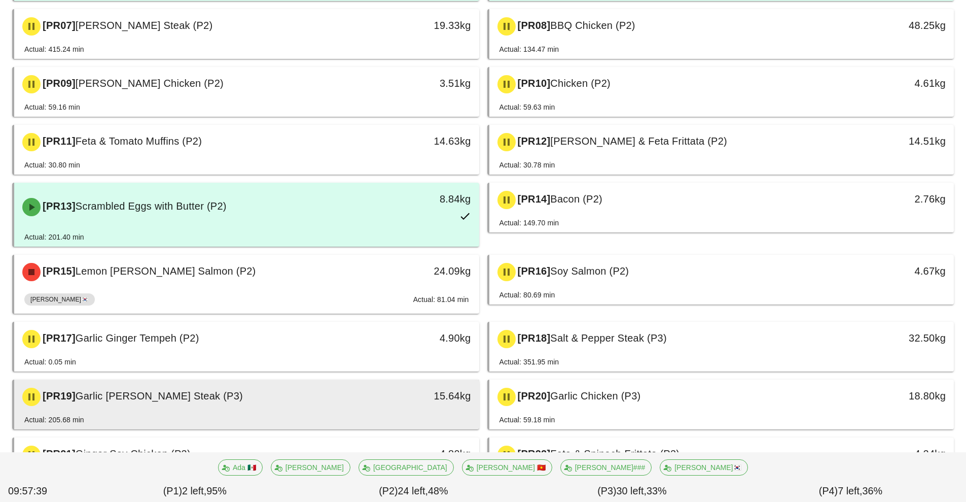
click at [363, 412] on div "[PR19] Garlic Rosemary Steak (P3) 15.64kg" at bounding box center [246, 396] width 465 height 34
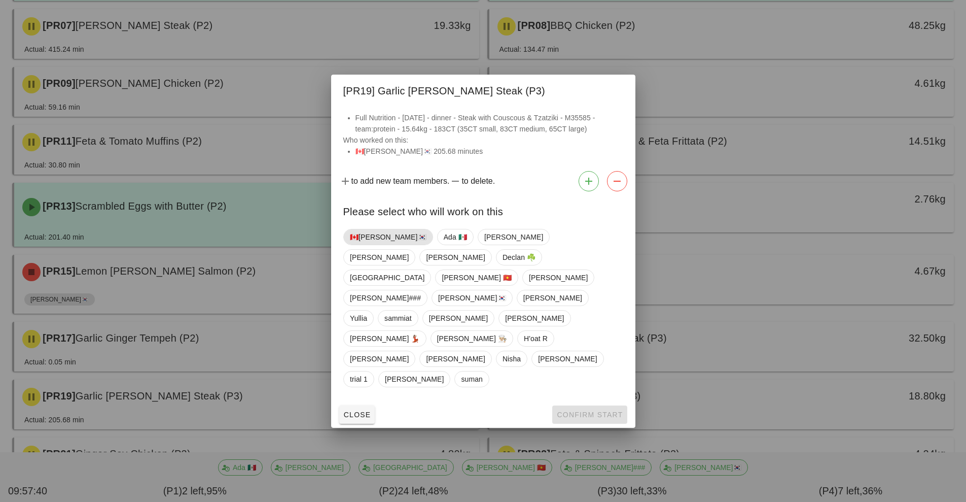
click at [376, 245] on span "🇨🇦[PERSON_NAME]🇰🇷" at bounding box center [388, 236] width 77 height 15
click at [587, 410] on span "Confirm Start" at bounding box center [589, 414] width 66 height 8
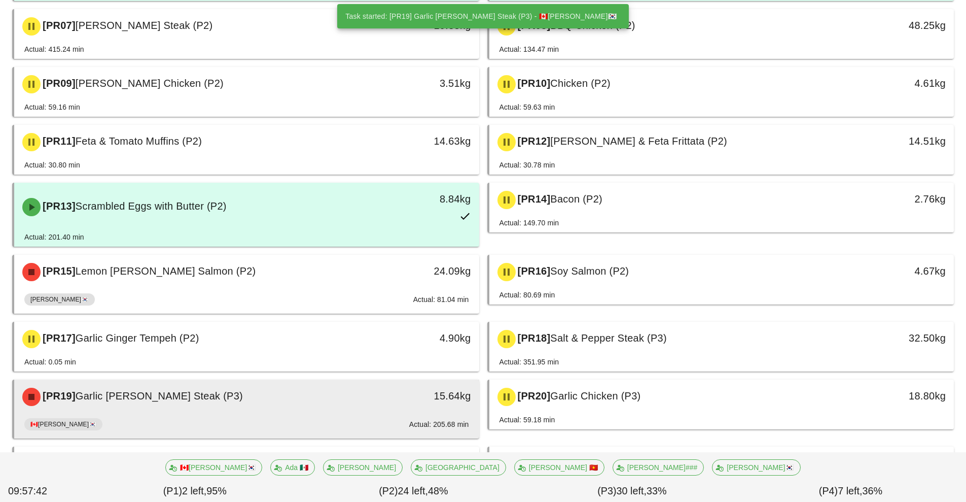
click at [332, 414] on div "🇨🇦KEN🇰🇷 Actual: 205.68 min" at bounding box center [246, 426] width 445 height 24
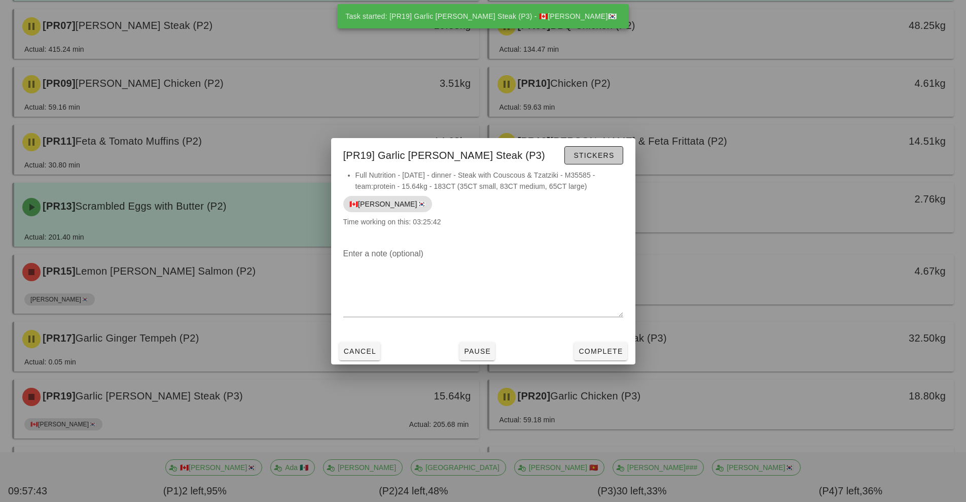
click at [609, 162] on button "Stickers" at bounding box center [594, 155] width 58 height 18
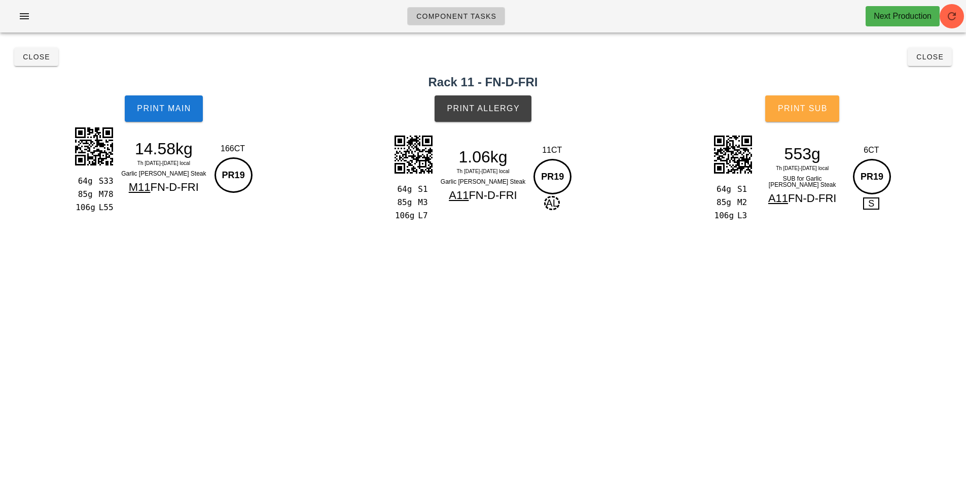
click at [807, 103] on button "Print Sub" at bounding box center [802, 108] width 74 height 26
click at [931, 60] on span "Close" at bounding box center [930, 57] width 28 height 8
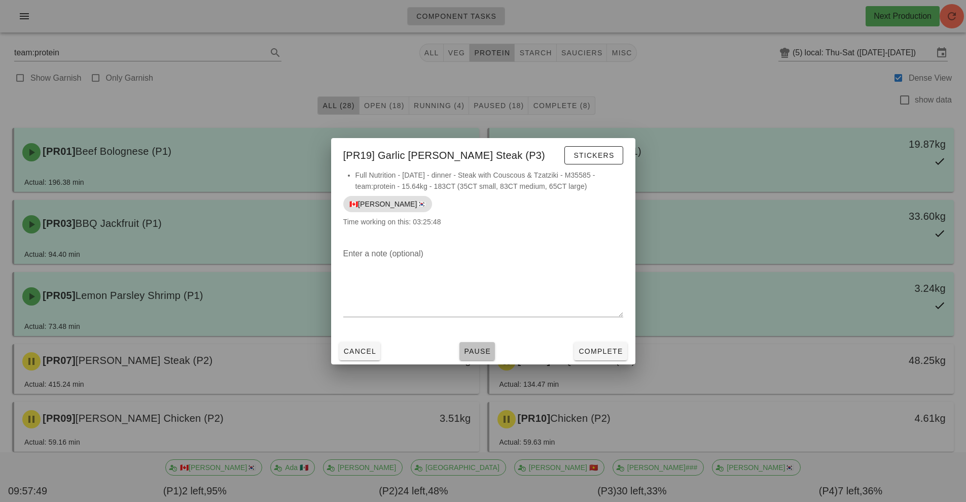
click at [471, 357] on button "Pause" at bounding box center [478, 351] width 36 height 18
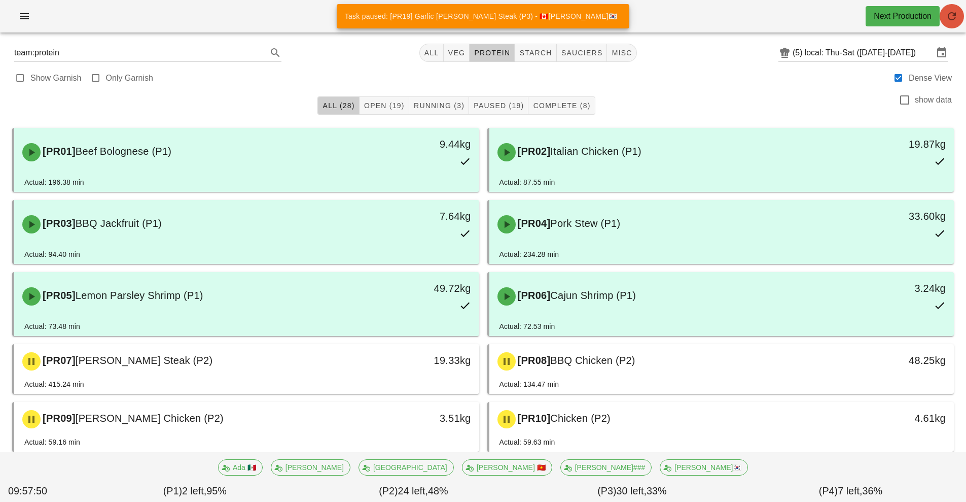
click at [953, 24] on button "button" at bounding box center [952, 16] width 24 height 24
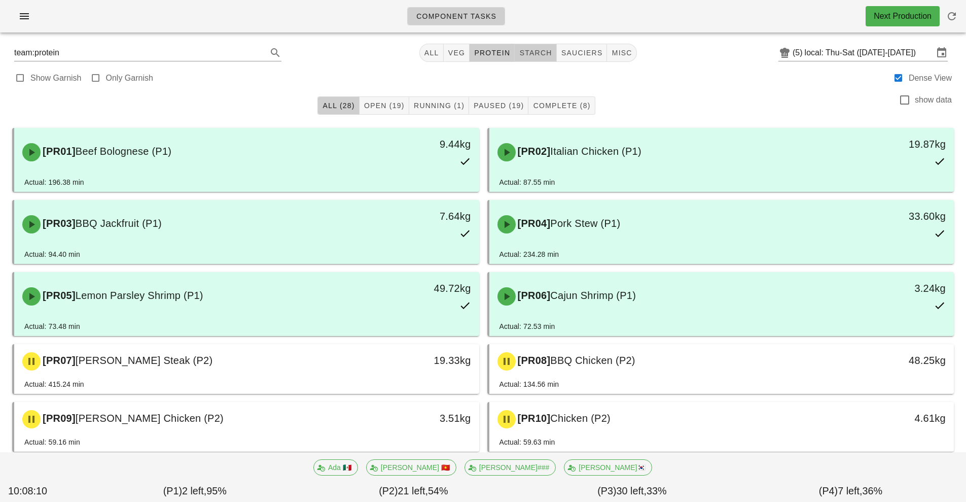
click at [535, 54] on span "starch" at bounding box center [535, 53] width 33 height 8
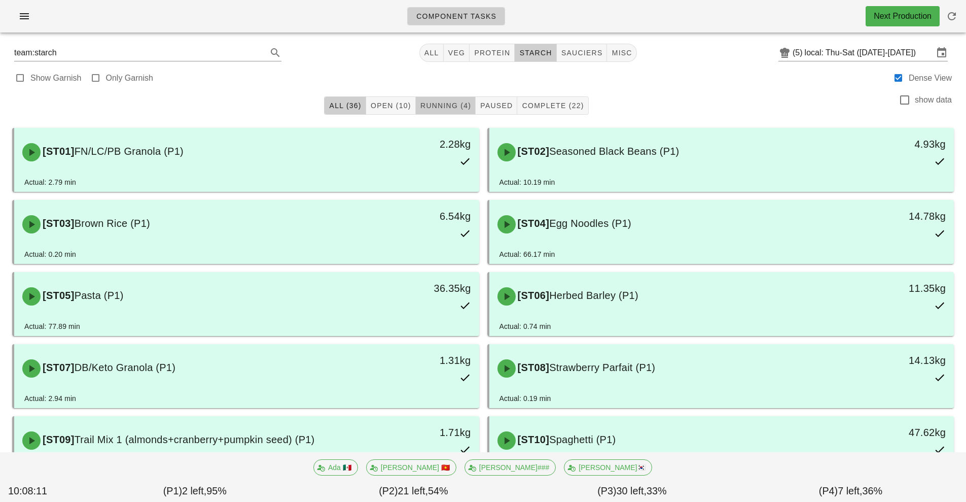
click at [444, 104] on span "Running (4)" at bounding box center [445, 105] width 51 height 8
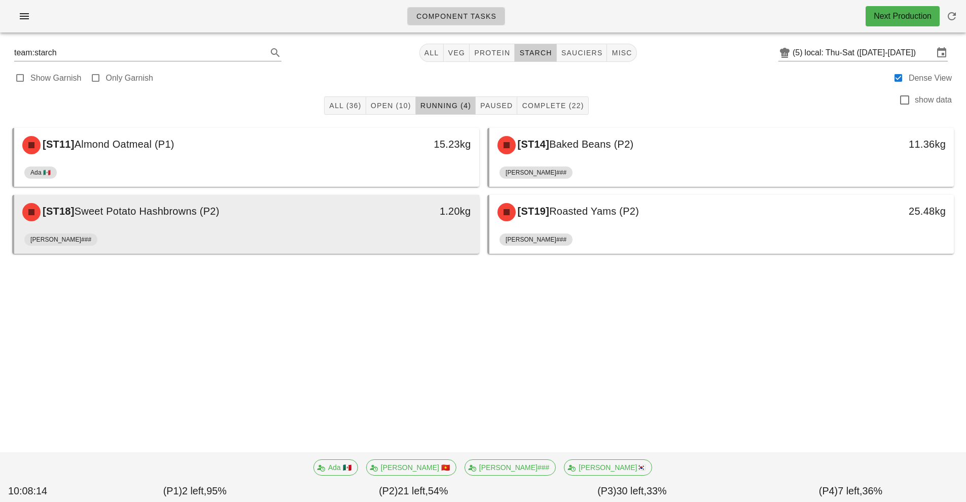
click at [399, 219] on div "1.20kg" at bounding box center [419, 212] width 115 height 30
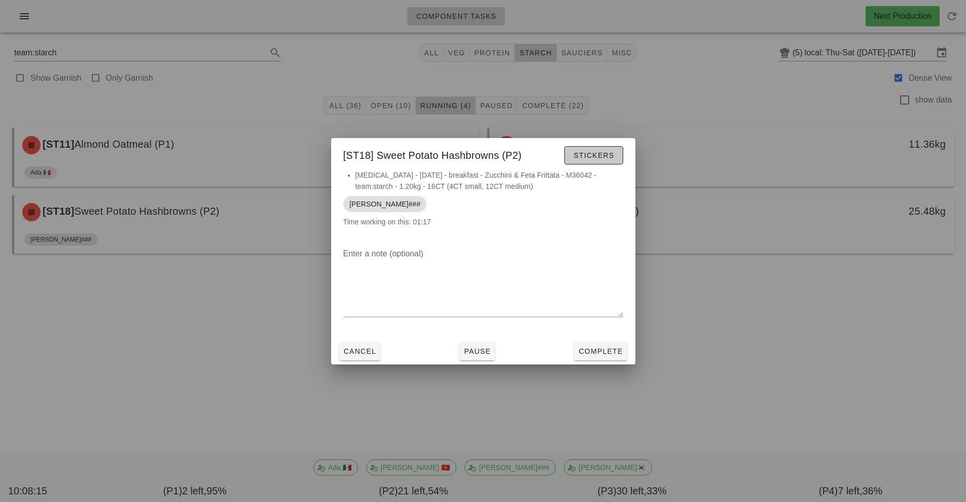
click at [588, 154] on span "Stickers" at bounding box center [593, 155] width 41 height 8
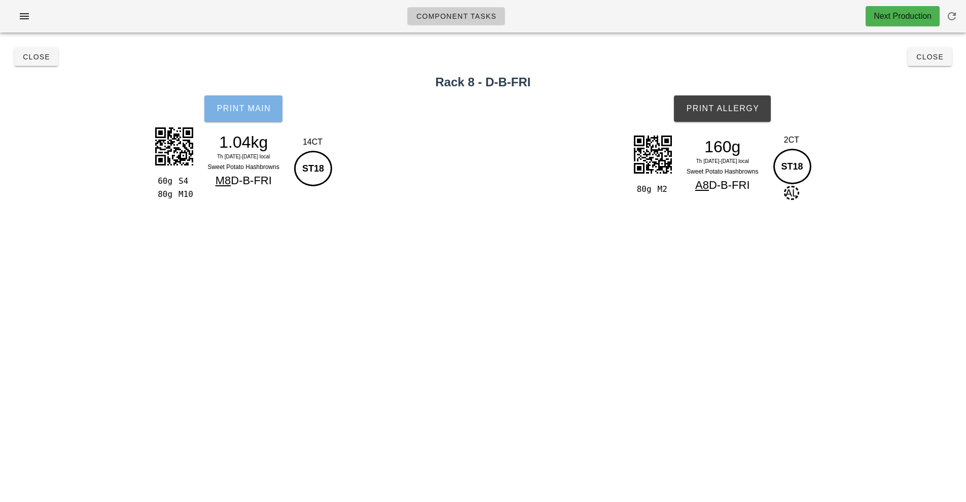
click at [242, 113] on span "Print Main" at bounding box center [243, 108] width 55 height 9
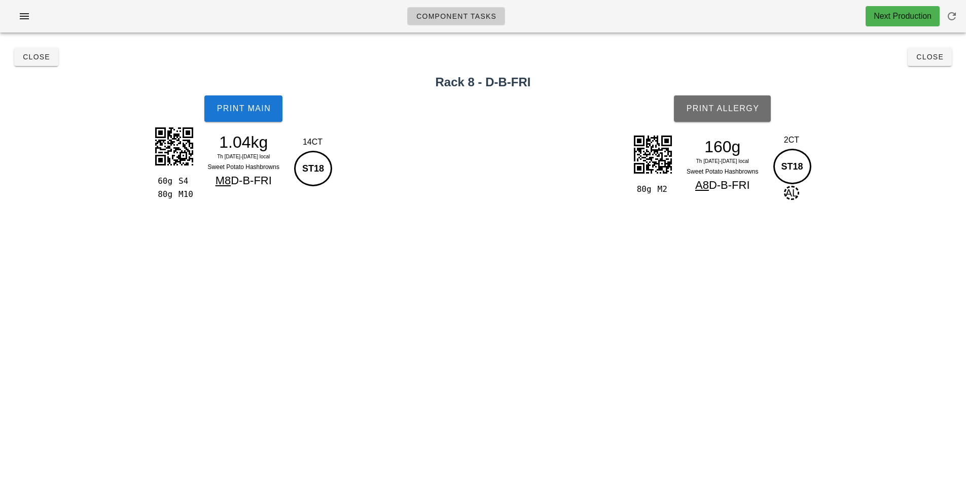
click at [714, 108] on span "Print Allergy" at bounding box center [723, 108] width 74 height 9
click at [40, 56] on span "Close" at bounding box center [36, 57] width 28 height 8
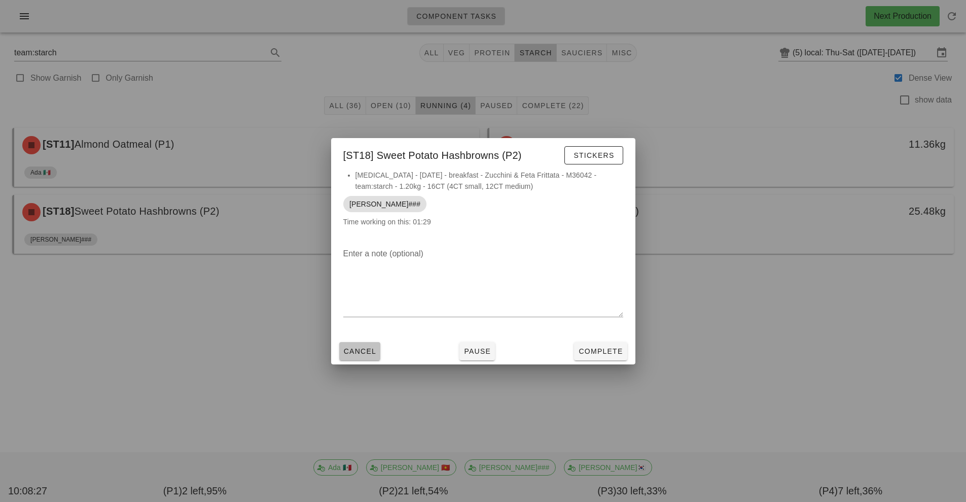
click at [362, 351] on span "Cancel" at bounding box center [359, 351] width 33 height 8
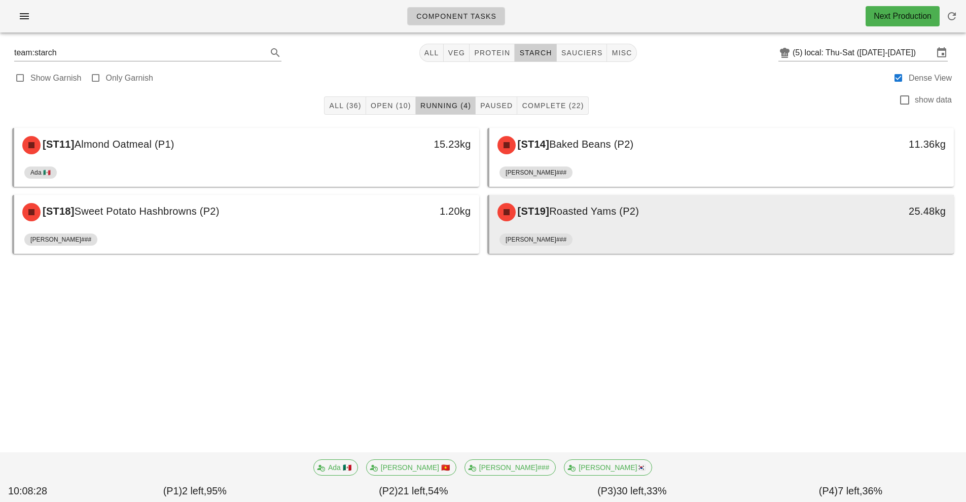
click at [602, 221] on div "[ST19] Roasted Yams (P2)" at bounding box center [664, 212] width 345 height 30
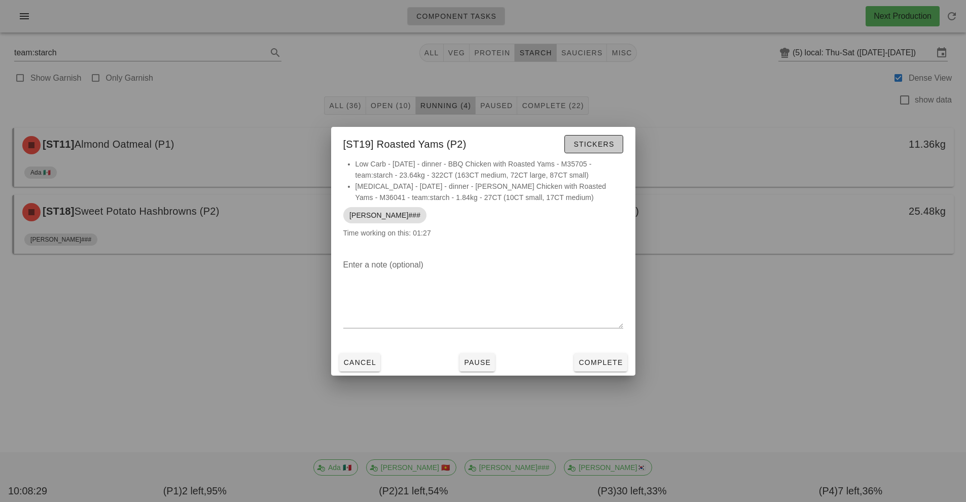
click at [588, 152] on button "Stickers" at bounding box center [594, 144] width 58 height 18
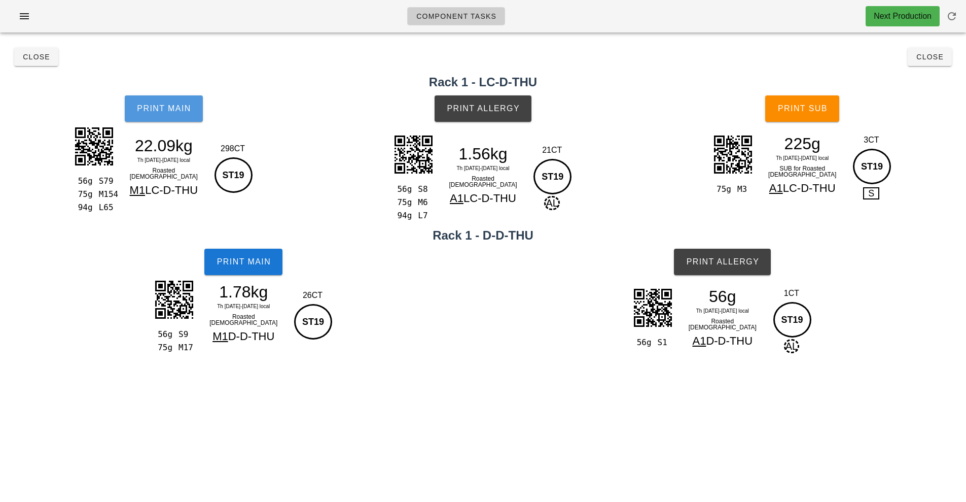
click at [171, 110] on span "Print Main" at bounding box center [163, 108] width 55 height 9
click at [165, 116] on button "Print Main" at bounding box center [164, 108] width 78 height 26
click at [180, 111] on span "Print Main" at bounding box center [163, 108] width 55 height 9
click at [257, 251] on button "Print Main" at bounding box center [243, 262] width 78 height 26
click at [478, 114] on button "Print Allergy" at bounding box center [483, 108] width 97 height 26
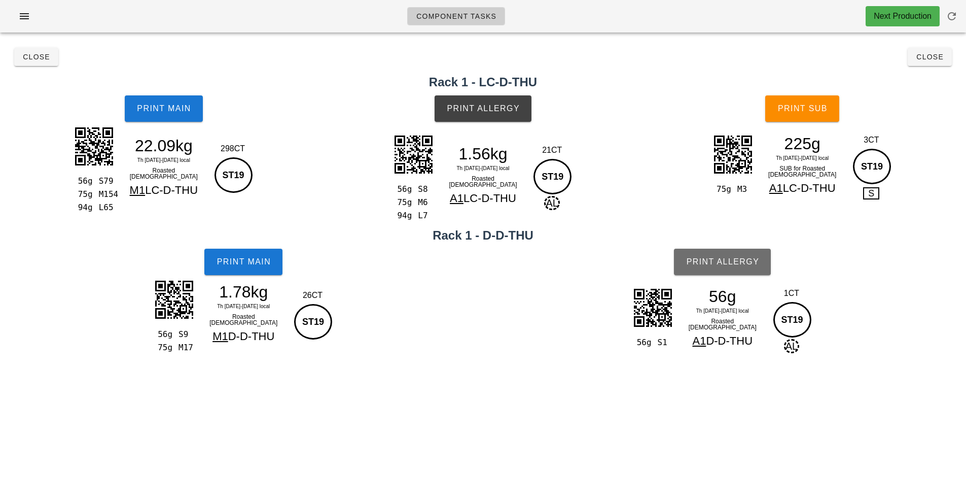
click at [711, 262] on span "Print Allergy" at bounding box center [723, 261] width 74 height 9
click at [808, 102] on button "Print Sub" at bounding box center [802, 108] width 74 height 26
click at [37, 53] on span "Close" at bounding box center [36, 57] width 28 height 8
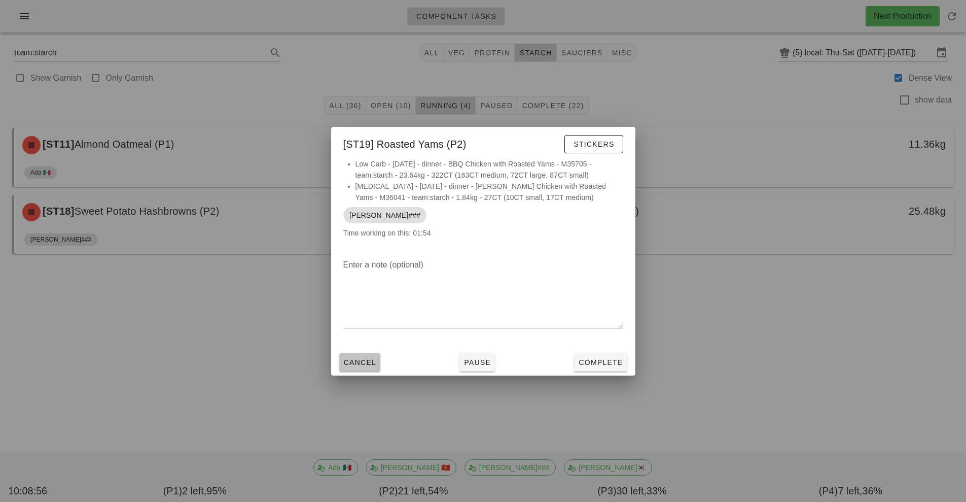
click at [356, 360] on span "Cancel" at bounding box center [359, 362] width 33 height 8
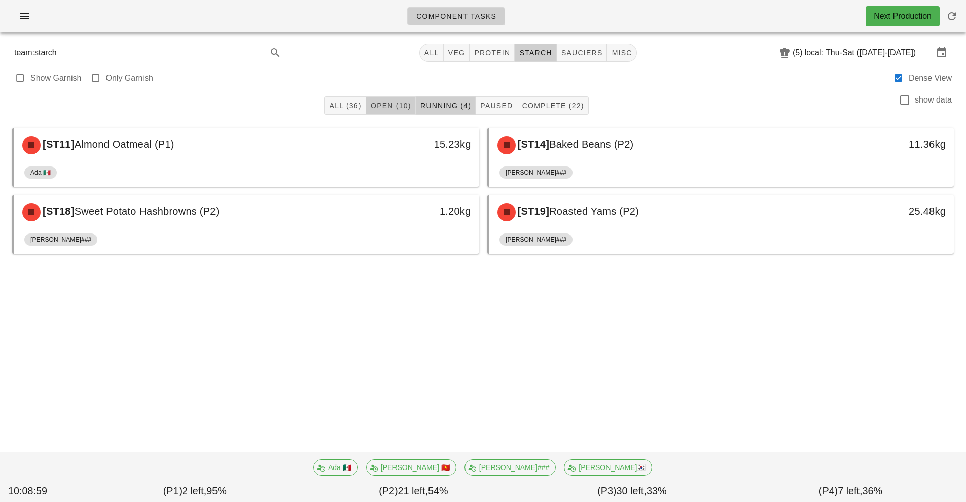
click at [399, 102] on span "Open (10)" at bounding box center [390, 105] width 41 height 8
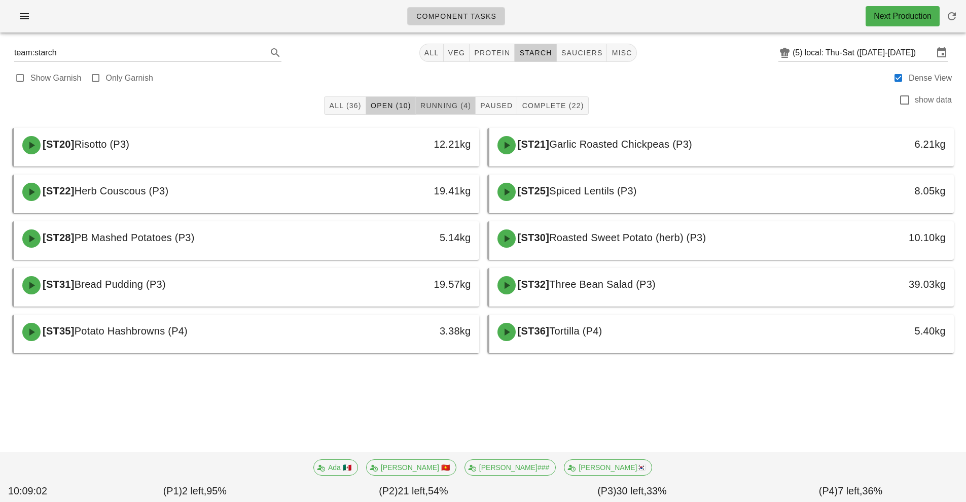
click at [450, 104] on span "Running (4)" at bounding box center [445, 105] width 51 height 8
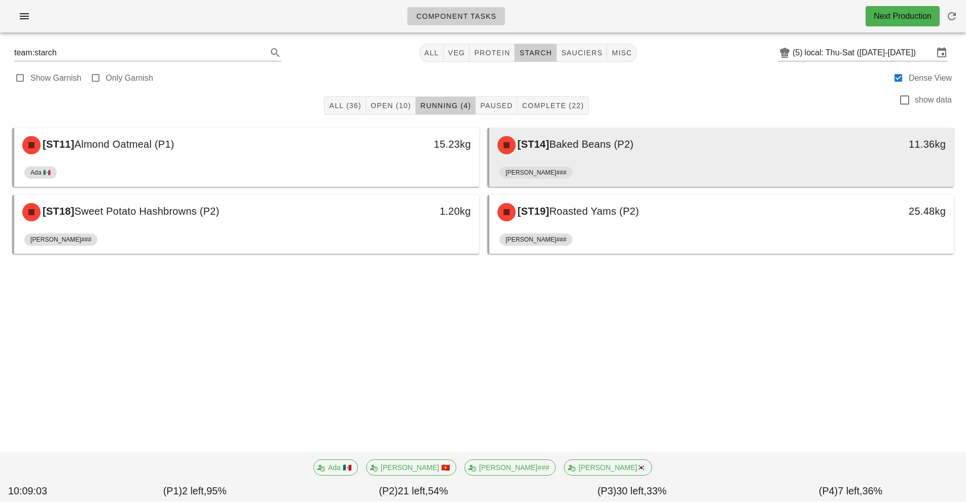
click at [600, 144] on span "Baked Beans (P2)" at bounding box center [591, 143] width 84 height 11
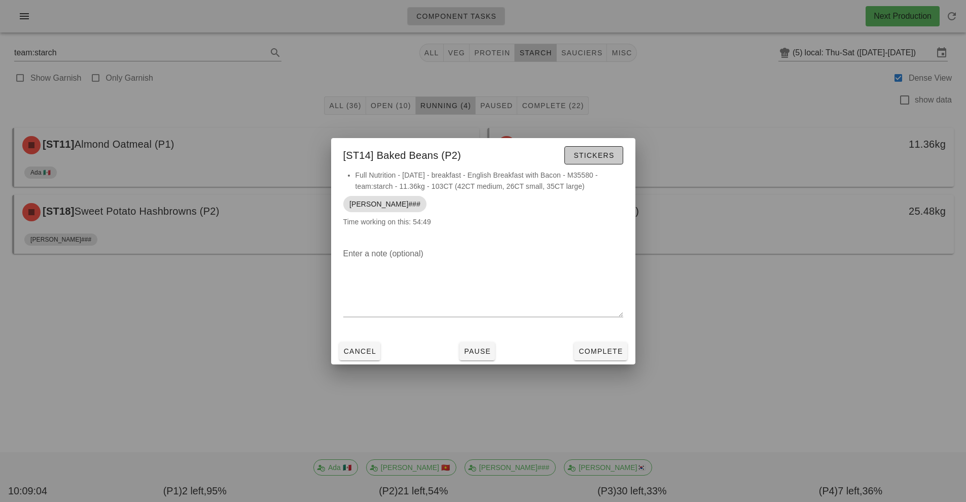
click at [585, 148] on button "Stickers" at bounding box center [594, 155] width 58 height 18
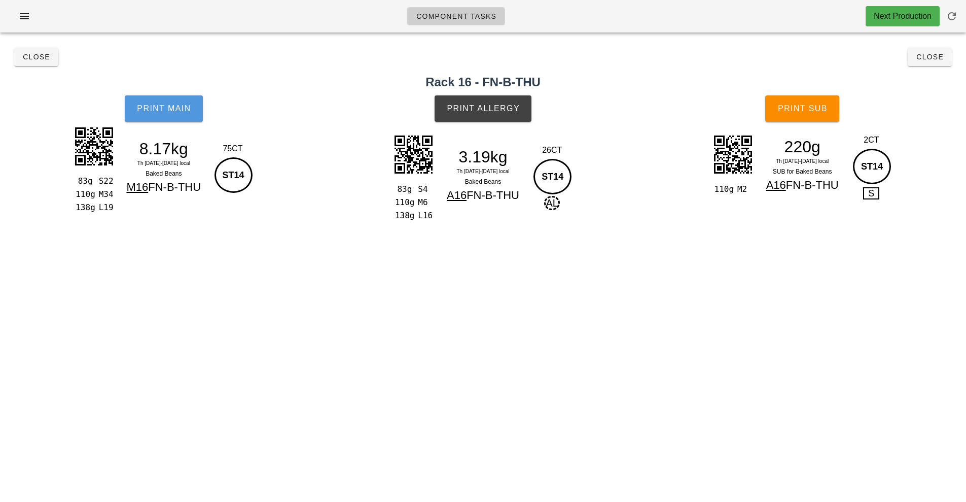
click at [160, 97] on button "Print Main" at bounding box center [164, 108] width 78 height 26
click at [482, 108] on span "Print Allergy" at bounding box center [483, 108] width 74 height 9
click at [796, 103] on button "Print Sub" at bounding box center [802, 108] width 74 height 26
click at [33, 60] on span "Close" at bounding box center [36, 57] width 28 height 8
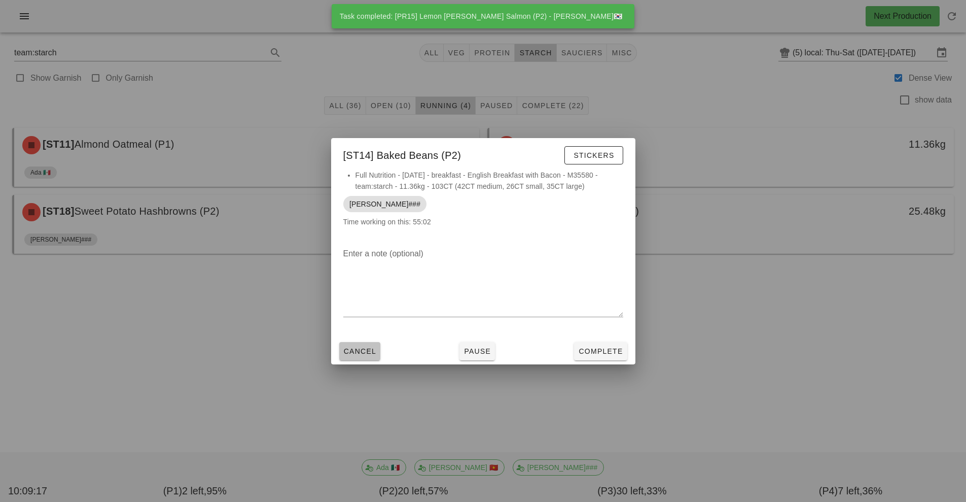
click at [358, 352] on span "Cancel" at bounding box center [359, 351] width 33 height 8
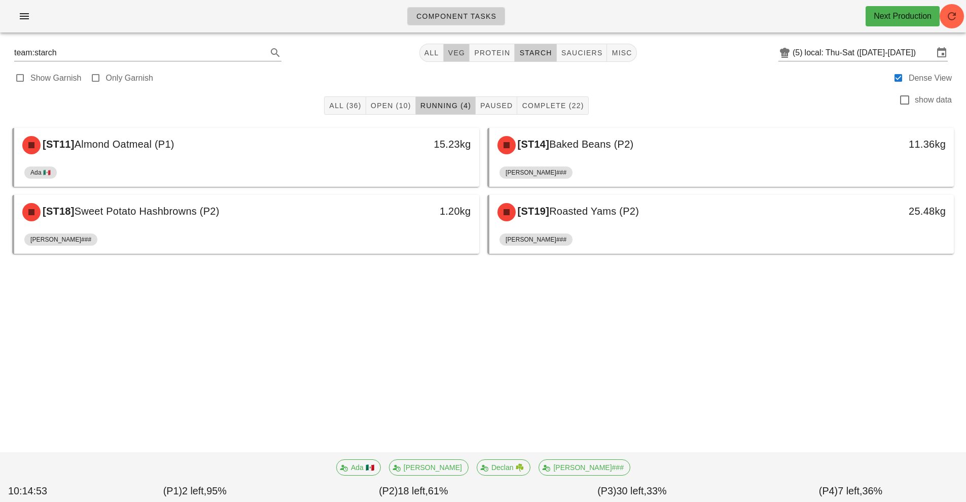
click at [463, 51] on span "veg" at bounding box center [457, 53] width 18 height 8
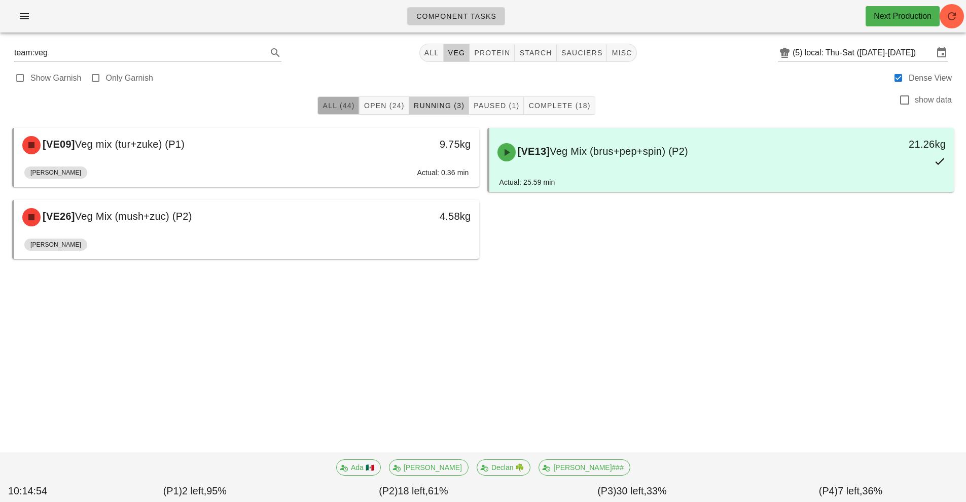
click at [342, 107] on span "All (44)" at bounding box center [338, 105] width 32 height 8
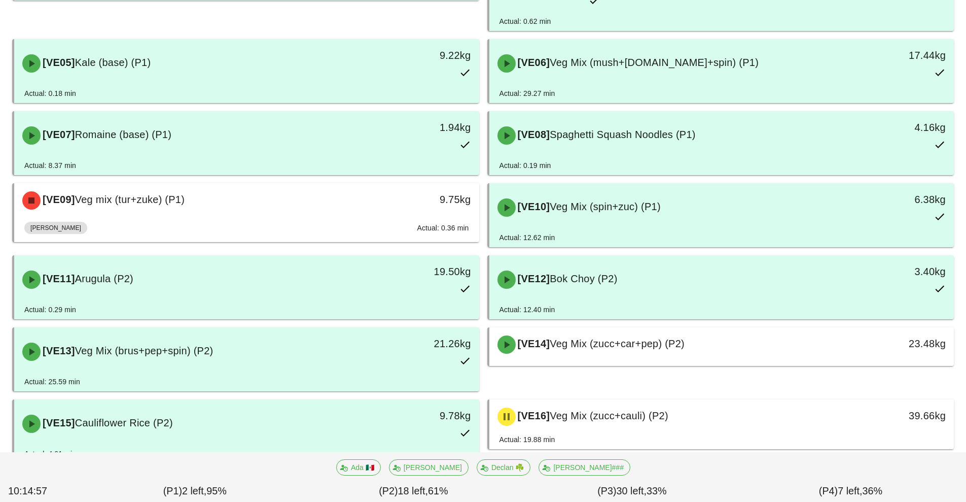
scroll to position [395, 0]
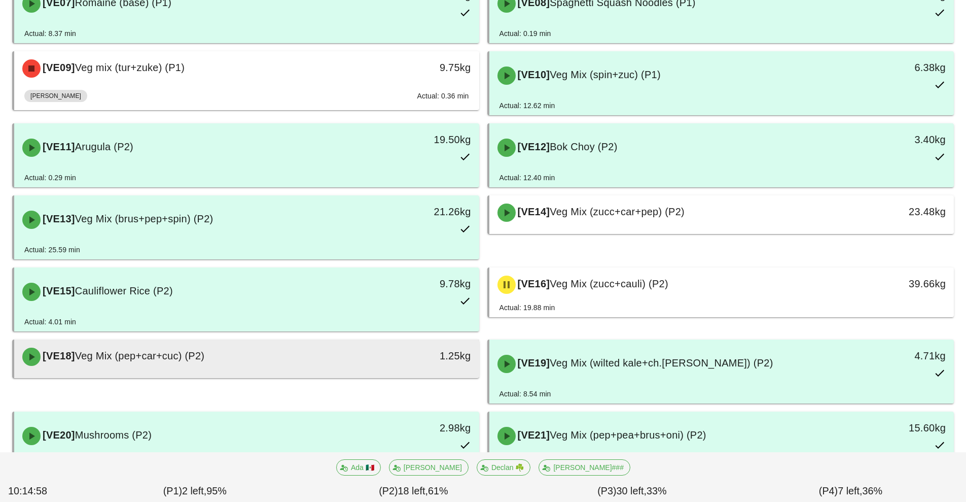
click at [362, 341] on div "1.25kg" at bounding box center [419, 356] width 115 height 30
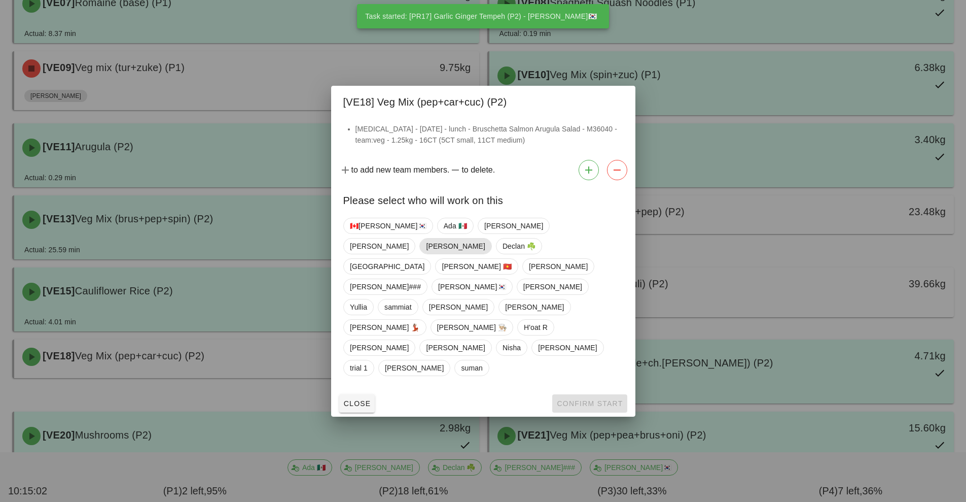
click at [485, 254] on span "[PERSON_NAME]" at bounding box center [455, 245] width 59 height 15
click at [594, 399] on span "Confirm Start" at bounding box center [589, 403] width 66 height 8
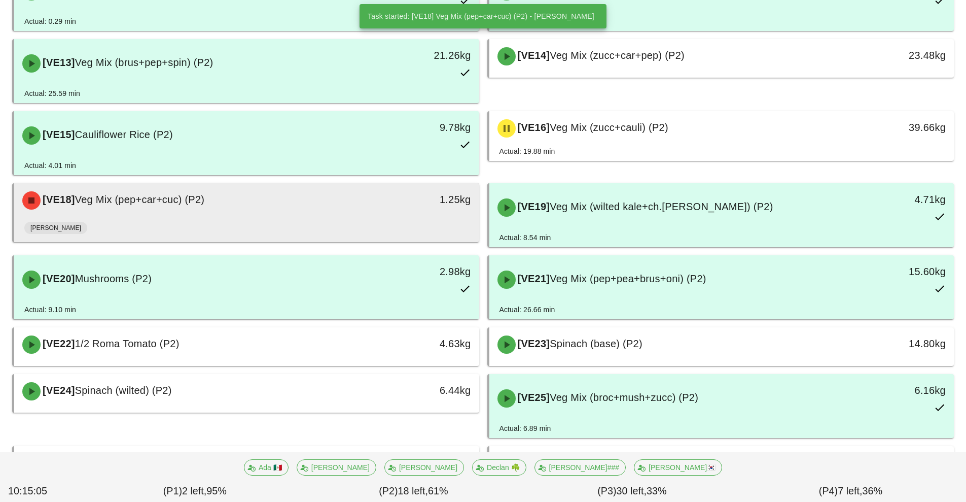
scroll to position [573, 0]
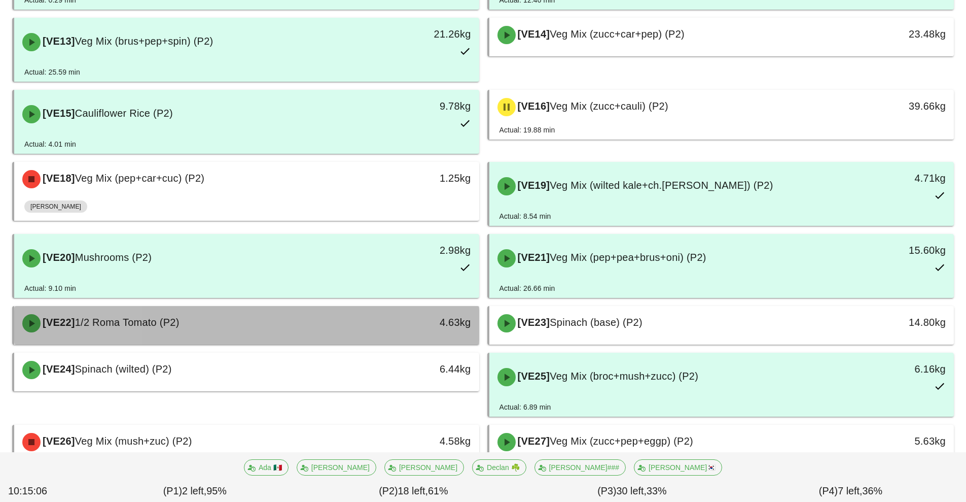
click at [341, 308] on div "[VE22] 1/2 Roma Tomato (P2)" at bounding box center [188, 323] width 345 height 30
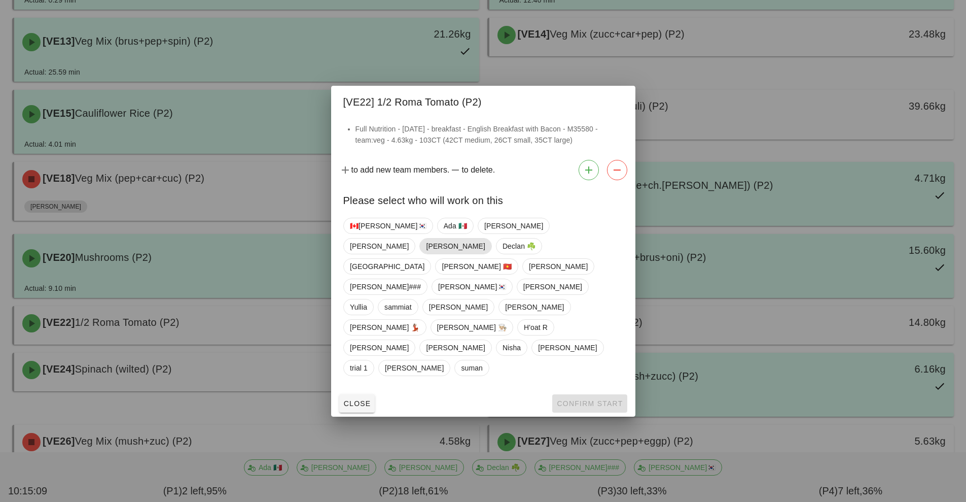
click at [485, 254] on span "[PERSON_NAME]" at bounding box center [455, 245] width 59 height 15
click at [587, 399] on span "Confirm Start" at bounding box center [589, 403] width 66 height 8
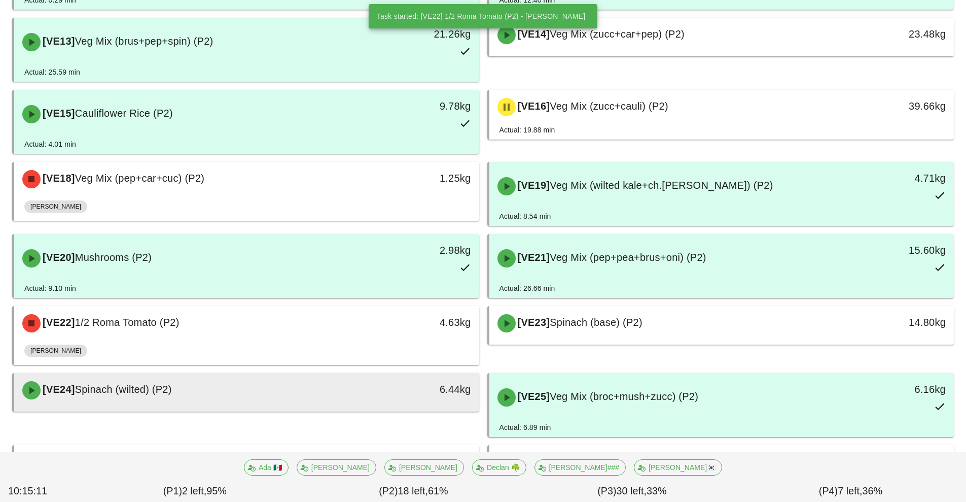
click at [379, 375] on div "6.44kg" at bounding box center [419, 390] width 115 height 30
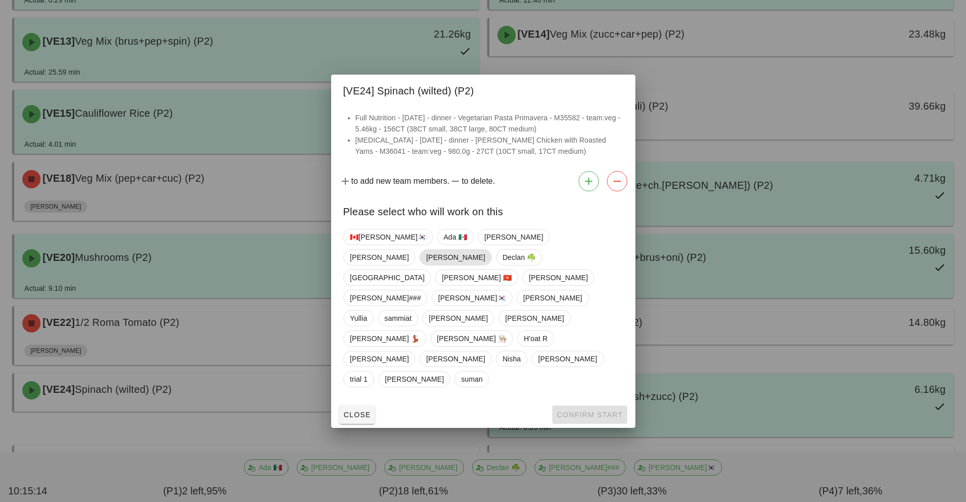
click at [485, 265] on span "[PERSON_NAME]" at bounding box center [455, 257] width 59 height 15
click at [600, 410] on span "Confirm Start" at bounding box center [589, 414] width 66 height 8
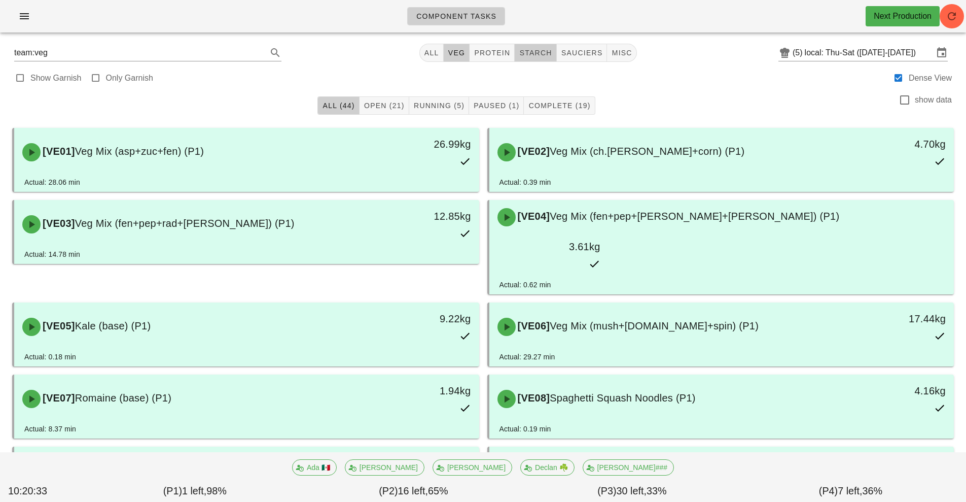
click at [541, 51] on span "starch" at bounding box center [535, 53] width 33 height 8
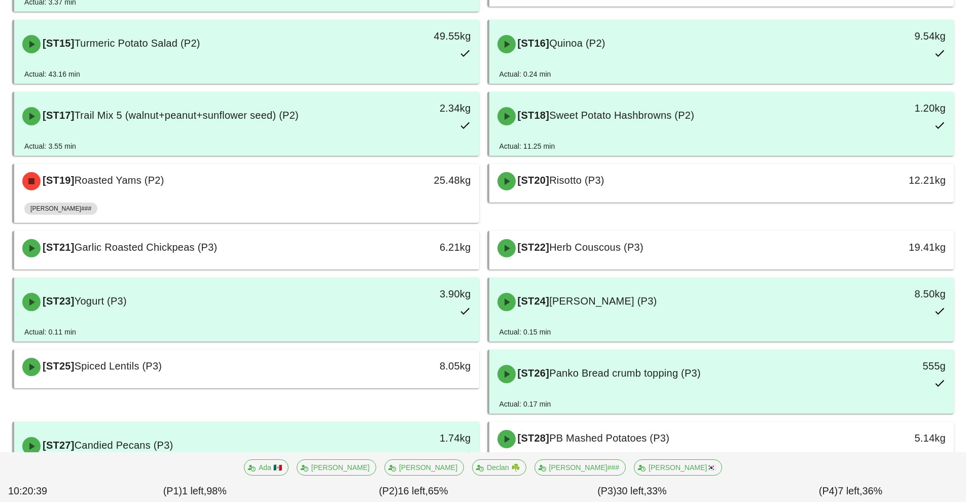
scroll to position [614, 0]
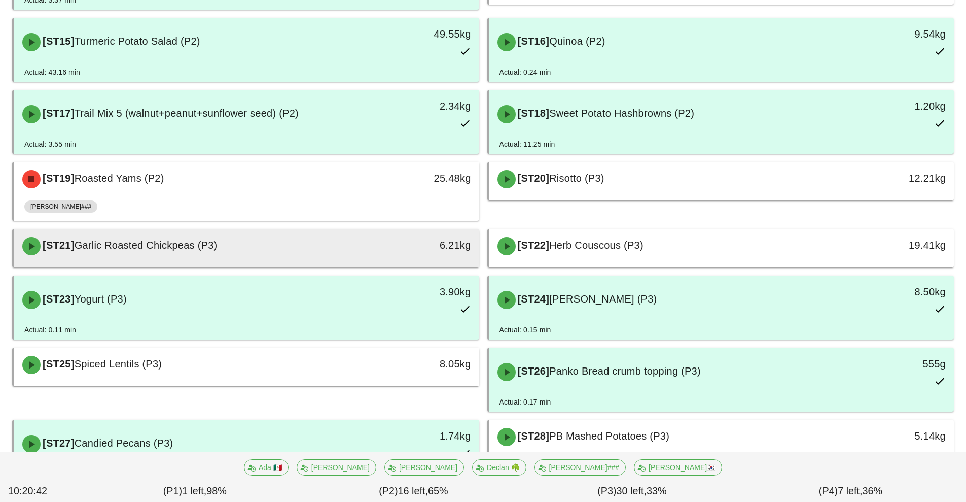
click at [323, 255] on div "[ST21] Garlic Roasted Chickpeas (P3)" at bounding box center [188, 246] width 345 height 30
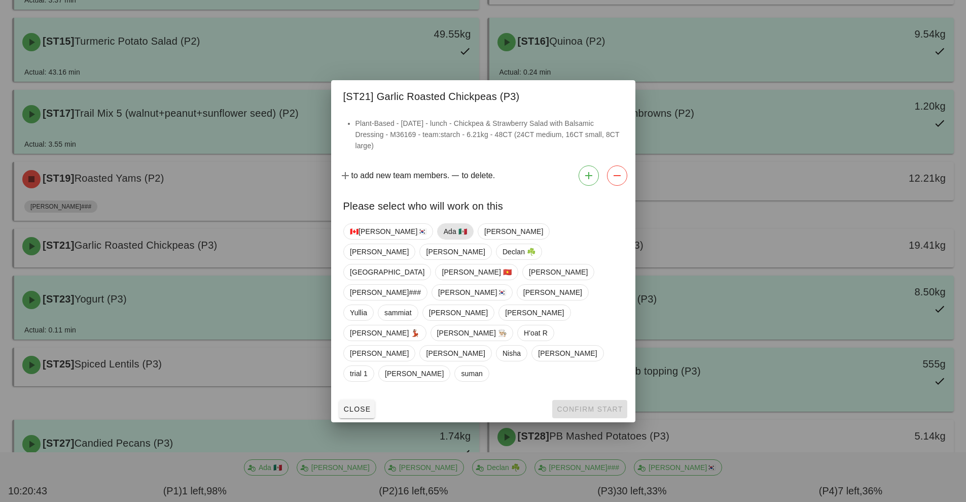
click at [443, 239] on span "Ada 🇲🇽" at bounding box center [454, 231] width 23 height 15
click at [571, 405] on span "Confirm Start" at bounding box center [589, 409] width 66 height 8
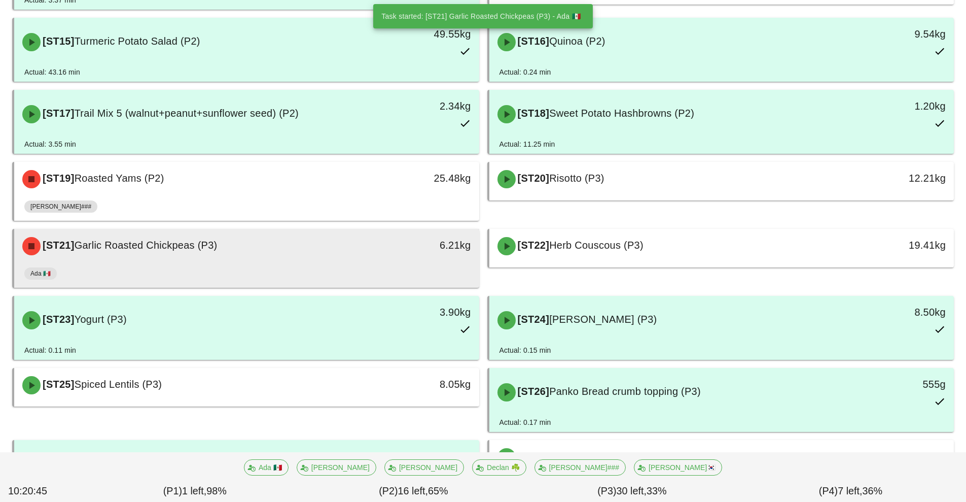
click at [355, 249] on div "[ST21] Garlic Roasted Chickpeas (P3)" at bounding box center [188, 246] width 345 height 30
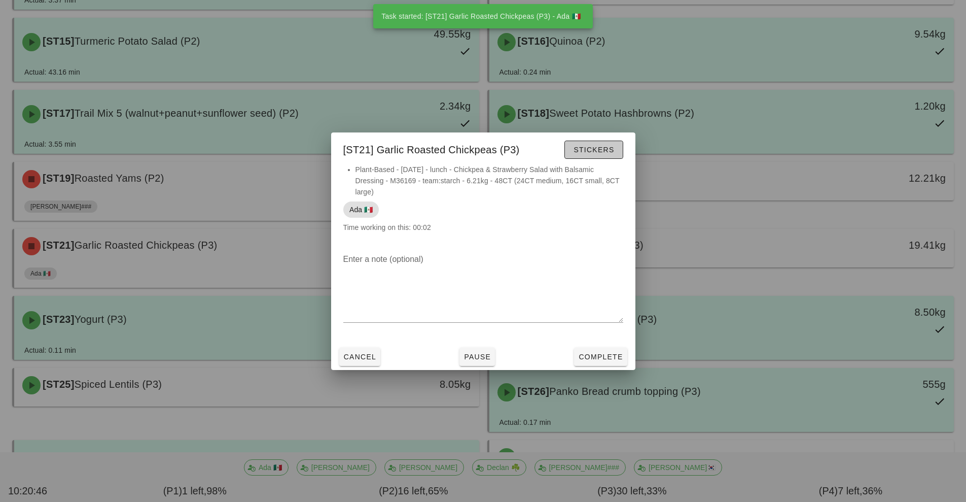
click at [583, 150] on span "Stickers" at bounding box center [593, 150] width 41 height 8
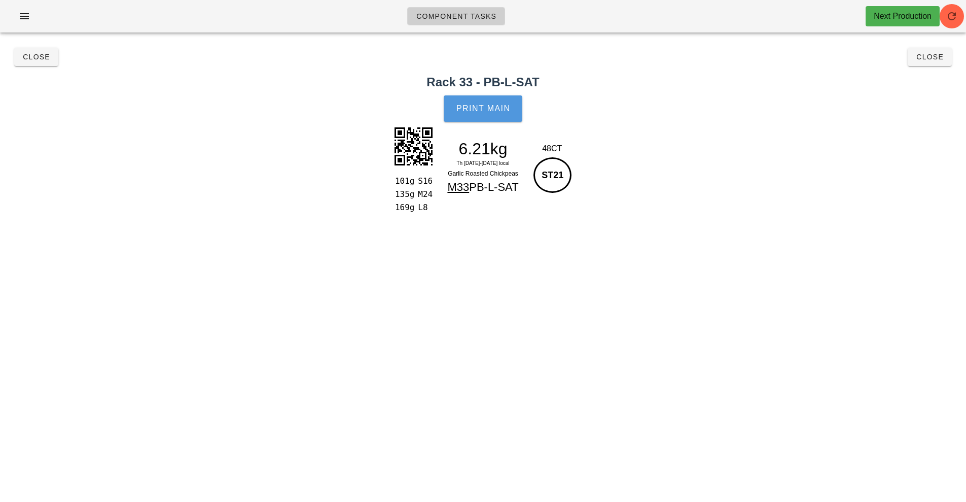
click at [486, 117] on button "Print Main" at bounding box center [483, 108] width 78 height 26
click at [929, 58] on span "Close" at bounding box center [930, 57] width 28 height 8
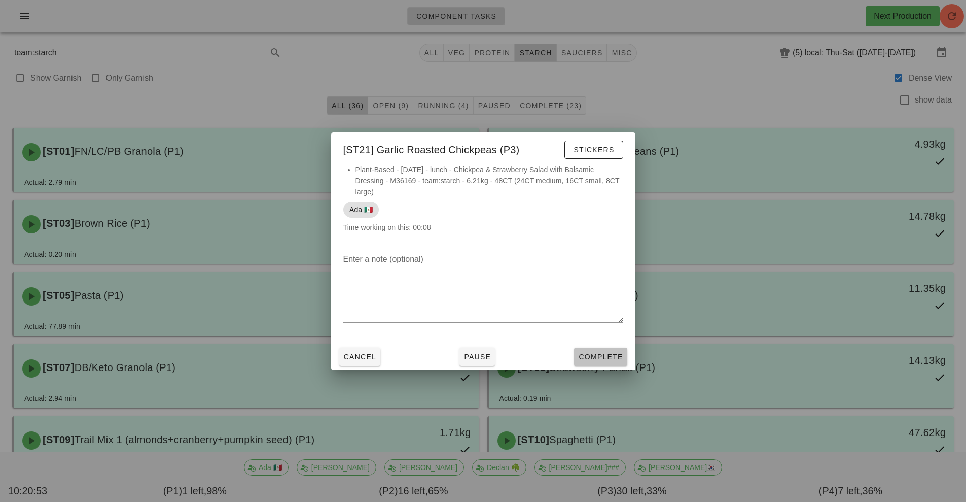
click at [601, 354] on span "Complete" at bounding box center [600, 357] width 45 height 8
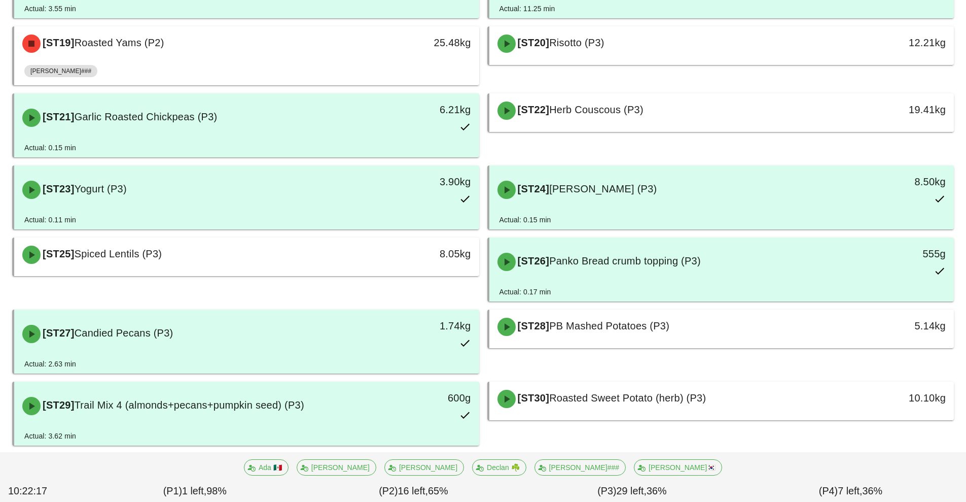
scroll to position [767, 0]
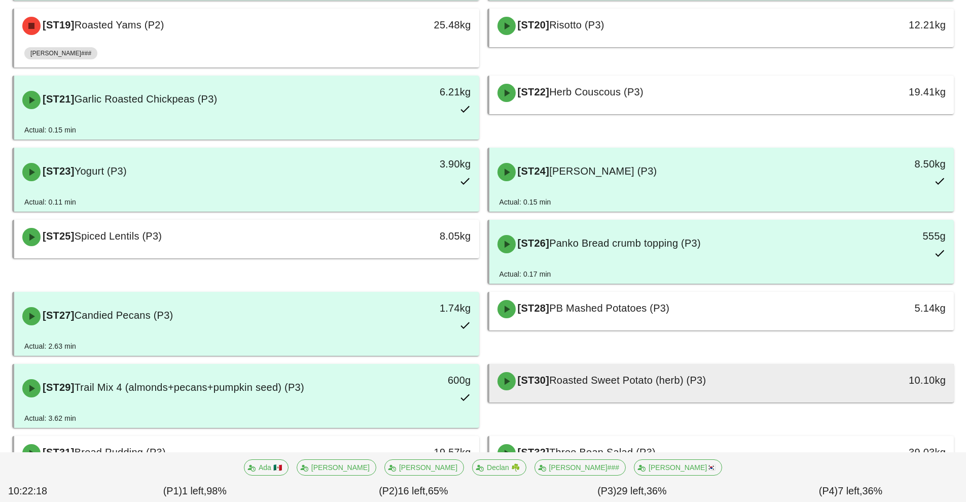
click at [643, 389] on div "[ST30] Roasted Sweet Potato (herb) (P3)" at bounding box center [664, 381] width 345 height 30
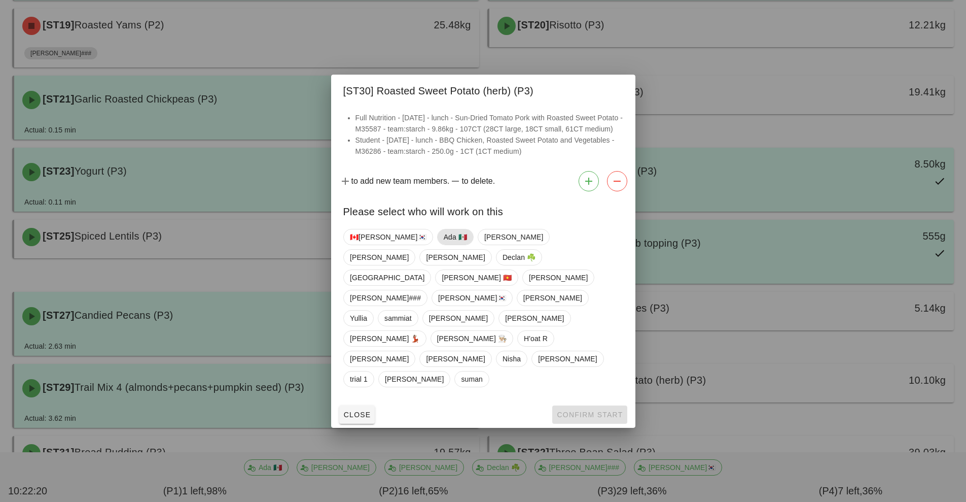
click at [443, 245] on span "Ada 🇲🇽" at bounding box center [454, 236] width 23 height 15
click at [581, 410] on span "Confirm Start" at bounding box center [589, 414] width 66 height 8
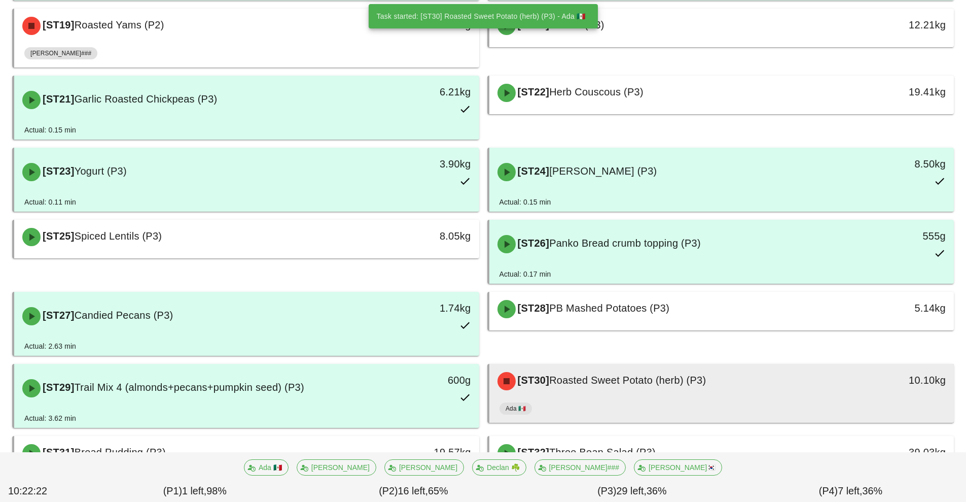
click at [700, 401] on div "Ada 🇲🇽" at bounding box center [722, 410] width 445 height 24
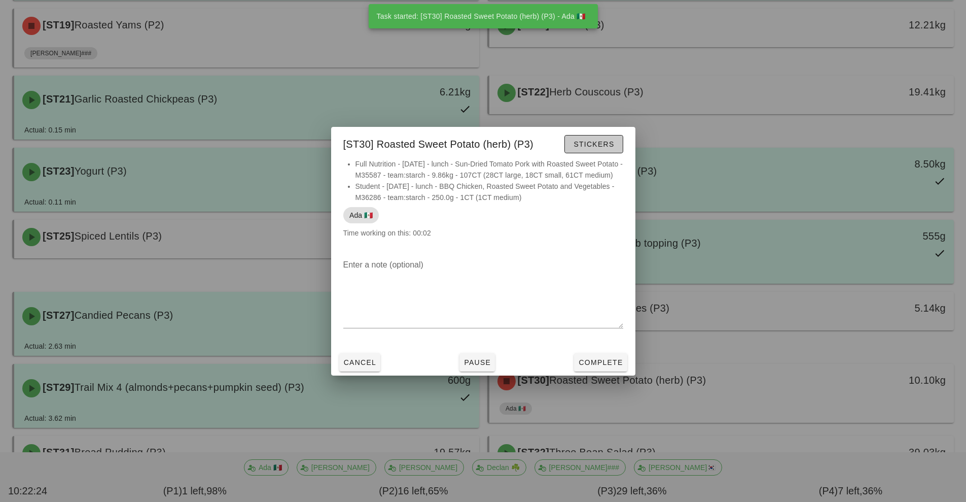
click at [603, 140] on span "Stickers" at bounding box center [593, 144] width 41 height 8
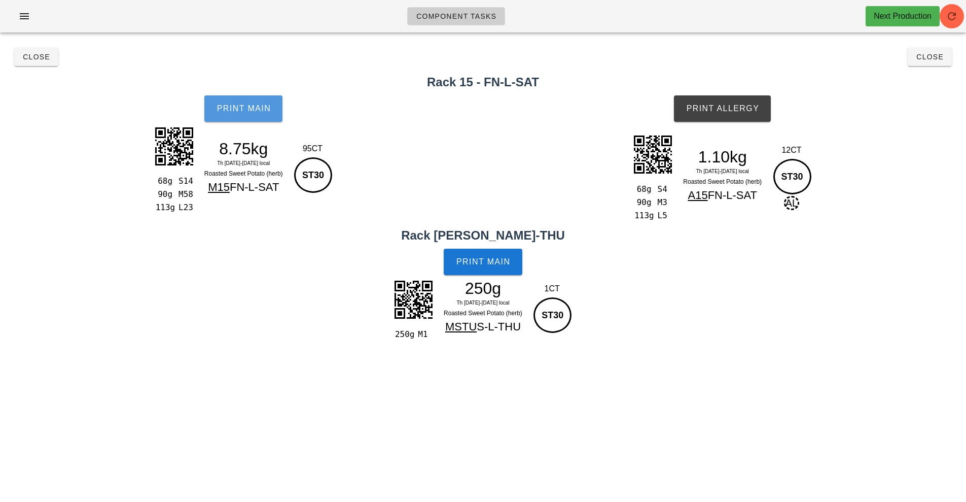
click at [243, 106] on span "Print Main" at bounding box center [243, 108] width 55 height 9
click at [498, 263] on span "Print Main" at bounding box center [483, 261] width 55 height 9
click at [759, 112] on span "Print Allergy" at bounding box center [723, 108] width 74 height 9
click at [931, 53] on span "Close" at bounding box center [930, 57] width 28 height 8
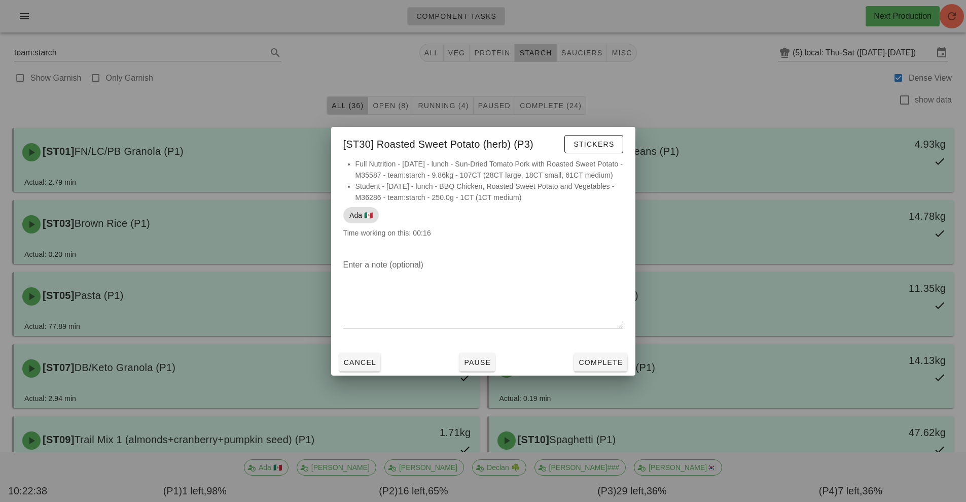
click at [781, 115] on div at bounding box center [483, 251] width 966 height 502
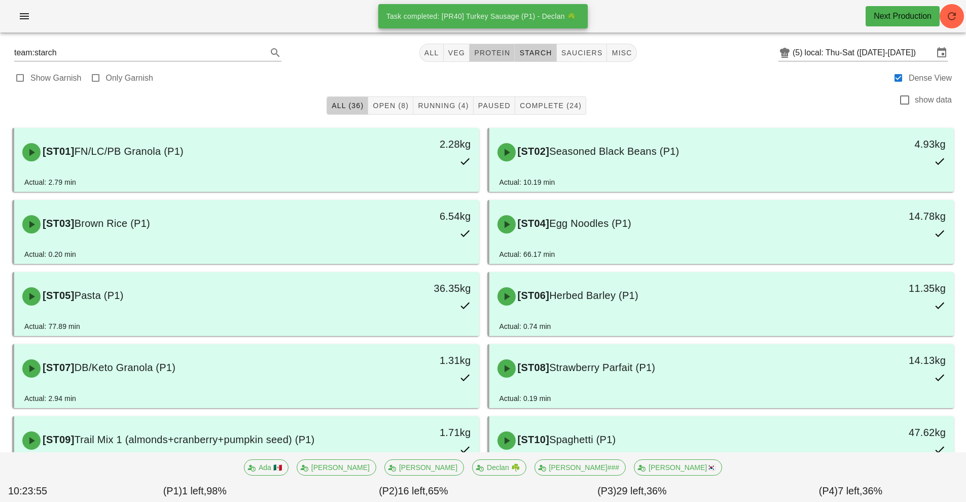
click at [494, 46] on button "protein" at bounding box center [492, 53] width 45 height 18
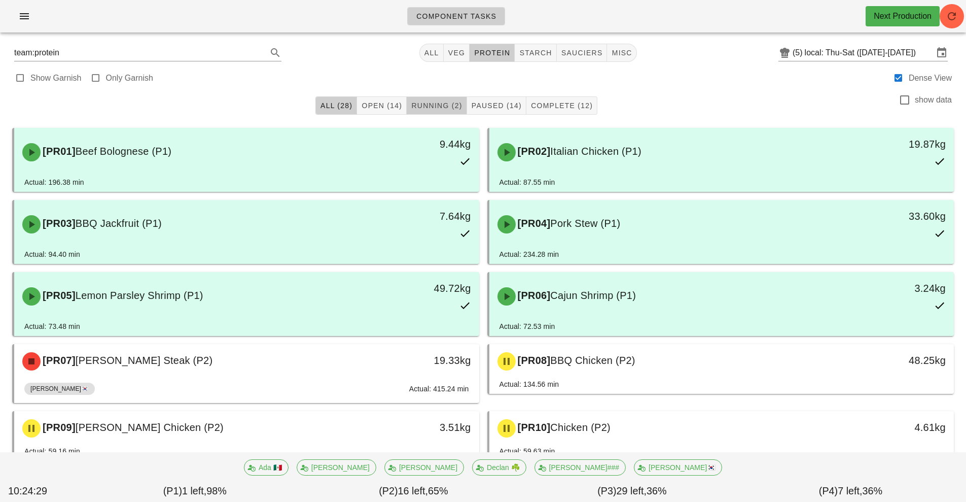
click at [432, 101] on span "Running (2)" at bounding box center [436, 105] width 51 height 8
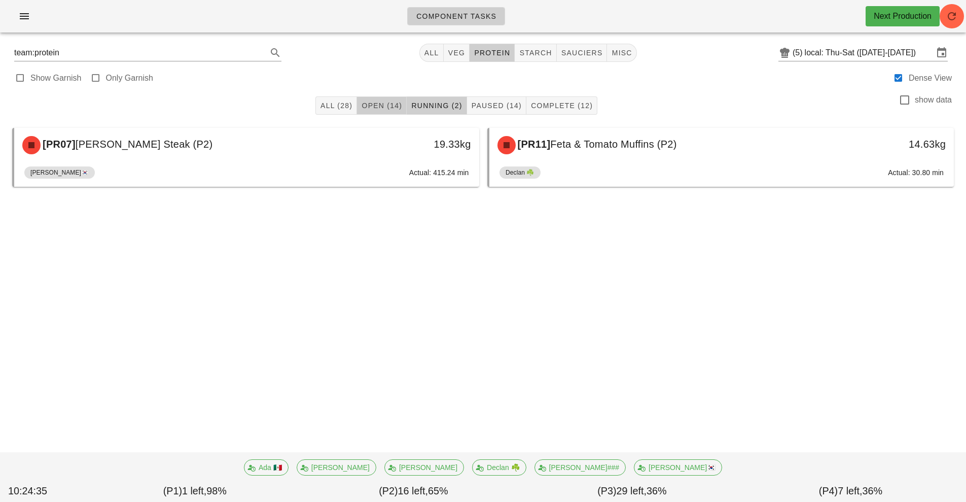
click at [388, 106] on span "Open (14)" at bounding box center [381, 105] width 41 height 8
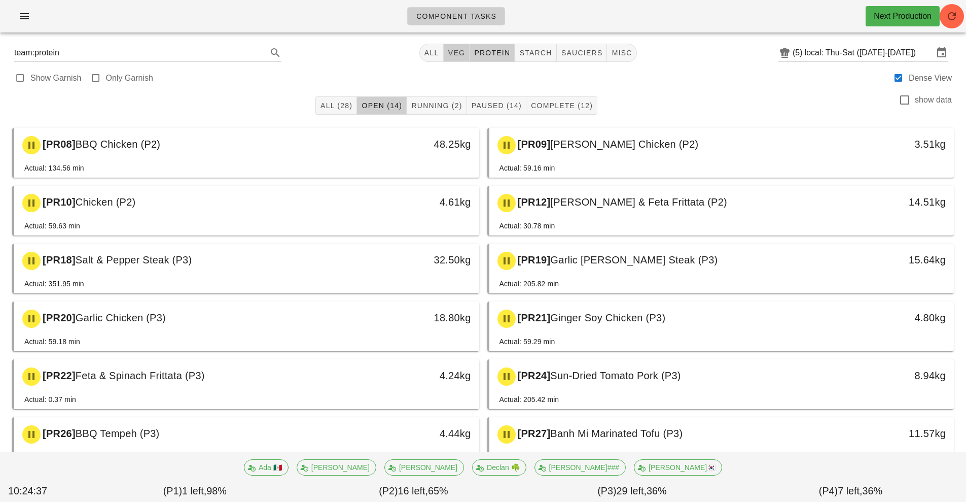
click at [455, 58] on button "veg" at bounding box center [457, 53] width 26 height 18
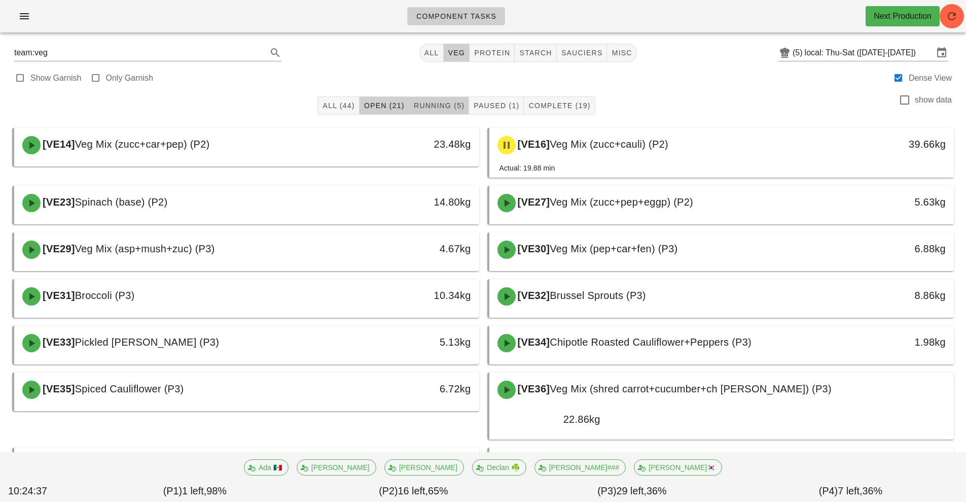
click at [434, 104] on span "Running (5)" at bounding box center [438, 105] width 51 height 8
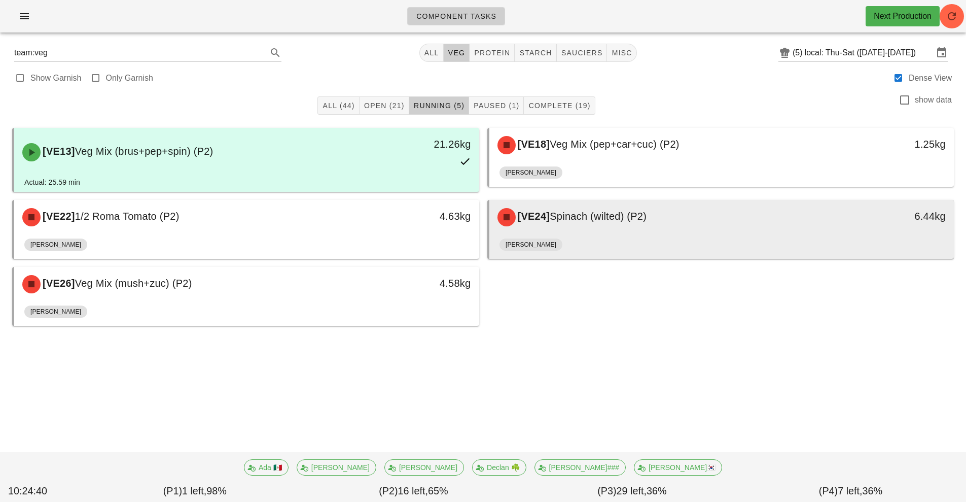
click at [632, 223] on div "[VE24] Spinach (wilted) (P2)" at bounding box center [664, 217] width 345 height 30
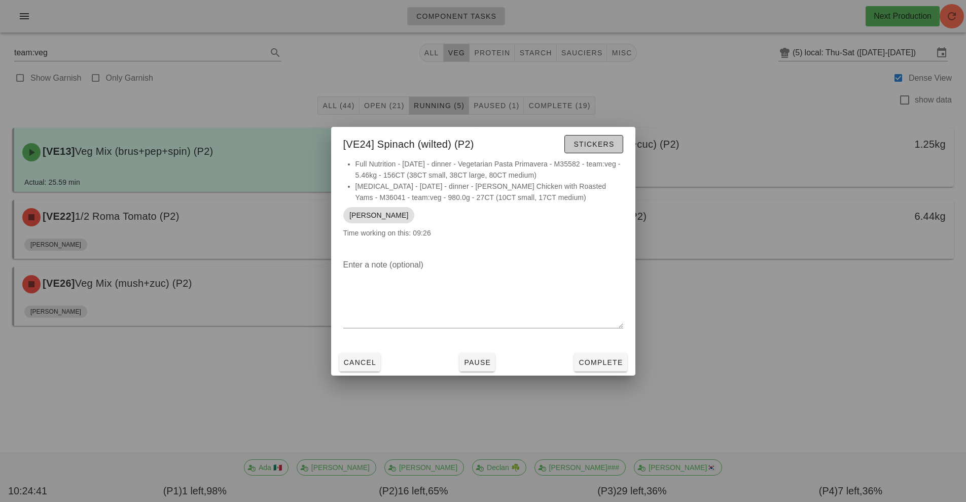
click at [596, 145] on span "Stickers" at bounding box center [593, 144] width 41 height 8
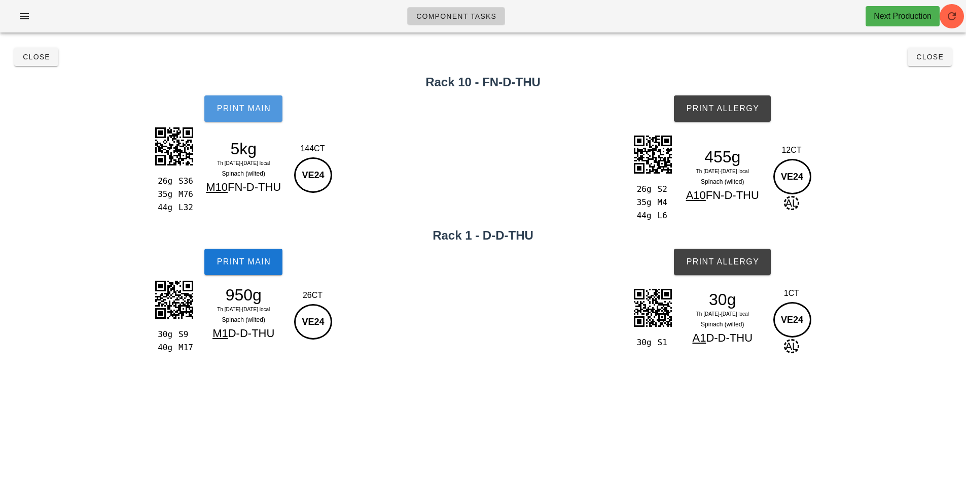
click at [257, 108] on span "Print Main" at bounding box center [243, 108] width 55 height 9
click at [240, 262] on span "Print Main" at bounding box center [243, 261] width 55 height 9
click at [715, 107] on span "Print Allergy" at bounding box center [723, 108] width 74 height 9
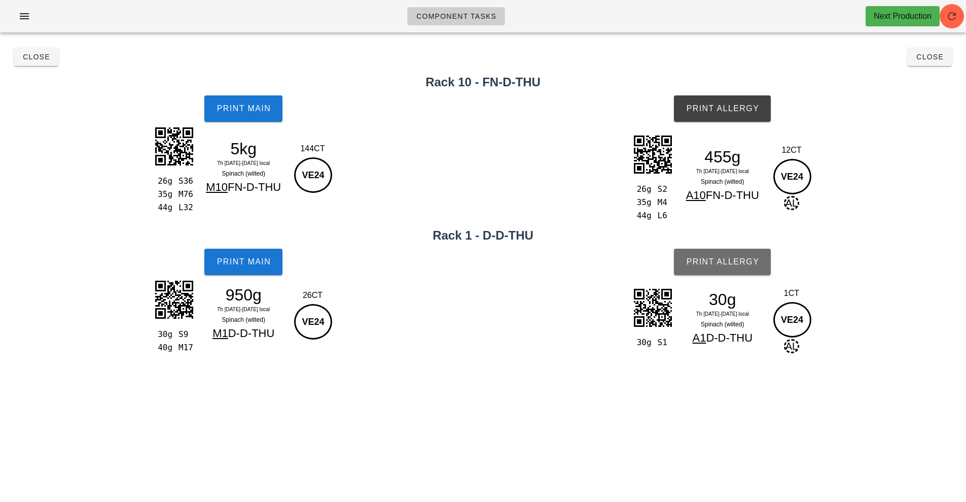
click at [725, 266] on span "Print Allergy" at bounding box center [723, 261] width 74 height 9
click at [42, 56] on span "Close" at bounding box center [36, 57] width 28 height 8
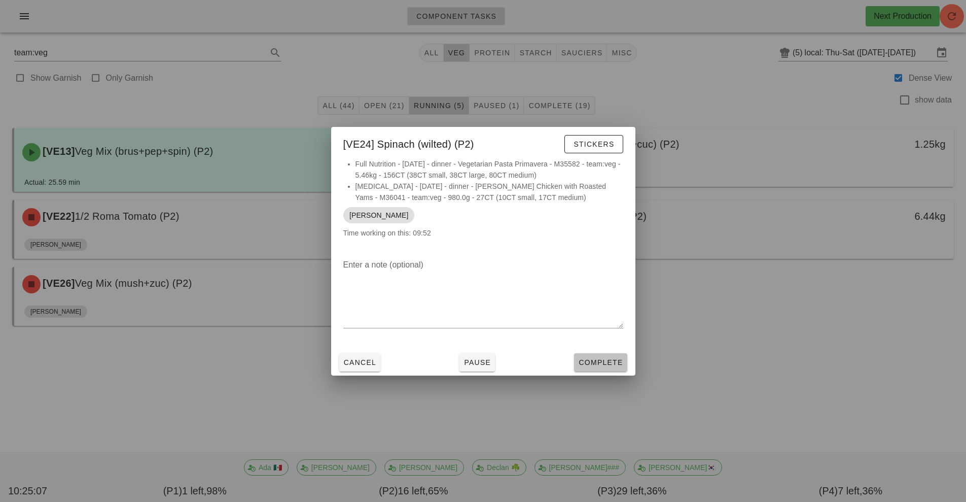
click at [602, 356] on button "Complete" at bounding box center [600, 362] width 53 height 18
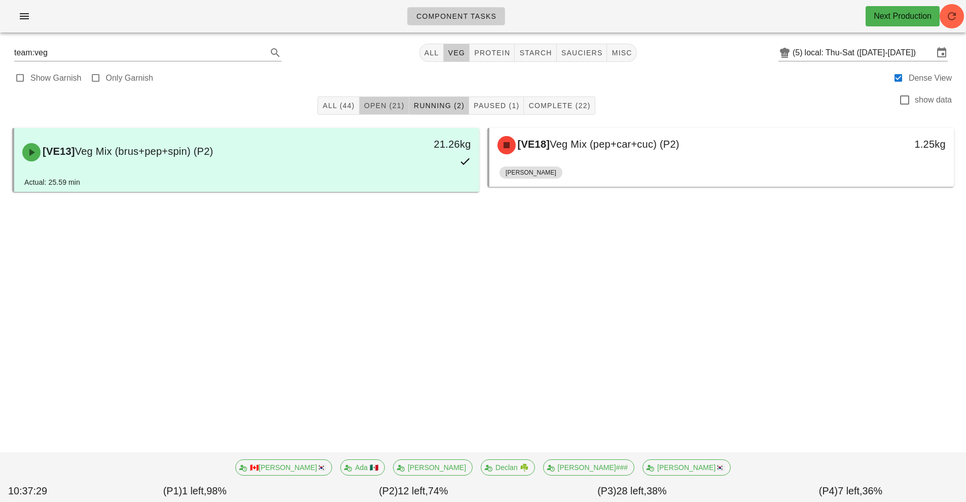
click at [385, 109] on span "Open (21)" at bounding box center [384, 105] width 41 height 8
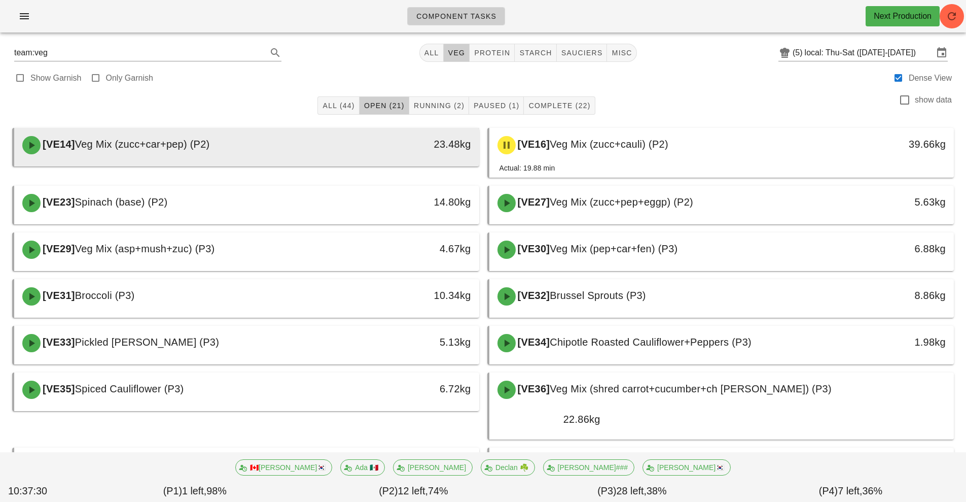
click at [404, 142] on div "23.48kg" at bounding box center [419, 144] width 103 height 16
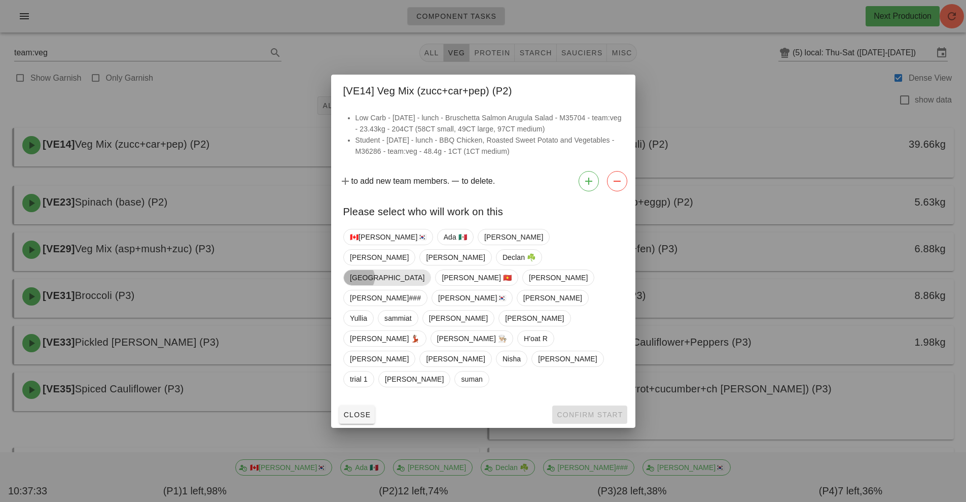
click at [366, 285] on span "[GEOGRAPHIC_DATA]" at bounding box center [387, 277] width 75 height 15
click at [609, 410] on span "Confirm Start" at bounding box center [589, 414] width 66 height 8
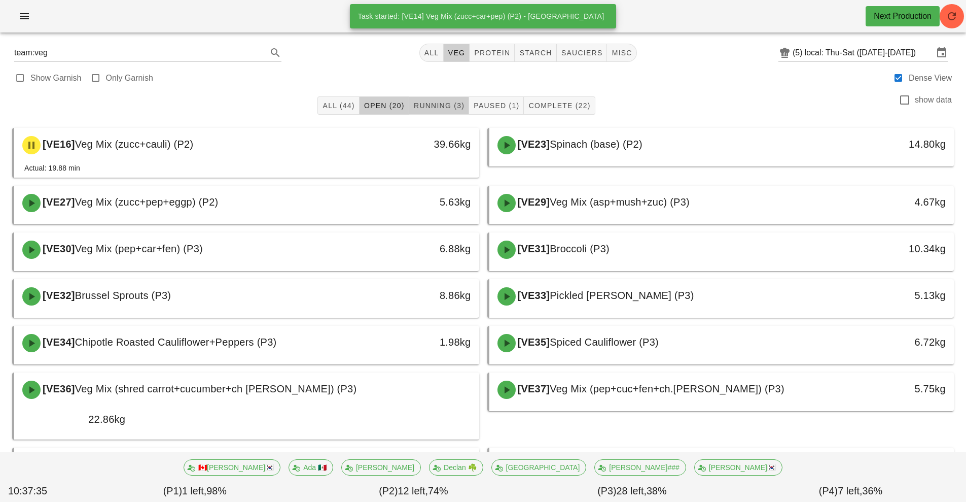
click at [446, 107] on span "Running (3)" at bounding box center [438, 105] width 51 height 8
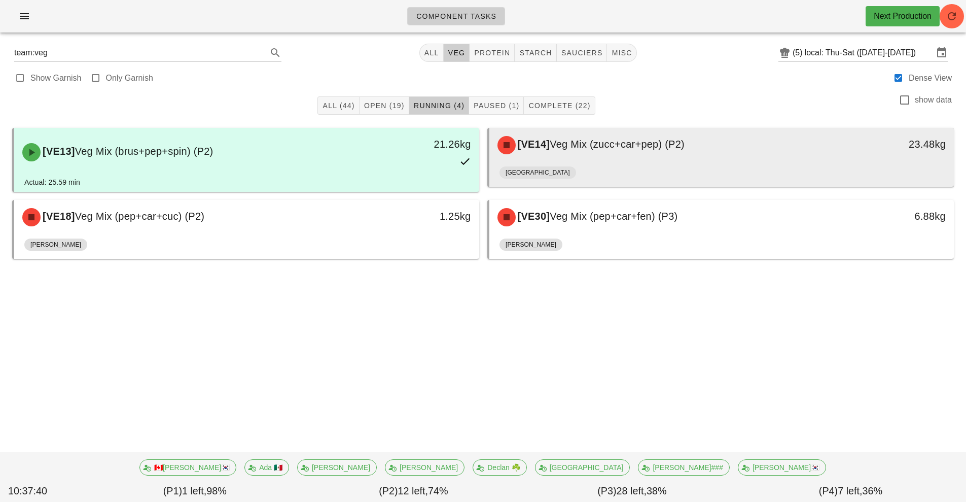
click at [654, 152] on div "[VE14] Veg Mix (zucc+car+pep) (P2)" at bounding box center [664, 145] width 345 height 30
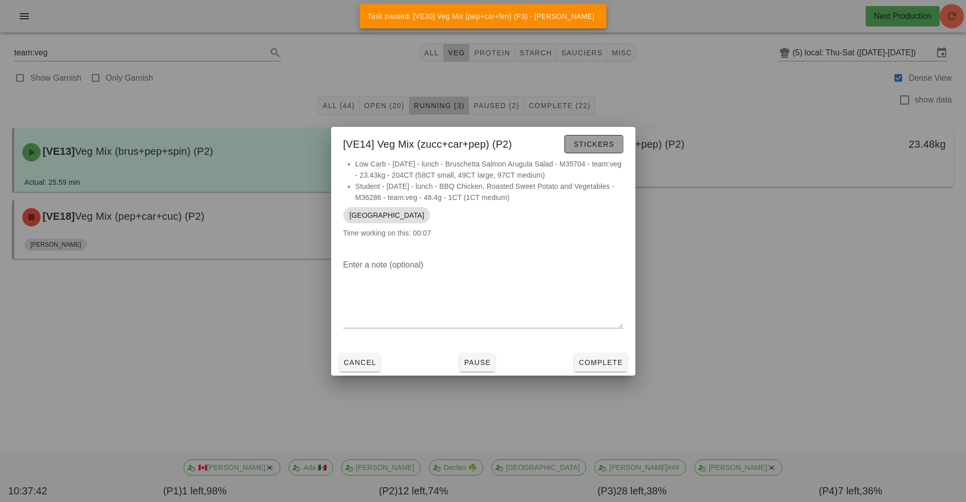
click at [601, 144] on span "Stickers" at bounding box center [593, 144] width 41 height 8
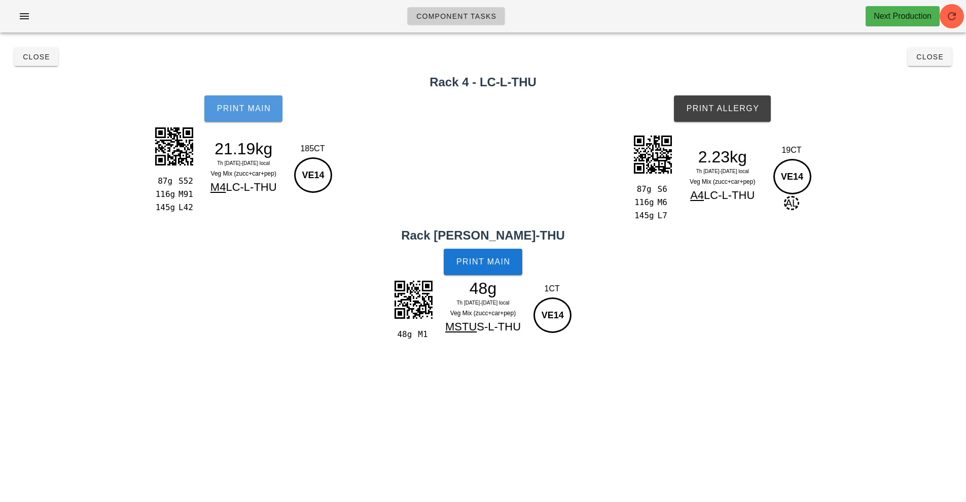
click at [269, 115] on button "Print Main" at bounding box center [243, 108] width 78 height 26
click at [503, 267] on button "Print Main" at bounding box center [483, 262] width 78 height 26
click at [504, 260] on span "Print Main" at bounding box center [483, 261] width 55 height 9
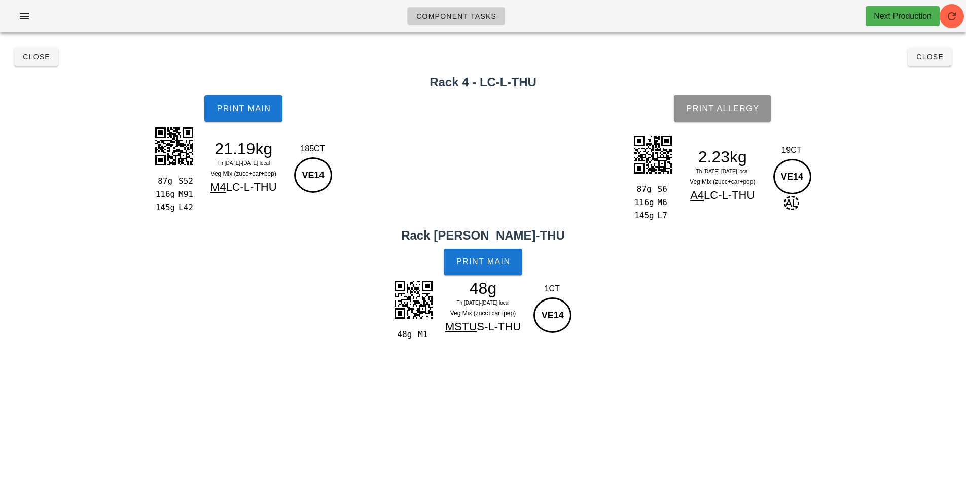
click at [734, 102] on button "Print Allergy" at bounding box center [722, 108] width 97 height 26
click at [37, 58] on span "Close" at bounding box center [36, 57] width 28 height 8
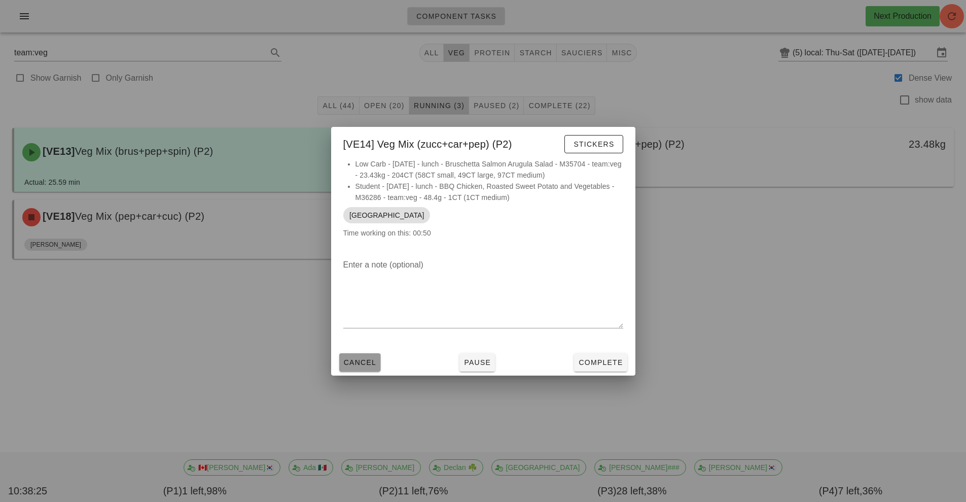
click at [353, 367] on button "Cancel" at bounding box center [360, 362] width 42 height 18
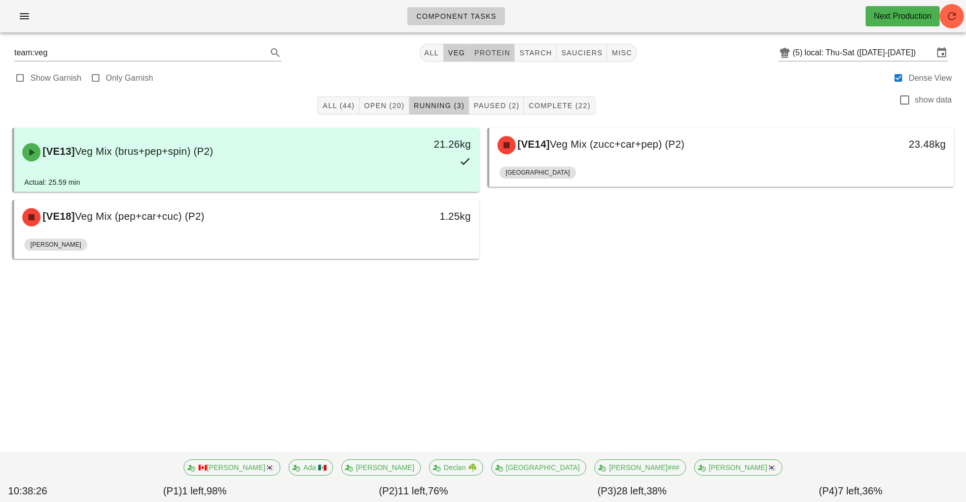
click at [498, 58] on button "protein" at bounding box center [492, 53] width 45 height 18
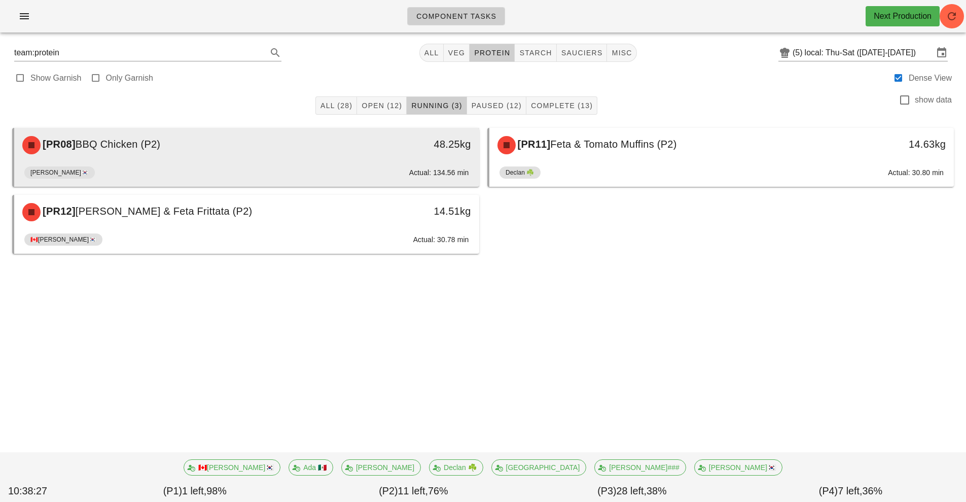
click at [291, 162] on div "[PR08] BBQ Chicken (P2) 48.25kg" at bounding box center [246, 145] width 465 height 34
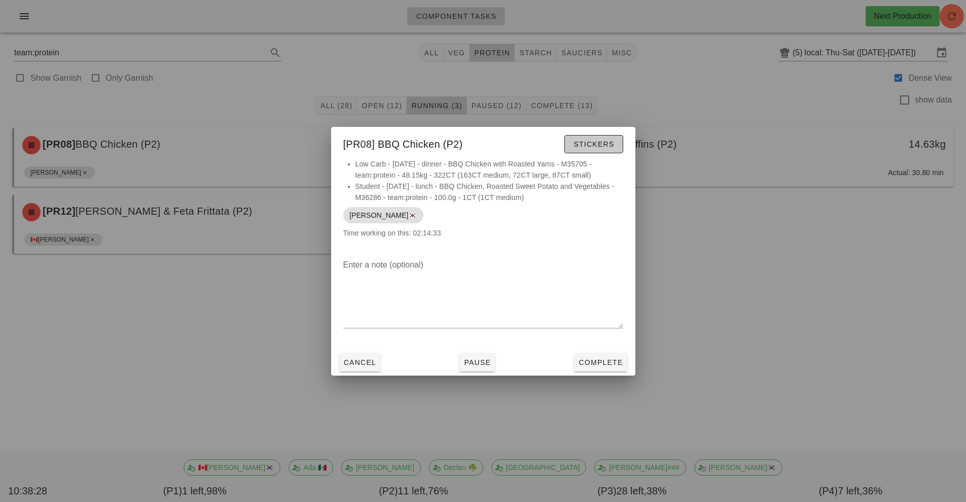
click at [599, 145] on span "Stickers" at bounding box center [593, 144] width 41 height 8
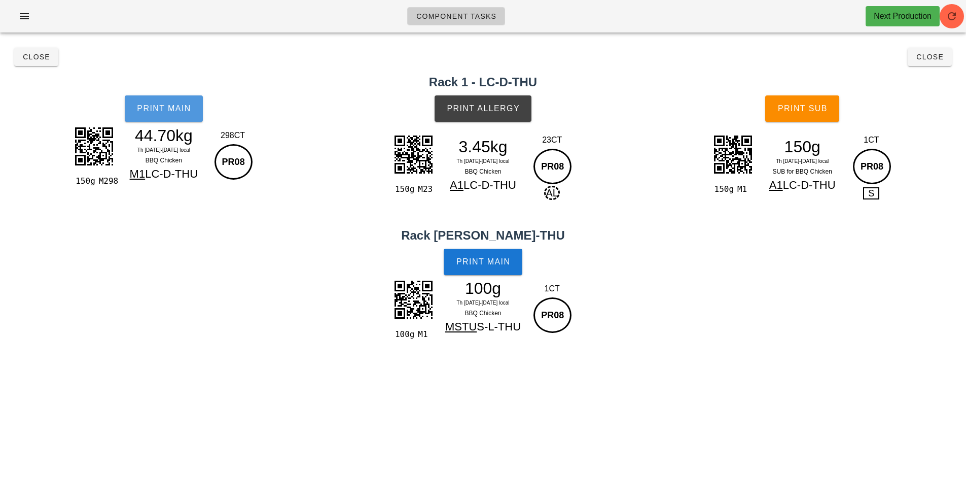
click at [184, 113] on button "Print Main" at bounding box center [164, 108] width 78 height 26
click at [157, 107] on span "Print Main" at bounding box center [163, 108] width 55 height 9
click at [157, 97] on button "Print Main" at bounding box center [164, 108] width 78 height 26
click at [167, 97] on button "Print Main" at bounding box center [164, 108] width 78 height 26
click at [30, 62] on button "Close" at bounding box center [36, 57] width 44 height 18
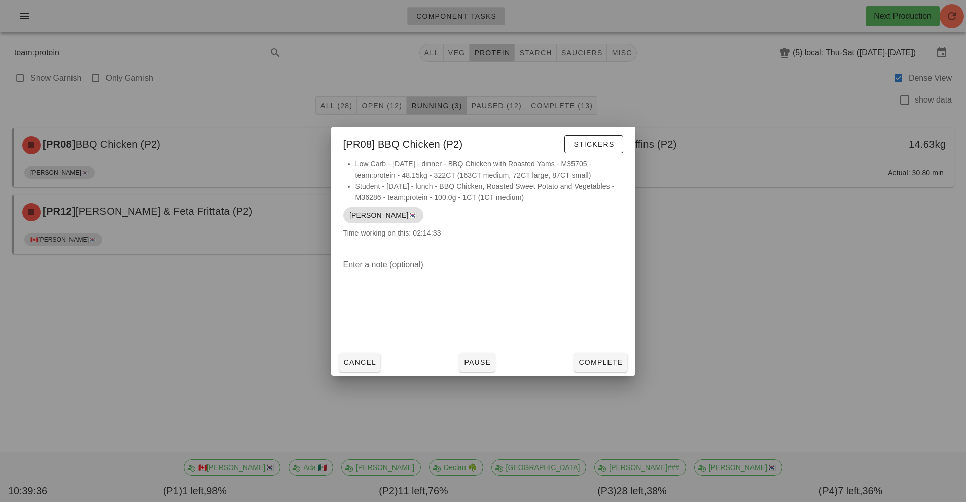
click at [742, 308] on div at bounding box center [483, 251] width 966 height 502
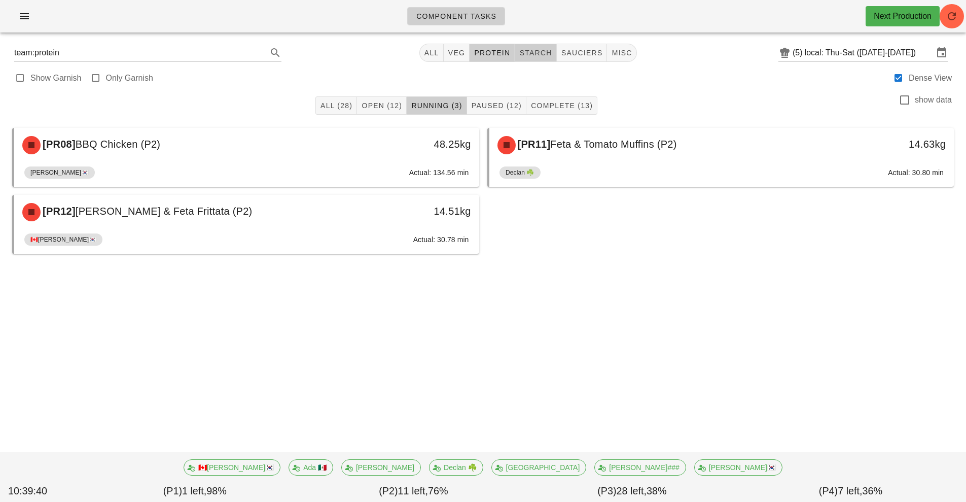
click at [533, 52] on span "starch" at bounding box center [535, 53] width 33 height 8
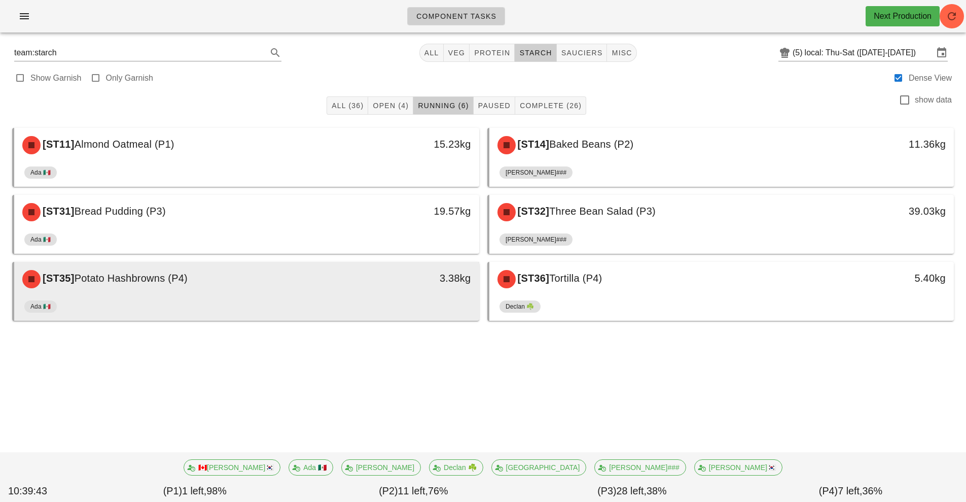
click at [339, 303] on div "Ada 🇲🇽" at bounding box center [246, 308] width 445 height 24
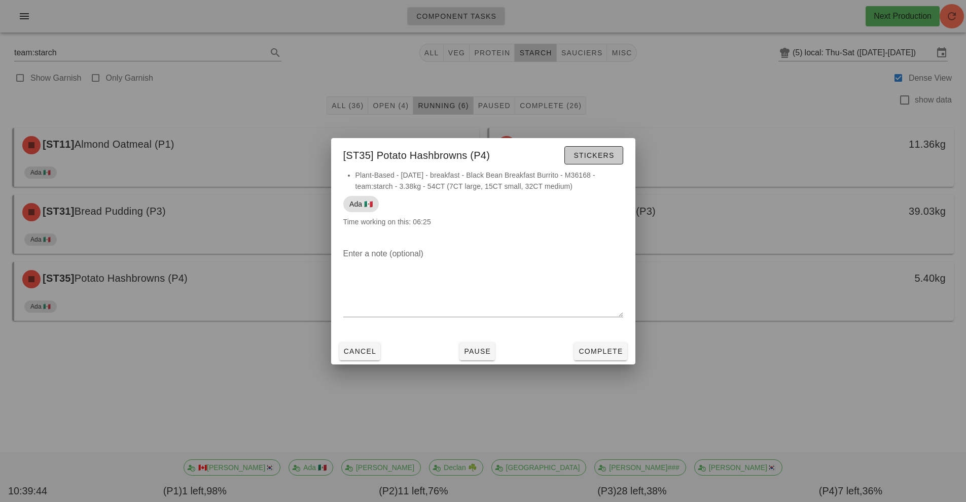
click at [599, 161] on button "Stickers" at bounding box center [594, 155] width 58 height 18
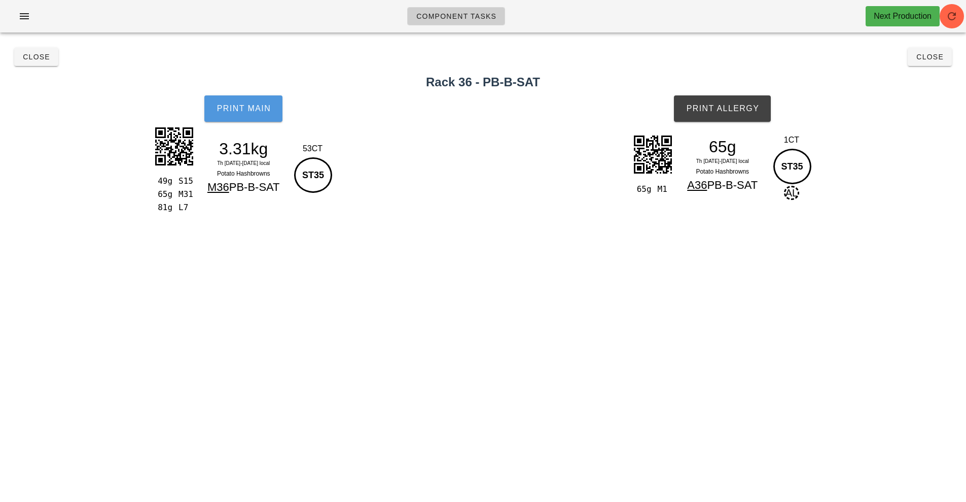
click at [231, 117] on button "Print Main" at bounding box center [243, 108] width 78 height 26
click at [745, 104] on span "Print Allergy" at bounding box center [723, 108] width 74 height 9
click at [939, 59] on span "Close" at bounding box center [930, 57] width 28 height 8
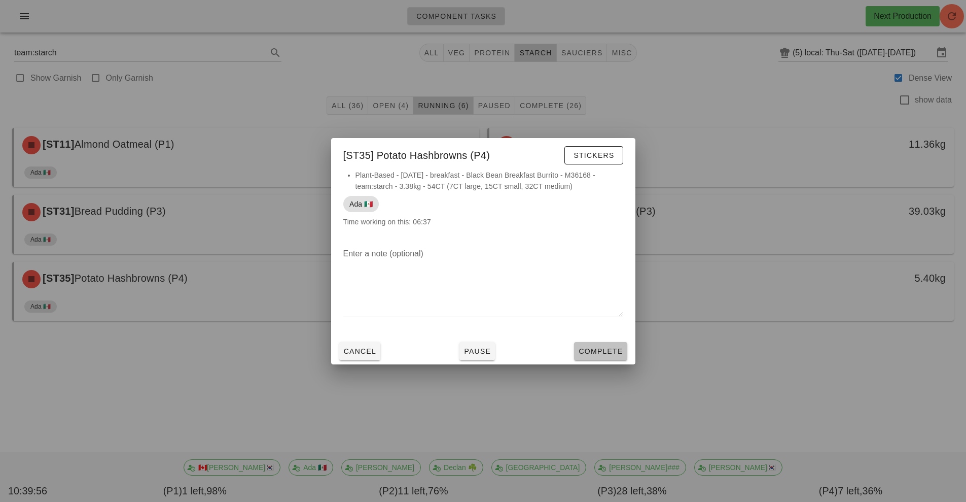
click at [602, 352] on span "Complete" at bounding box center [600, 351] width 45 height 8
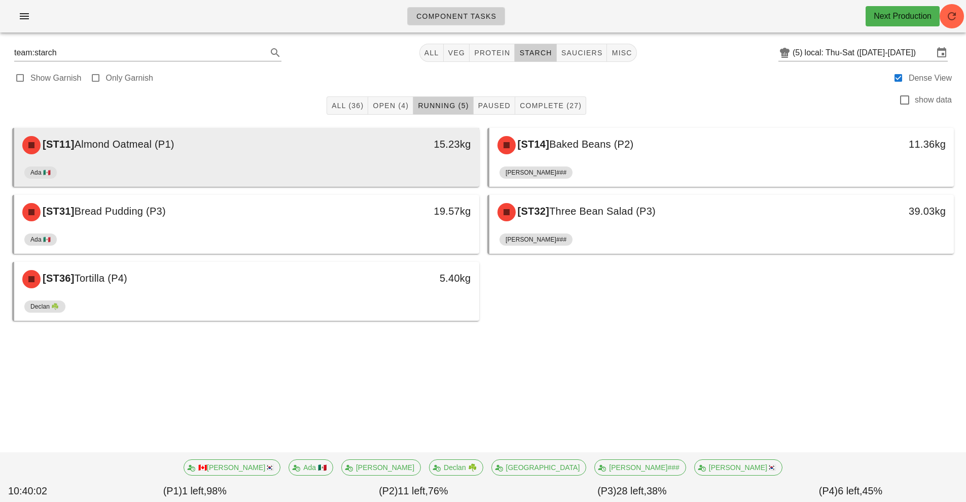
click at [390, 164] on div "Ada 🇲🇽" at bounding box center [246, 174] width 445 height 24
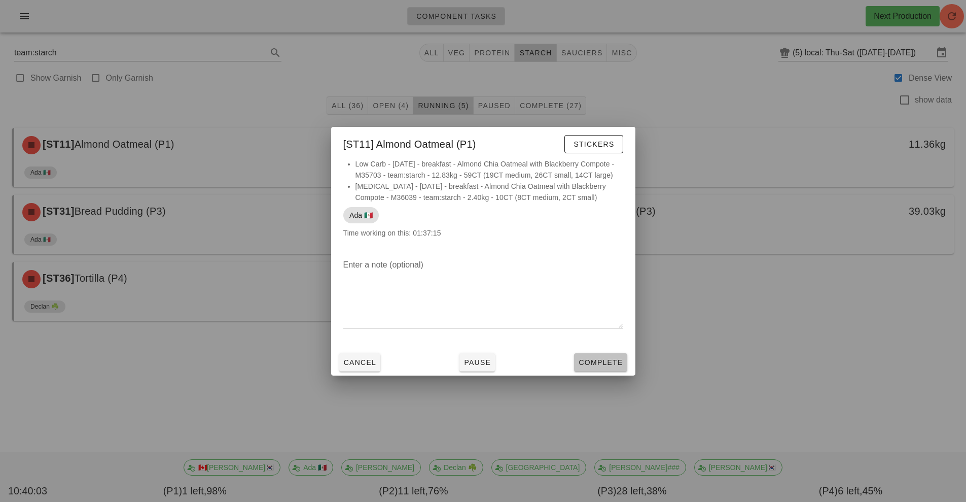
click at [603, 367] on button "Complete" at bounding box center [600, 362] width 53 height 18
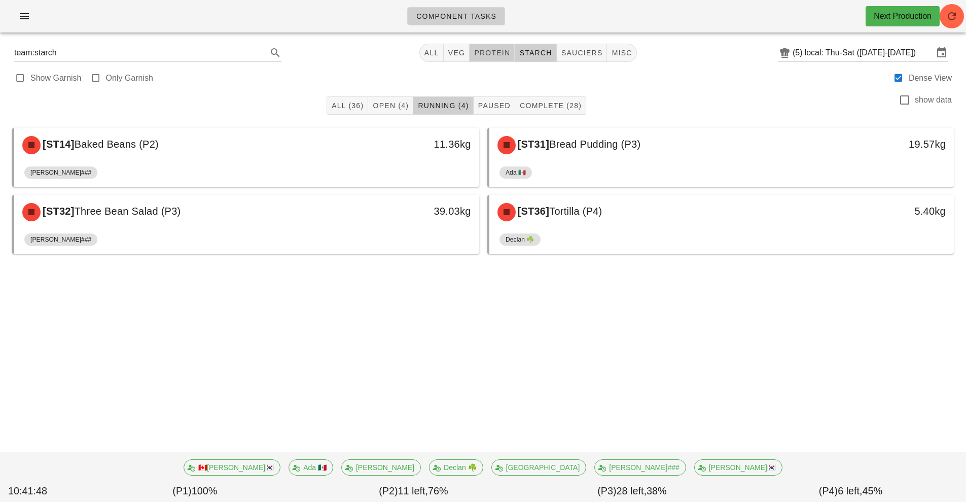
click at [492, 53] on span "protein" at bounding box center [492, 53] width 37 height 8
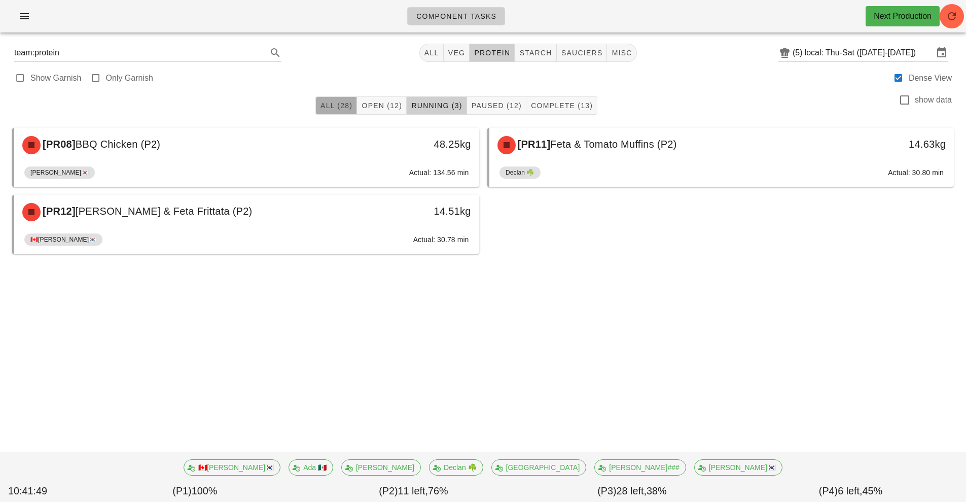
click at [334, 105] on span "All (28)" at bounding box center [336, 105] width 32 height 8
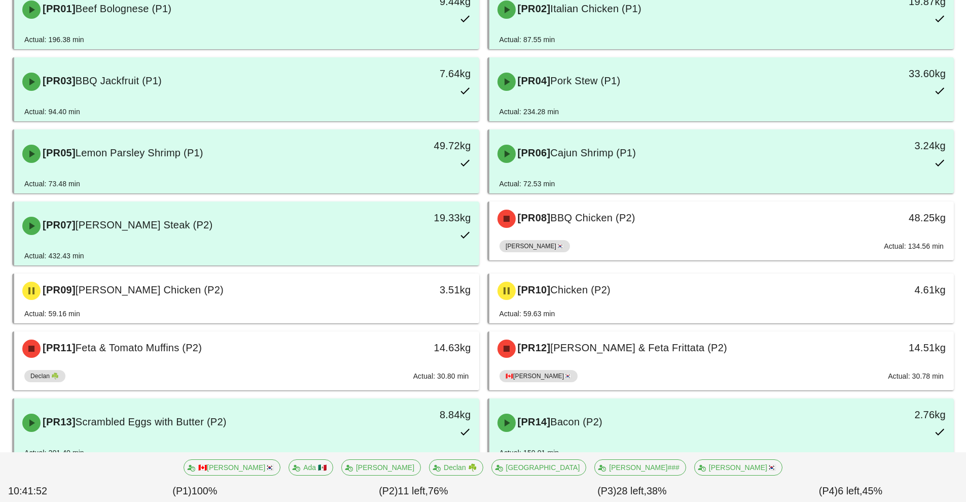
scroll to position [146, 0]
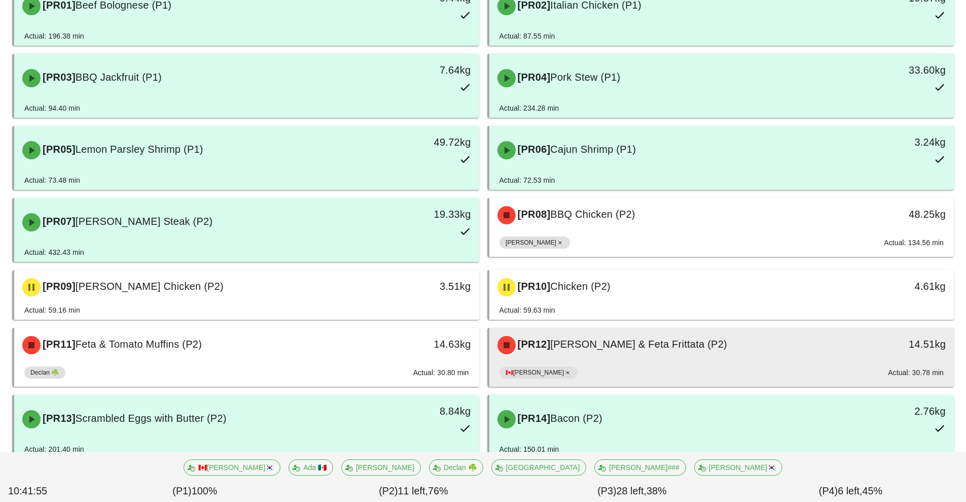
click at [628, 353] on div "[PR12] [PERSON_NAME] & Feta Frittata (P2)" at bounding box center [664, 345] width 345 height 30
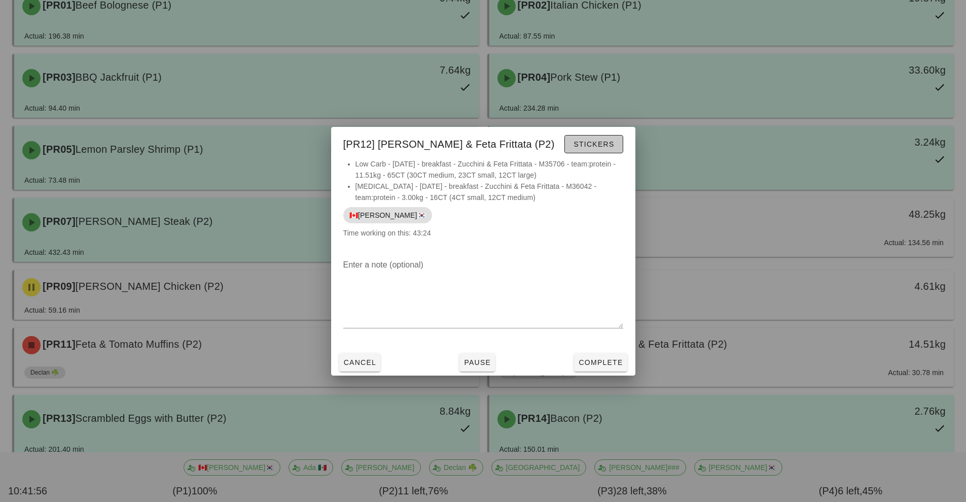
click at [595, 151] on button "Stickers" at bounding box center [594, 144] width 58 height 18
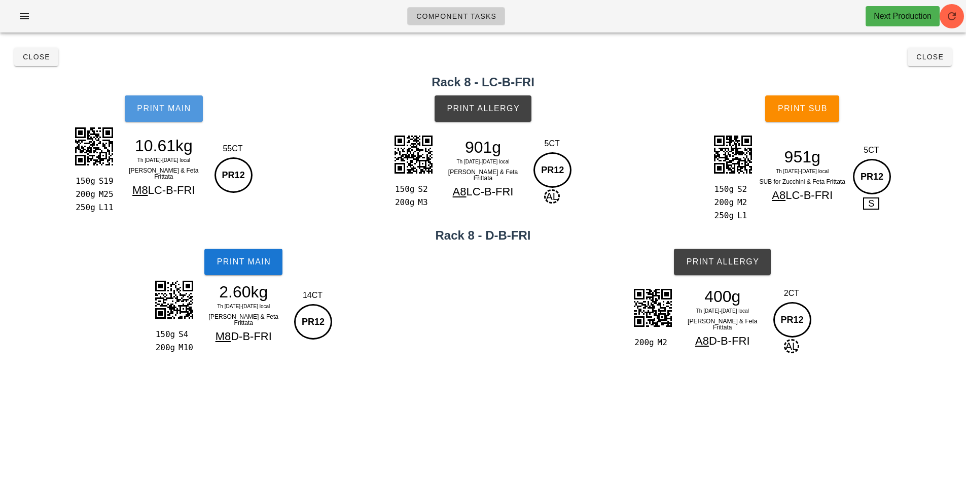
click at [192, 117] on button "Print Main" at bounding box center [164, 108] width 78 height 26
click at [149, 113] on button "Print Main" at bounding box center [164, 108] width 78 height 26
click at [169, 113] on button "Print Main" at bounding box center [164, 108] width 78 height 26
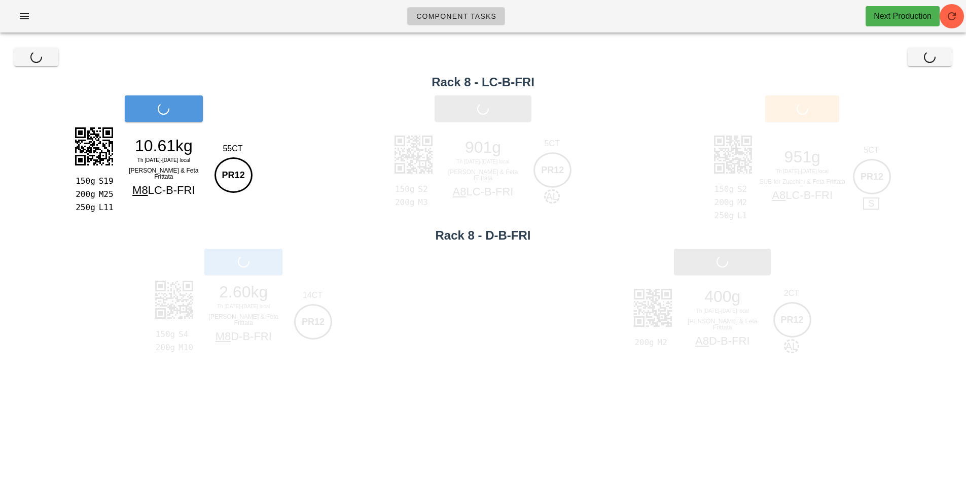
click at [169, 113] on div "Print Main" at bounding box center [164, 108] width 328 height 39
click at [177, 113] on div "Print Main" at bounding box center [164, 108] width 328 height 39
click at [168, 116] on div "Print Main" at bounding box center [164, 108] width 328 height 39
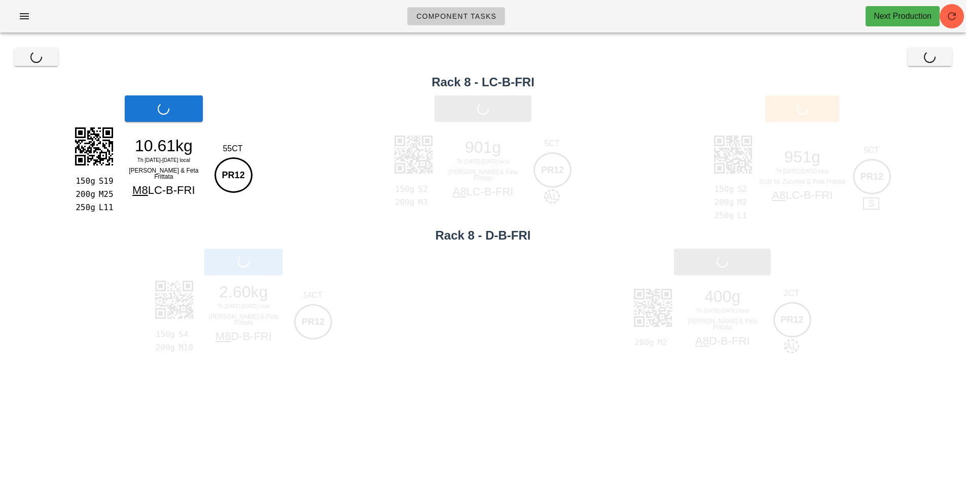
click at [178, 111] on div "Print Main" at bounding box center [164, 108] width 328 height 39
click at [178, 111] on span "Print Main" at bounding box center [163, 108] width 55 height 9
click at [178, 111] on div "Print Main" at bounding box center [164, 108] width 328 height 39
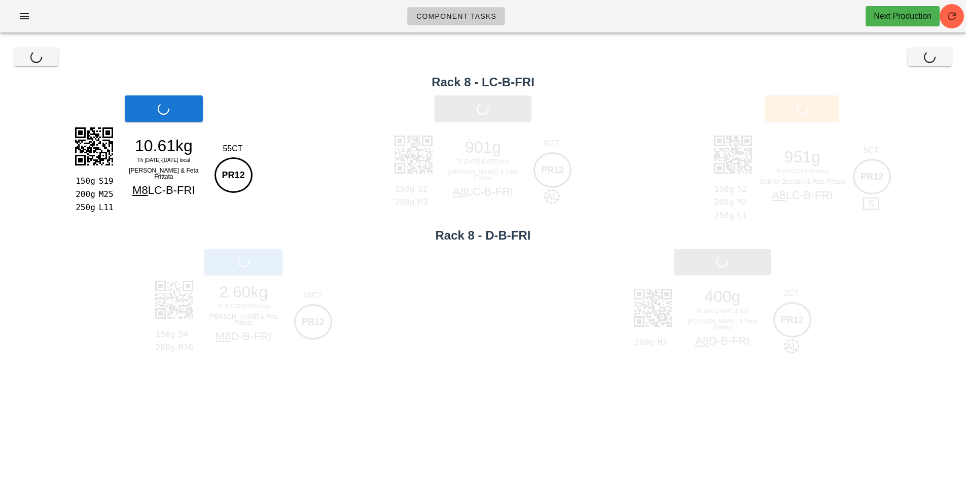
click at [164, 121] on div "Print Main" at bounding box center [164, 108] width 328 height 39
click at [164, 121] on button "Print Main" at bounding box center [164, 108] width 78 height 26
click at [164, 121] on div "Print Main" at bounding box center [164, 108] width 328 height 39
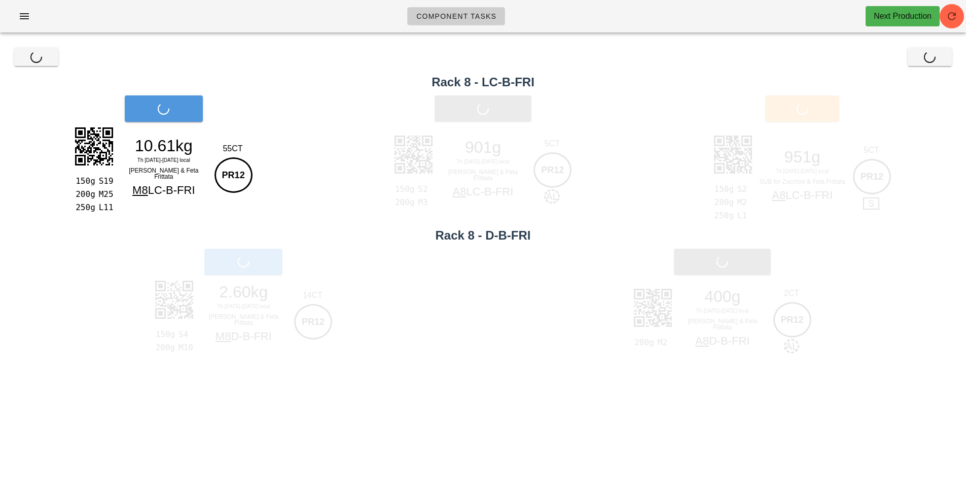
click at [164, 121] on div "Print Main" at bounding box center [164, 108] width 328 height 39
click at [179, 119] on button "Print Main" at bounding box center [164, 108] width 78 height 26
click at [179, 125] on div "150g S19 200g M25 250g L11 10.61kg Th [DATE]-[DATE] local Zucchini & Feta Fritt…" at bounding box center [164, 168] width 184 height 88
click at [188, 127] on div "150g S19 200g M25 250g L11 10.61kg Th [DATE]-[DATE] local Zucchini & Feta Fritt…" at bounding box center [164, 168] width 184 height 88
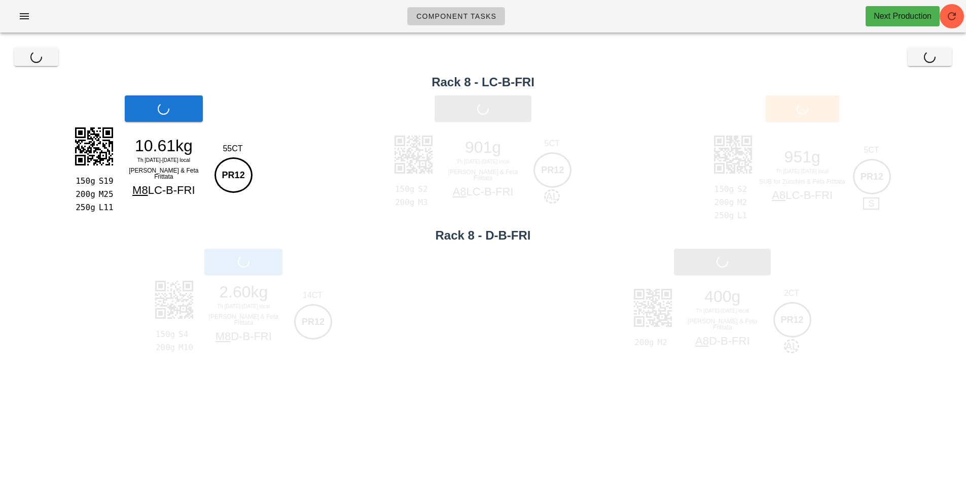
click at [188, 127] on div "150g S19 200g M25 250g L11 10.61kg Th [DATE]-[DATE] local Zucchini & Feta Fritt…" at bounding box center [164, 168] width 184 height 88
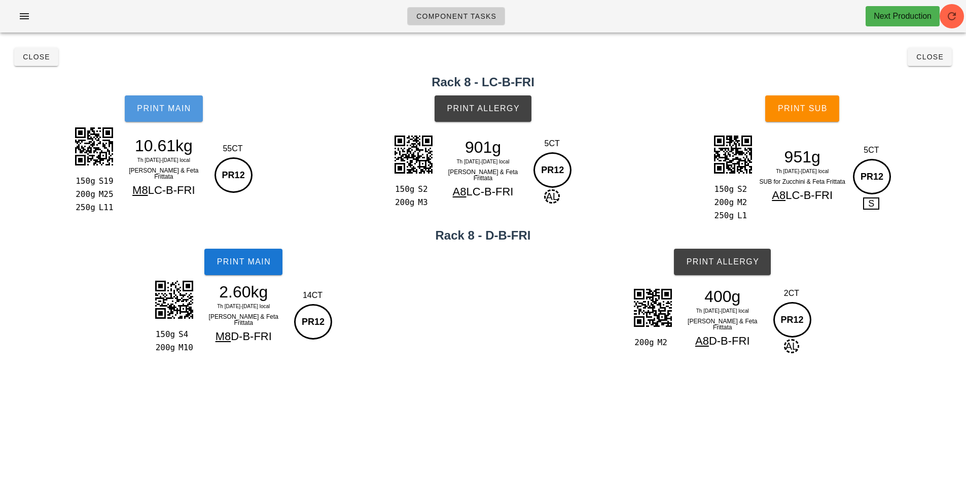
click at [167, 118] on button "Print Main" at bounding box center [164, 108] width 78 height 26
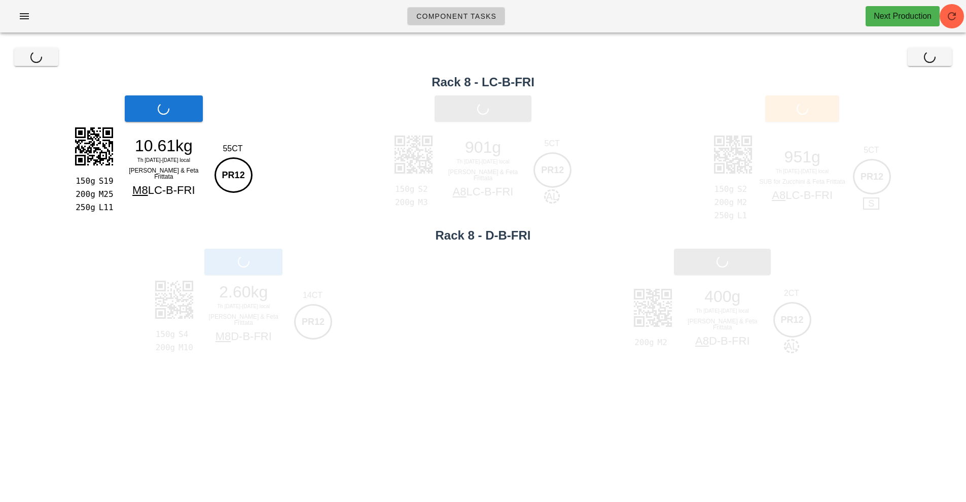
click at [176, 105] on div "Print Main" at bounding box center [164, 108] width 328 height 39
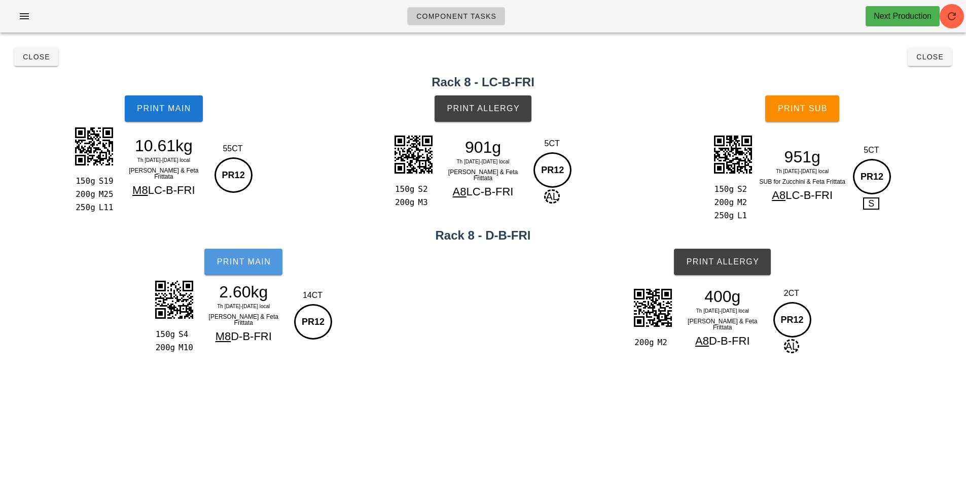
click at [265, 270] on button "Print Main" at bounding box center [243, 262] width 78 height 26
click at [479, 138] on div "150g S2 200g M3 901g Th [DATE]-[DATE] local Zucchini & Feta Frittata A8 LC-B-FR…" at bounding box center [483, 169] width 184 height 75
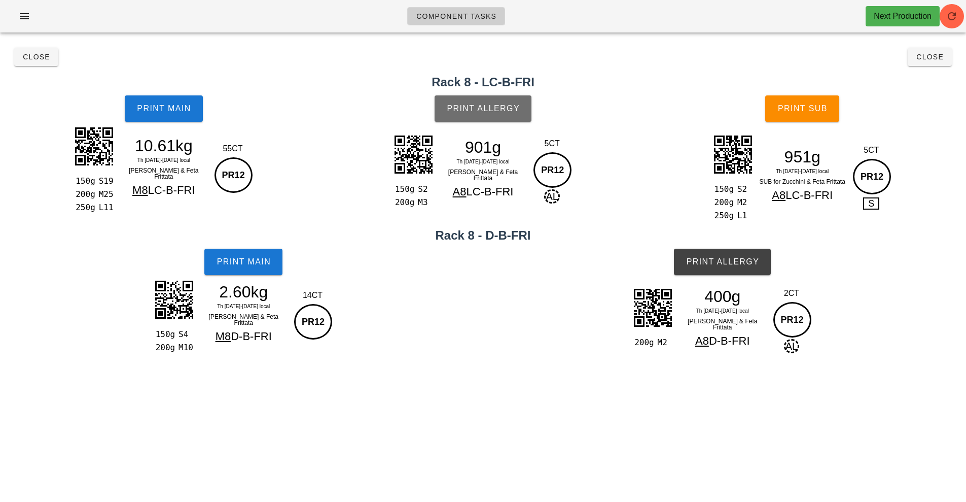
click at [499, 106] on span "Print Allergy" at bounding box center [483, 108] width 74 height 9
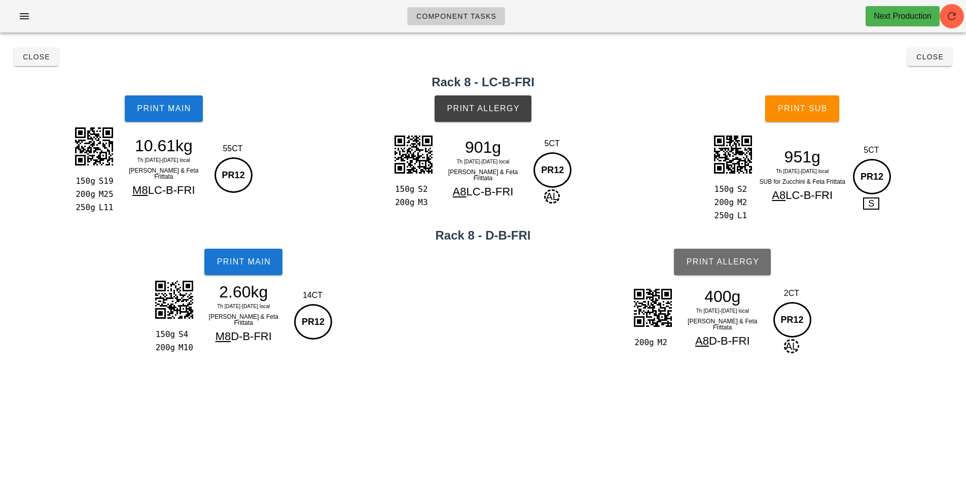
click at [725, 261] on span "Print Allergy" at bounding box center [723, 261] width 74 height 9
click at [31, 63] on button "Close" at bounding box center [36, 57] width 44 height 18
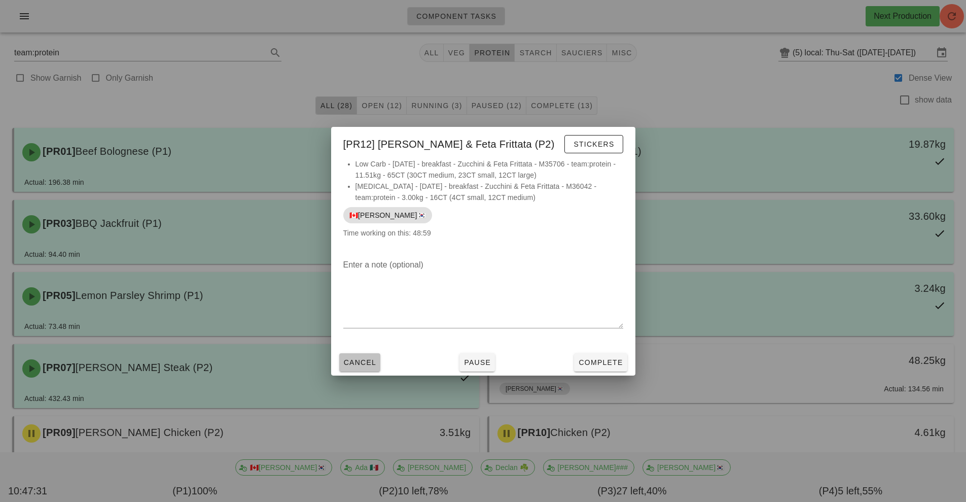
click at [362, 361] on span "Cancel" at bounding box center [359, 362] width 33 height 8
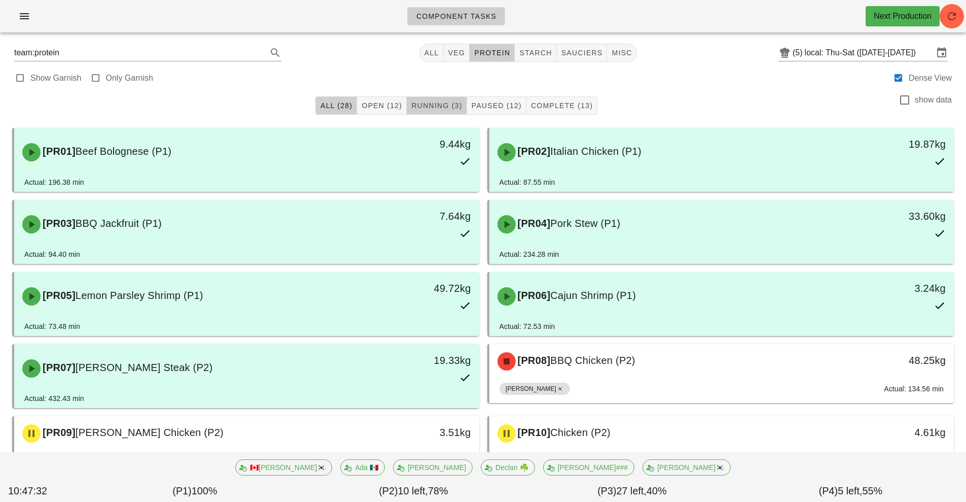
click at [450, 106] on span "Running (3)" at bounding box center [436, 105] width 51 height 8
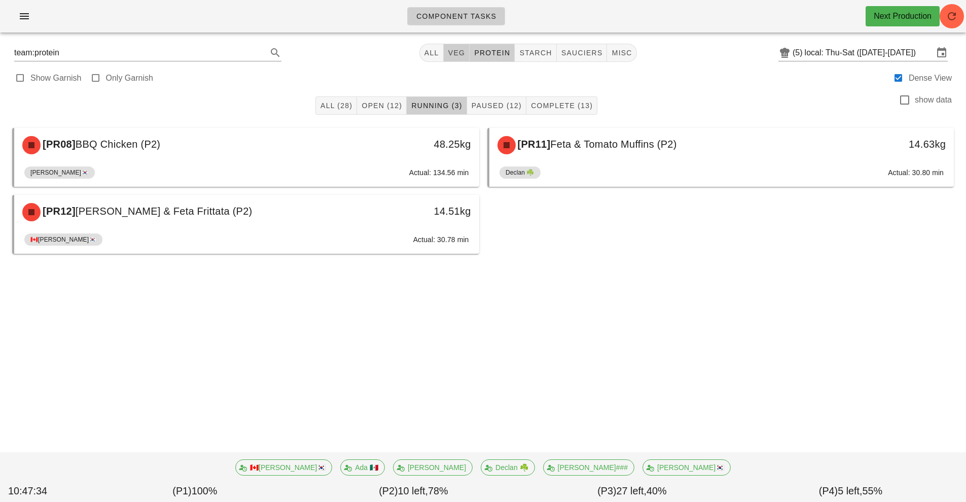
click at [454, 56] on span "veg" at bounding box center [457, 53] width 18 height 8
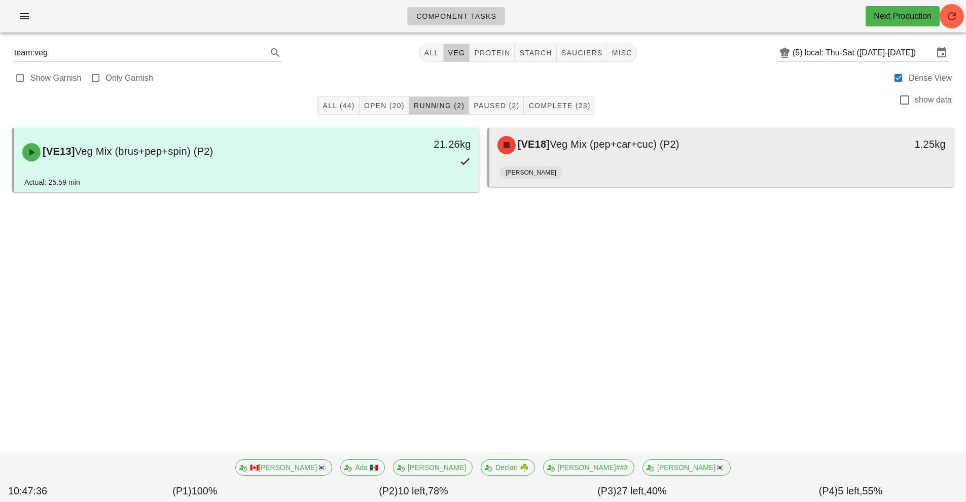
click at [613, 170] on div "[PERSON_NAME]" at bounding box center [722, 174] width 445 height 24
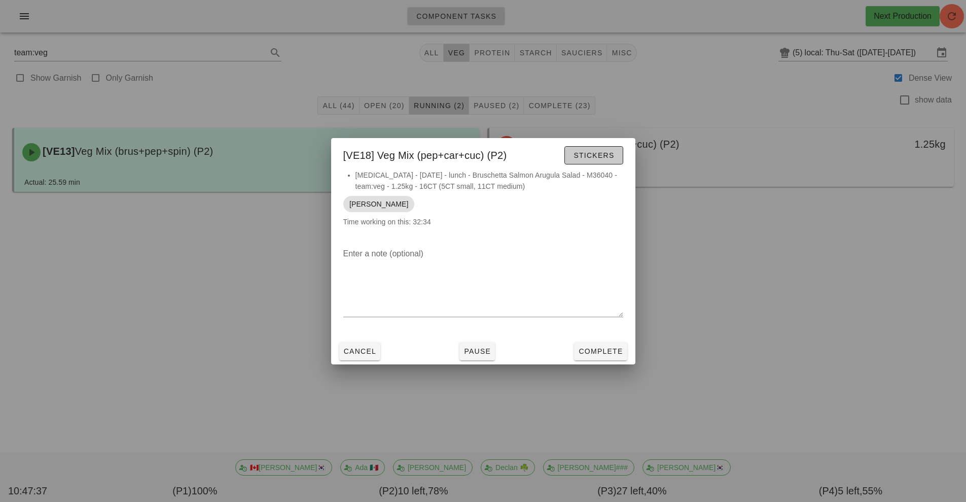
click at [594, 156] on span "Stickers" at bounding box center [593, 155] width 41 height 8
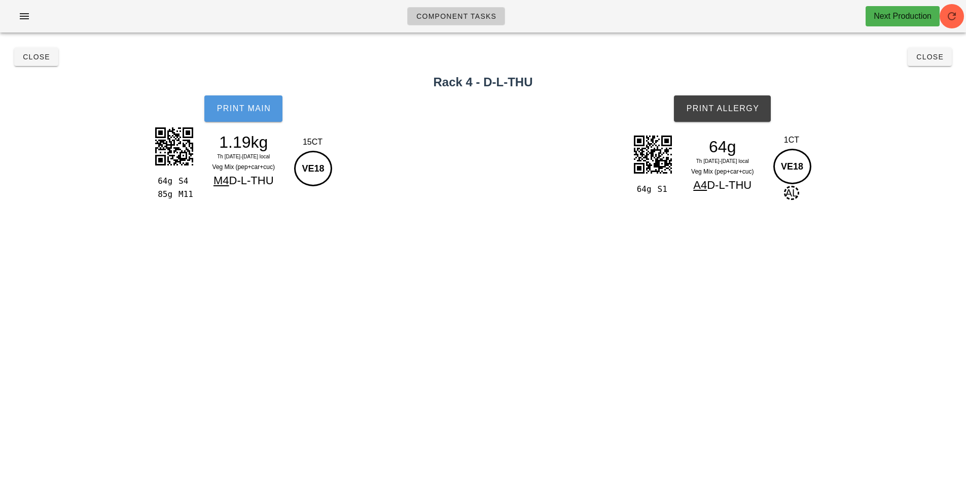
click at [252, 110] on span "Print Main" at bounding box center [243, 108] width 55 height 9
click at [728, 112] on span "Print Allergy" at bounding box center [723, 108] width 74 height 9
click at [34, 64] on button "Close" at bounding box center [36, 57] width 44 height 18
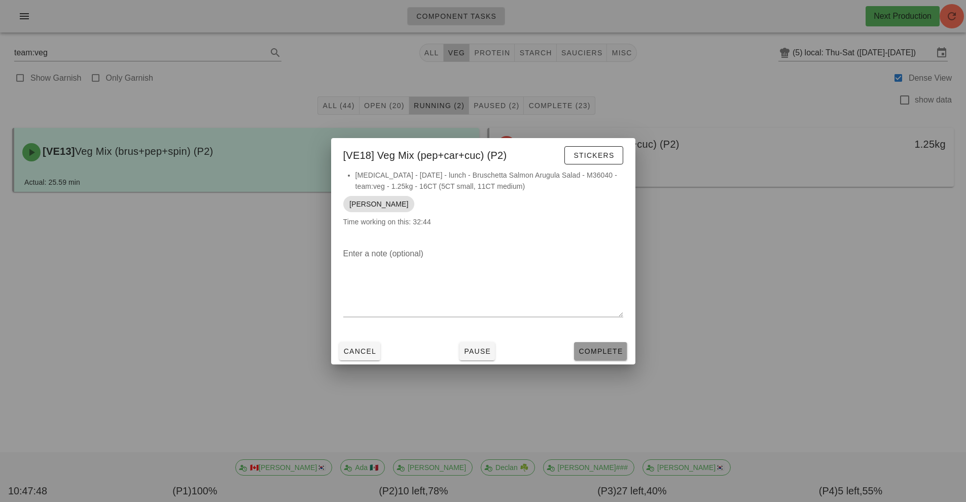
click at [619, 350] on span "Complete" at bounding box center [600, 351] width 45 height 8
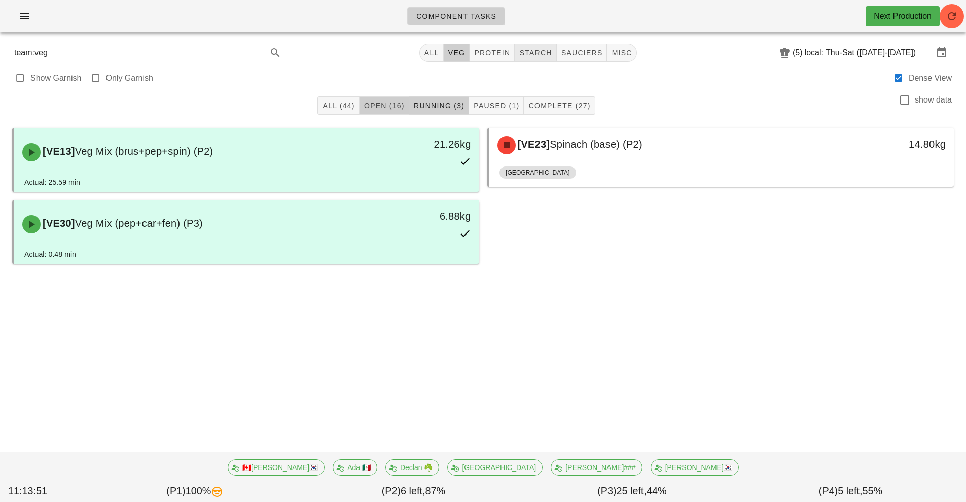
click at [408, 98] on button "Open (16)" at bounding box center [385, 105] width 50 height 18
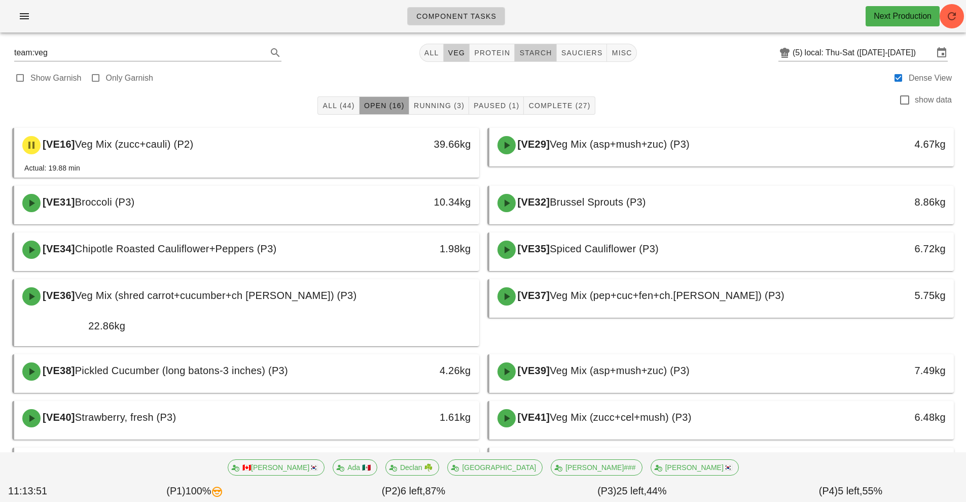
click at [521, 48] on button "starch" at bounding box center [536, 53] width 42 height 18
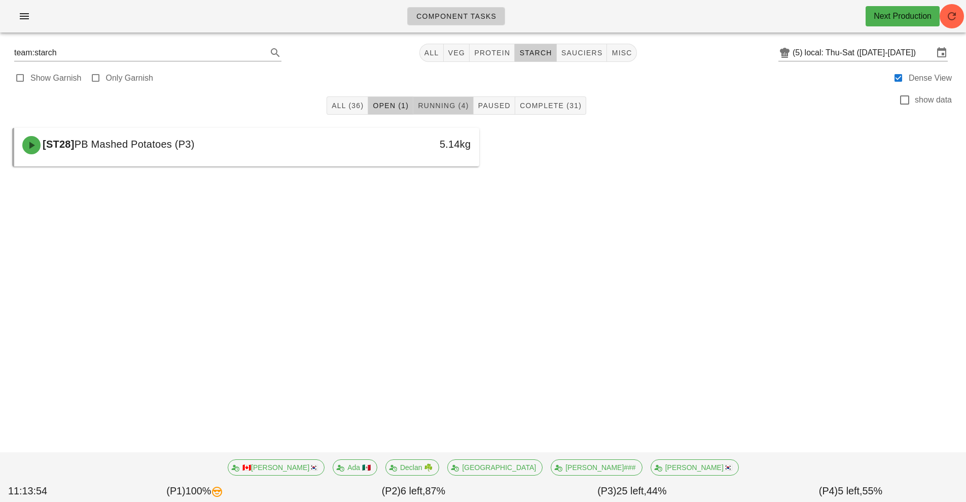
click at [462, 105] on span "Running (4)" at bounding box center [442, 105] width 51 height 8
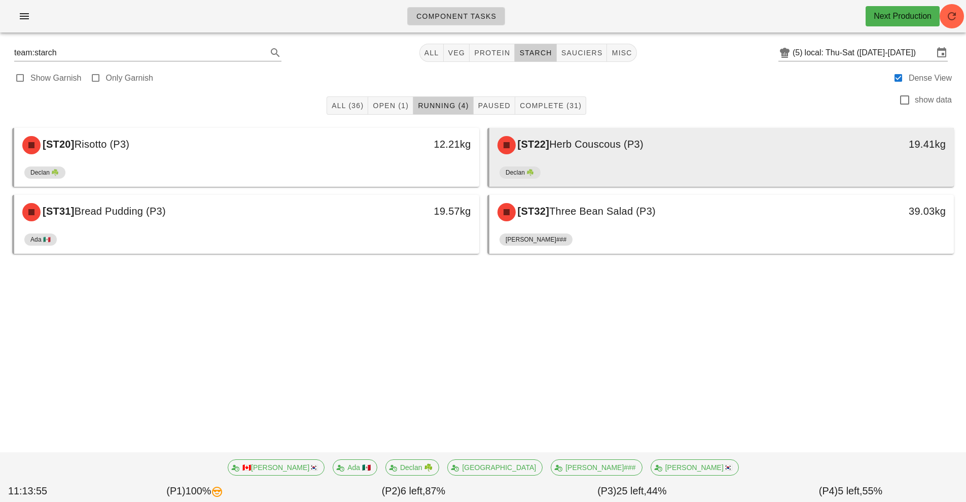
click at [616, 155] on div "[ST22] Herb Couscous (P3)" at bounding box center [664, 145] width 345 height 30
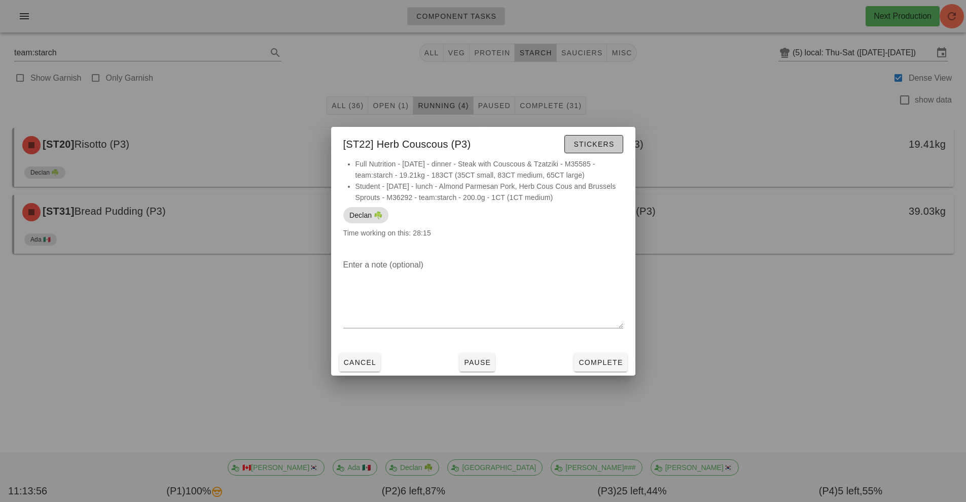
click at [591, 138] on button "Stickers" at bounding box center [594, 144] width 58 height 18
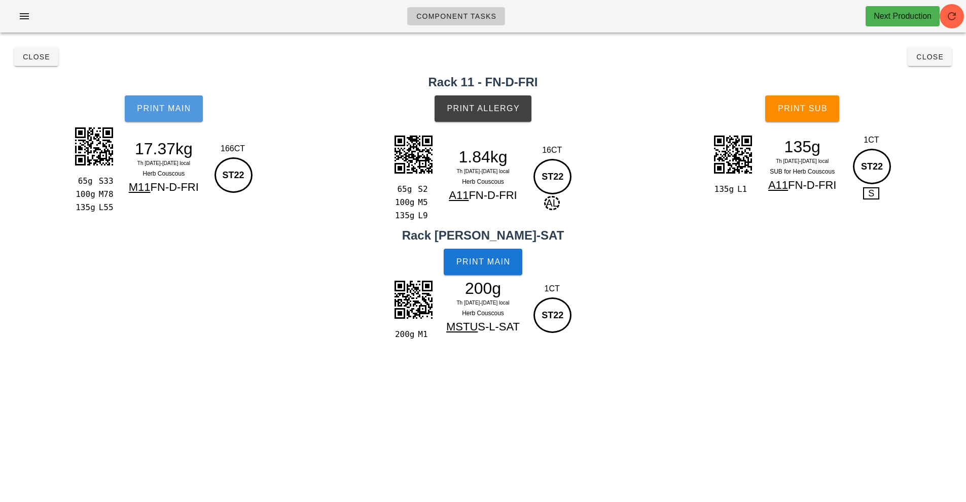
click at [177, 119] on button "Print Main" at bounding box center [164, 108] width 78 height 26
click at [503, 250] on button "Print Main" at bounding box center [483, 262] width 78 height 26
click at [505, 151] on div "1.84kg" at bounding box center [483, 156] width 88 height 15
click at [512, 101] on button "Print Allergy" at bounding box center [483, 108] width 97 height 26
click at [821, 107] on span "Print Sub" at bounding box center [803, 108] width 50 height 9
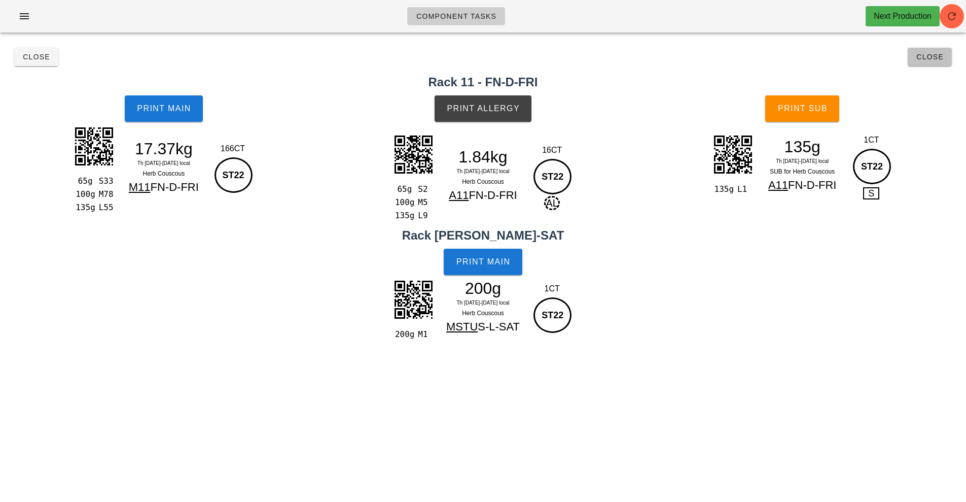
click at [941, 61] on button "Close" at bounding box center [930, 57] width 44 height 18
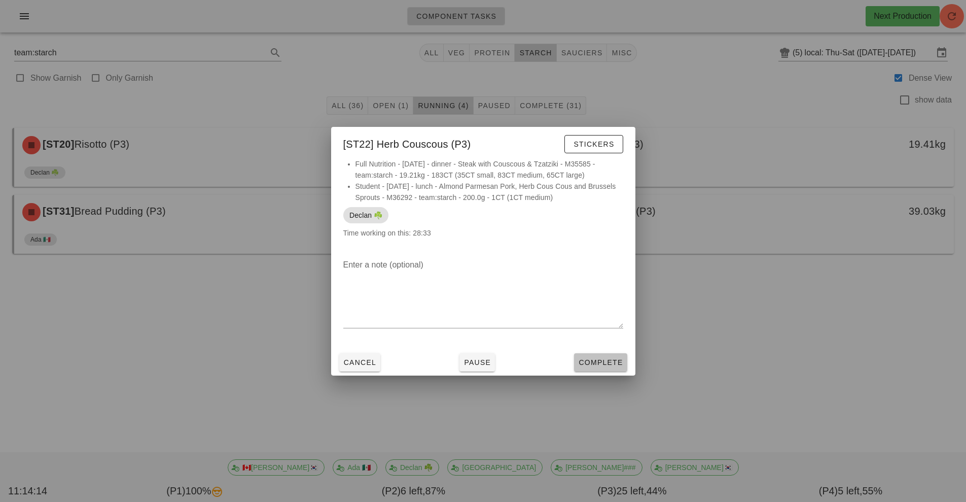
click at [616, 369] on button "Complete" at bounding box center [600, 362] width 53 height 18
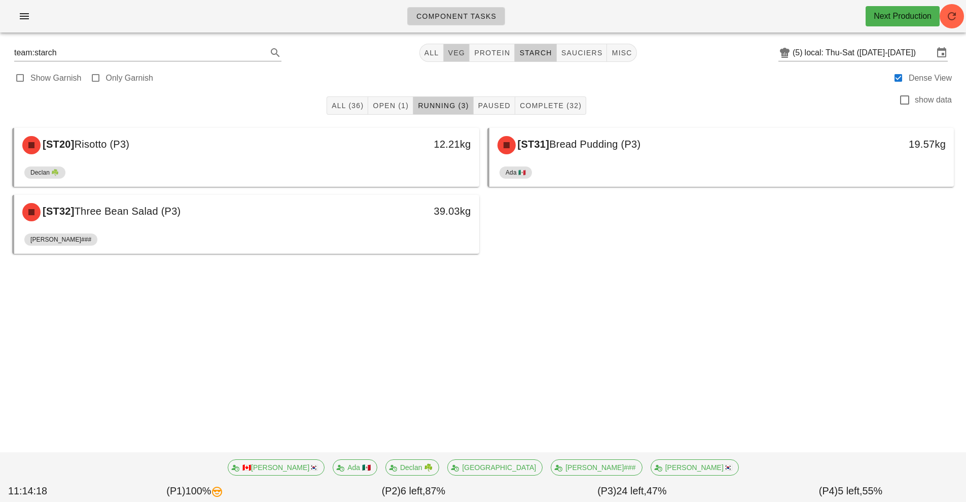
click at [465, 53] on span "veg" at bounding box center [457, 53] width 18 height 8
type input "team:veg"
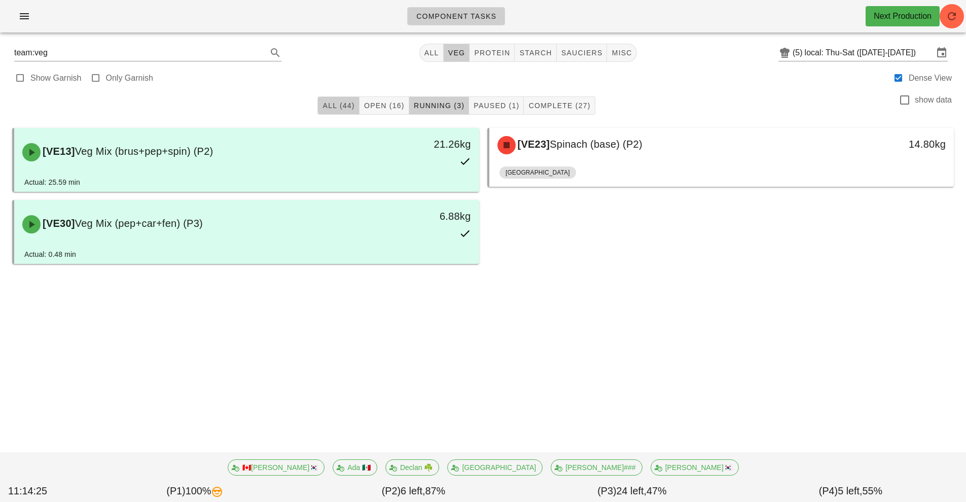
click at [338, 107] on span "All (44)" at bounding box center [338, 105] width 32 height 8
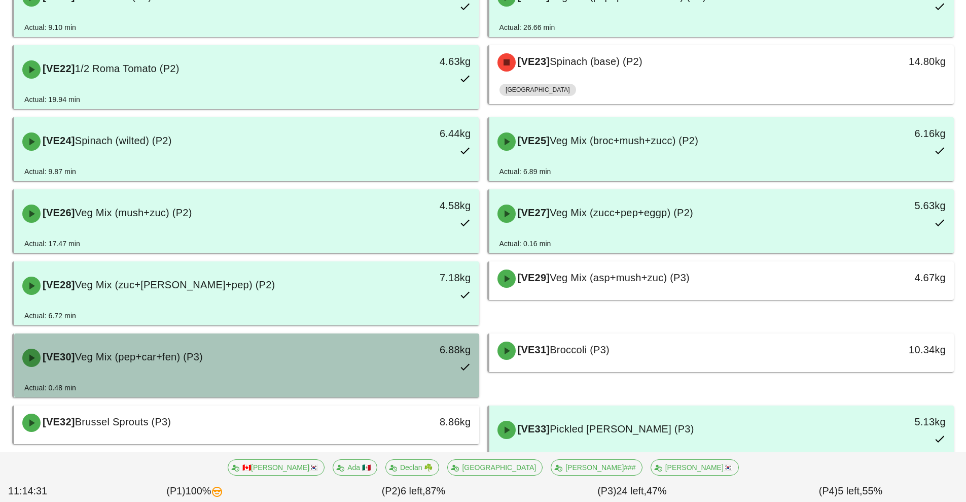
scroll to position [833, 0]
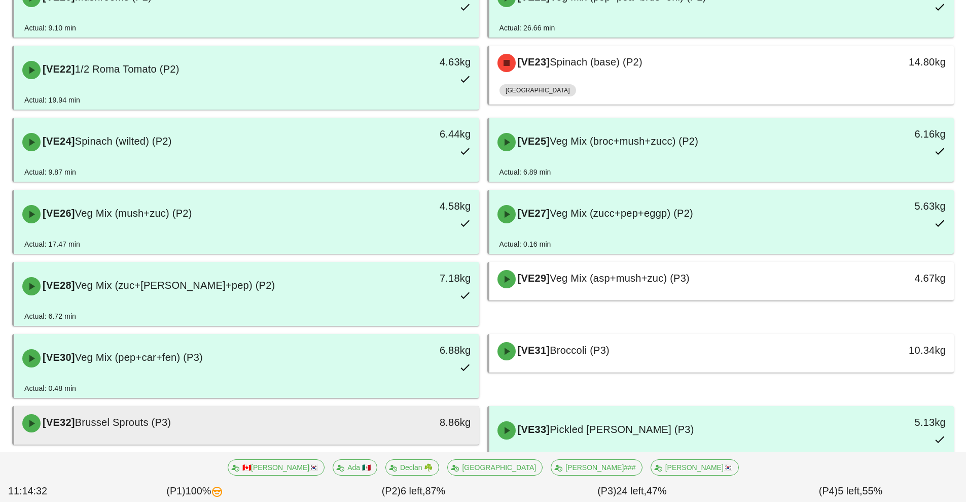
click at [365, 408] on div "8.86kg" at bounding box center [419, 423] width 115 height 30
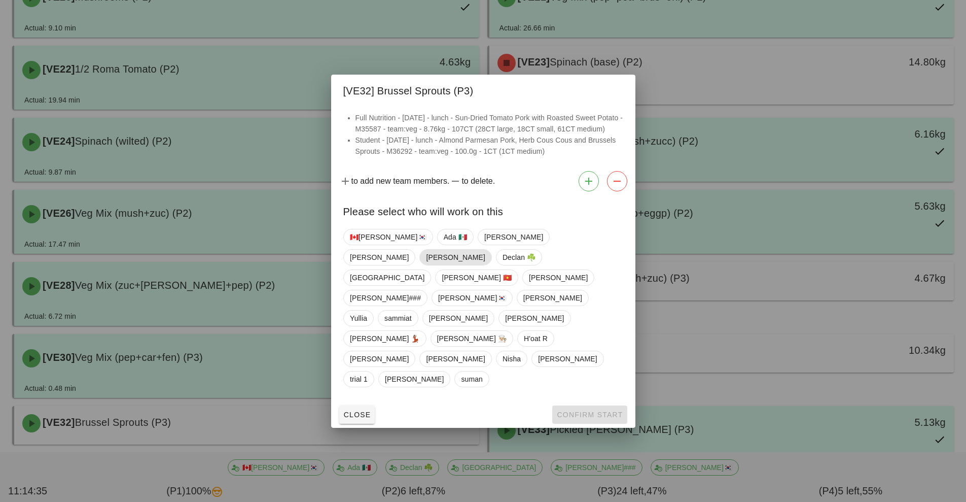
click at [485, 265] on span "[PERSON_NAME]" at bounding box center [455, 257] width 59 height 15
click at [589, 410] on span "Confirm Start" at bounding box center [589, 414] width 66 height 8
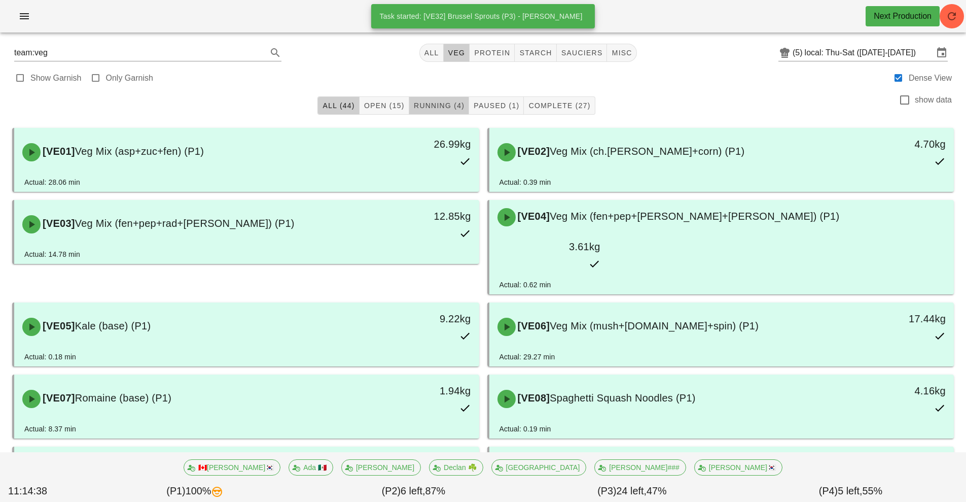
click at [441, 105] on span "Running (4)" at bounding box center [438, 105] width 51 height 8
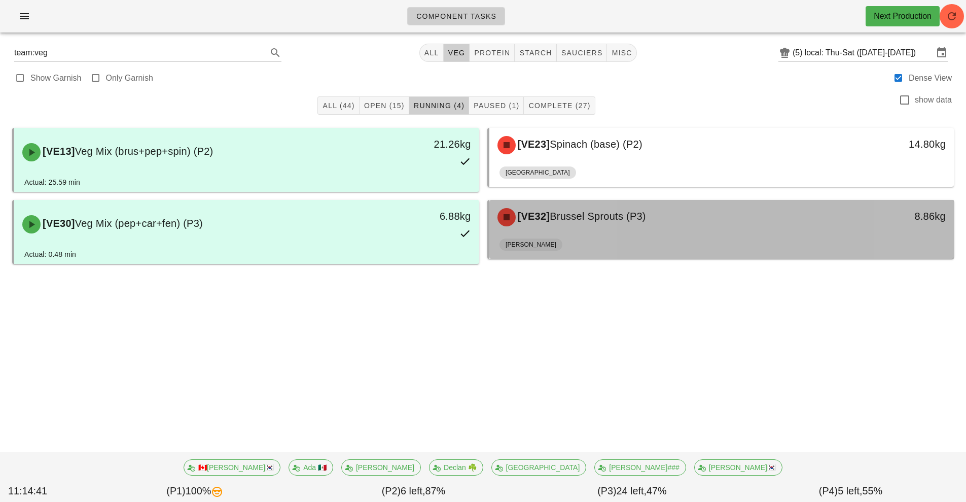
click at [607, 240] on div "[PERSON_NAME]" at bounding box center [722, 246] width 445 height 24
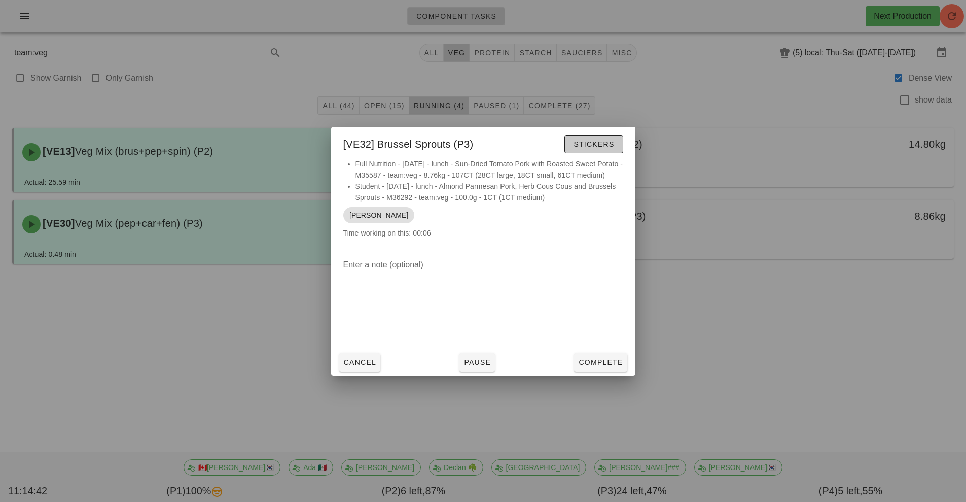
click at [584, 140] on span "Stickers" at bounding box center [593, 144] width 41 height 8
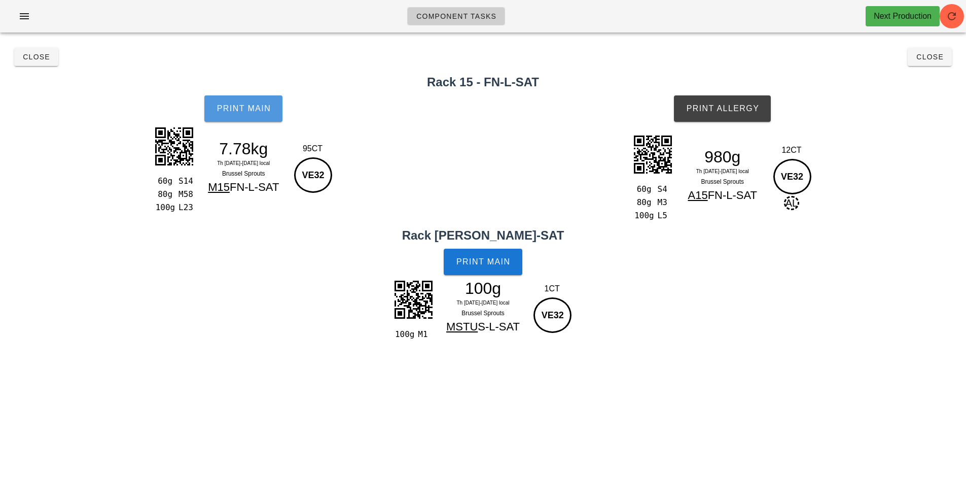
click at [234, 110] on span "Print Main" at bounding box center [243, 108] width 55 height 9
click at [480, 252] on button "Print Main" at bounding box center [483, 262] width 78 height 26
click at [728, 99] on button "Print Allergy" at bounding box center [722, 108] width 97 height 26
click at [40, 55] on span "Close" at bounding box center [36, 57] width 28 height 8
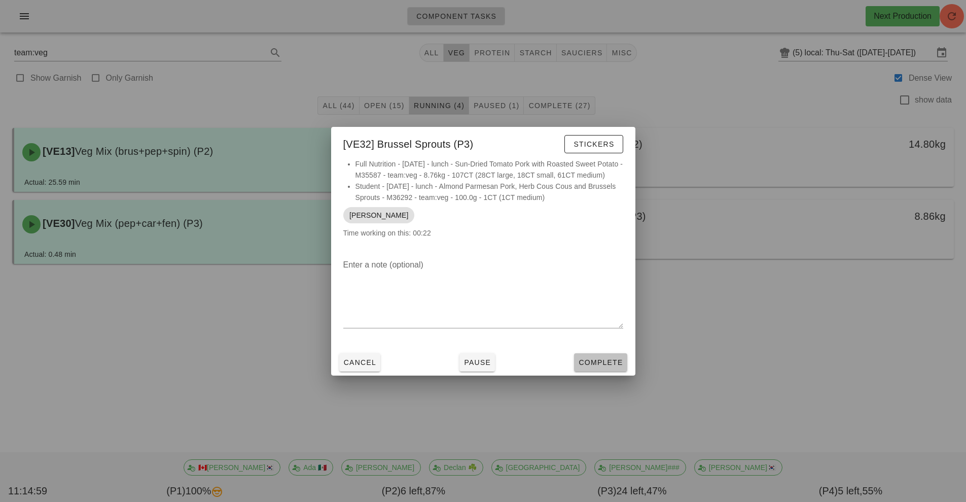
click at [608, 371] on button "Complete" at bounding box center [600, 362] width 53 height 18
